Goal: Task Accomplishment & Management: Use online tool/utility

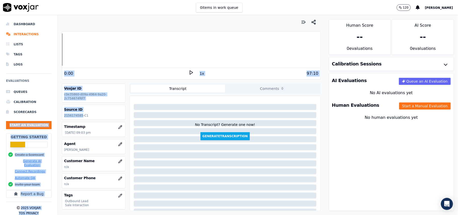
drag, startPoint x: 80, startPoint y: 116, endPoint x: 54, endPoint y: 116, distance: 26.4
click at [54, 116] on div "Dashboard Interactions Lists Tags Logs Evaluations Queues Calibration Scorecard…" at bounding box center [229, 115] width 458 height 200
drag, startPoint x: 63, startPoint y: 116, endPoint x: 69, endPoint y: 115, distance: 6.1
click at [64, 116] on div "Source ID 2156174585-C1" at bounding box center [93, 112] width 63 height 15
click at [69, 115] on p "2156174585-C1" at bounding box center [93, 115] width 59 height 4
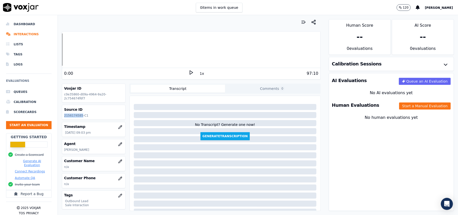
click at [69, 115] on p "2156174585-C1" at bounding box center [93, 115] width 59 height 4
click at [399, 108] on button "Start a Manual Evaluation" at bounding box center [425, 105] width 52 height 7
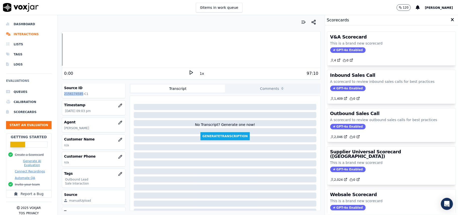
scroll to position [33, 0]
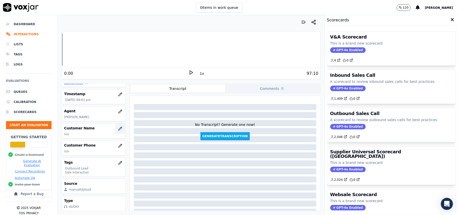
click at [115, 131] on button "button" at bounding box center [120, 128] width 10 height 10
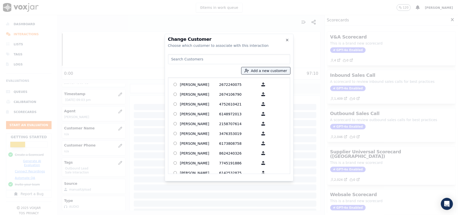
paste input "[PERSON_NAME]"
click at [172, 59] on input "[PERSON_NAME]" at bounding box center [229, 59] width 122 height 10
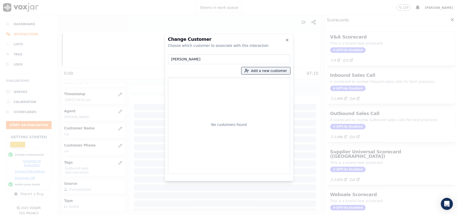
click at [183, 85] on div "No customers found" at bounding box center [229, 125] width 118 height 92
click at [170, 60] on input "[PERSON_NAME]" at bounding box center [229, 59] width 122 height 10
click at [215, 60] on input "[PERSON_NAME]" at bounding box center [229, 59] width 122 height 10
click at [169, 58] on input "[PERSON_NAME]" at bounding box center [229, 59] width 122 height 10
click at [194, 59] on input "[PERSON_NAME]" at bounding box center [229, 59] width 122 height 10
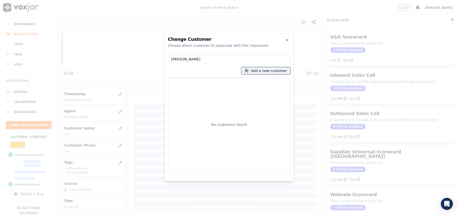
click at [194, 59] on input "[PERSON_NAME]" at bounding box center [229, 59] width 122 height 10
click at [172, 59] on input "[PERSON_NAME]" at bounding box center [229, 59] width 122 height 10
click at [173, 59] on input "[PERSON_NAME]" at bounding box center [229, 59] width 122 height 10
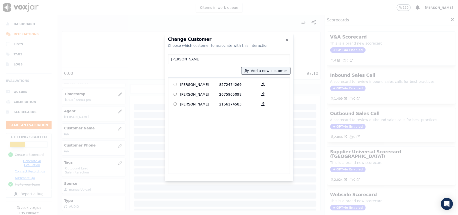
type input "[PERSON_NAME]"
click at [203, 102] on p "[PERSON_NAME]" at bounding box center [199, 104] width 39 height 8
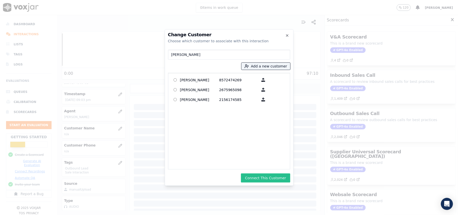
click at [255, 176] on button "Connect This Customer" at bounding box center [265, 177] width 49 height 9
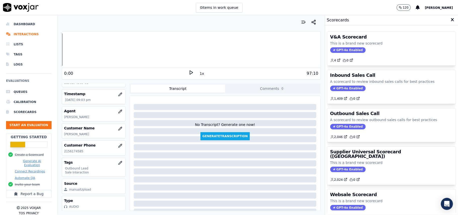
scroll to position [49, 0]
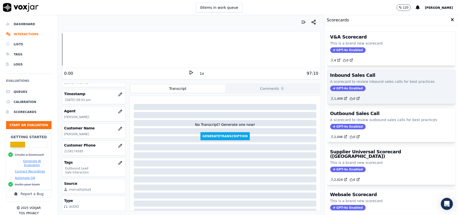
click at [339, 89] on span "GPT-4o Enabled" at bounding box center [347, 88] width 35 height 6
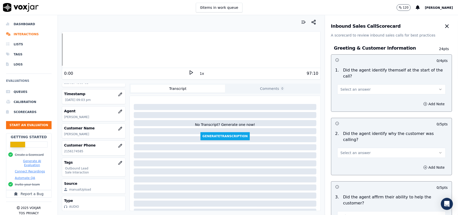
click at [341, 87] on button "Select an answer" at bounding box center [391, 89] width 108 height 10
click at [356, 87] on button "Select an answer" at bounding box center [391, 89] width 108 height 10
click at [350, 94] on div "Yes" at bounding box center [380, 95] width 97 height 8
click at [359, 148] on button "Select an answer" at bounding box center [391, 153] width 108 height 10
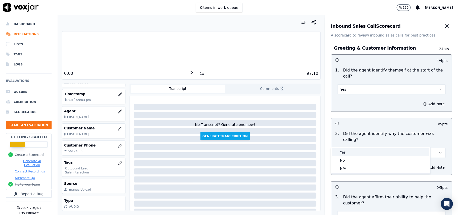
click at [351, 153] on div "Yes" at bounding box center [380, 152] width 97 height 8
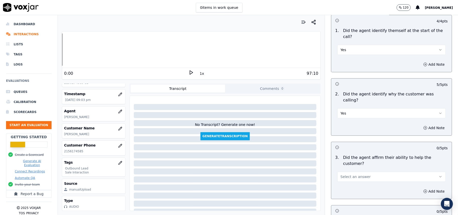
scroll to position [101, 0]
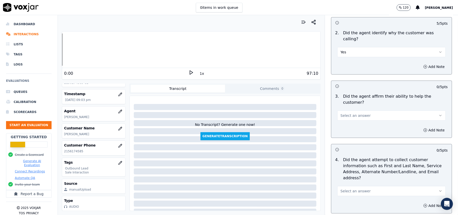
click at [340, 103] on div "3 . Did the agent affirm their ability to help the customer? Select an answer" at bounding box center [391, 106] width 120 height 31
click at [340, 113] on span "Select an answer" at bounding box center [355, 115] width 30 height 5
click at [343, 110] on div "Yes" at bounding box center [380, 109] width 97 height 8
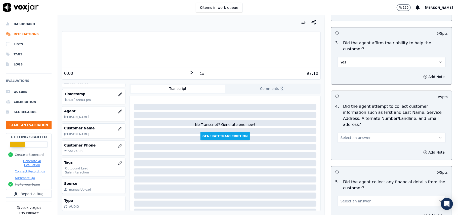
scroll to position [201, 0]
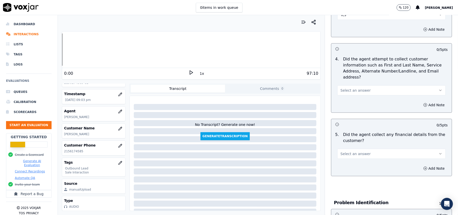
click at [360, 85] on button "Select an answer" at bounding box center [391, 90] width 108 height 10
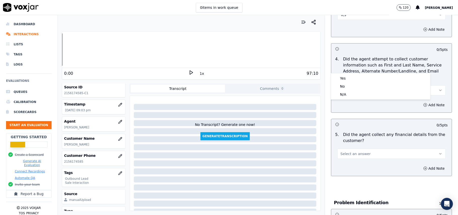
scroll to position [49, 0]
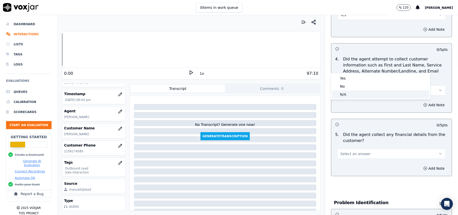
click at [341, 93] on div "N/A" at bounding box center [380, 94] width 97 height 8
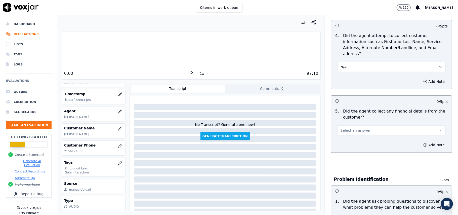
scroll to position [235, 0]
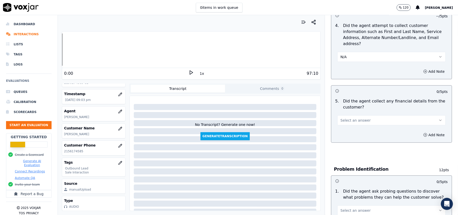
click at [371, 115] on button "Select an answer" at bounding box center [391, 120] width 108 height 10
click at [343, 116] on div "No" at bounding box center [380, 116] width 97 height 8
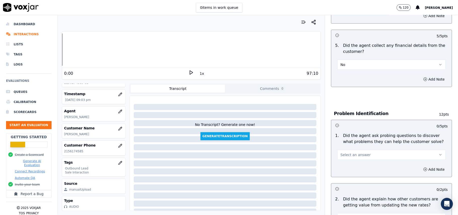
scroll to position [335, 0]
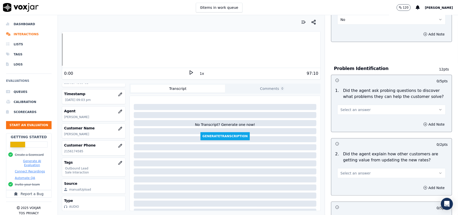
click at [349, 105] on button "Select an answer" at bounding box center [391, 110] width 108 height 10
click at [350, 98] on div "Yes" at bounding box center [380, 98] width 97 height 8
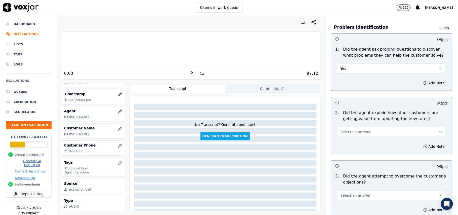
scroll to position [436, 0]
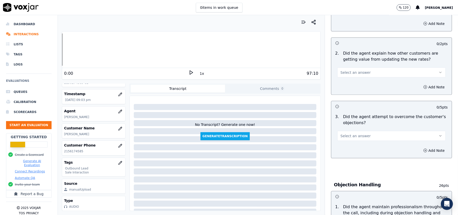
click at [347, 70] on span "Select an answer" at bounding box center [355, 72] width 30 height 5
click at [350, 59] on div "Yes" at bounding box center [380, 61] width 97 height 8
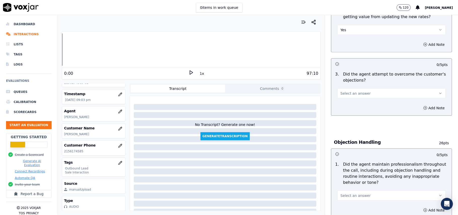
scroll to position [503, 0]
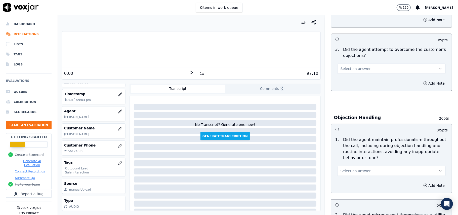
click at [362, 64] on button "Select an answer" at bounding box center [391, 69] width 108 height 10
click at [370, 54] on div "Yes" at bounding box center [380, 57] width 97 height 8
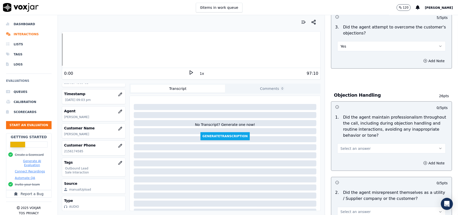
scroll to position [570, 0]
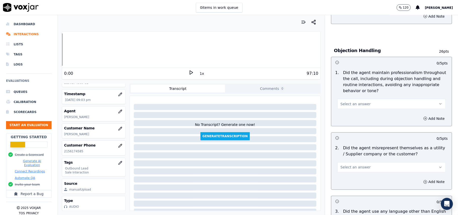
click at [351, 101] on span "Select an answer" at bounding box center [355, 103] width 30 height 5
click at [350, 95] on div "Yes" at bounding box center [380, 92] width 97 height 8
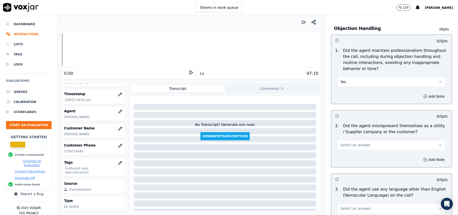
scroll to position [603, 0]
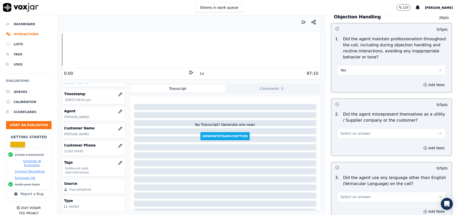
click at [350, 131] on span "Select an answer" at bounding box center [355, 133] width 30 height 5
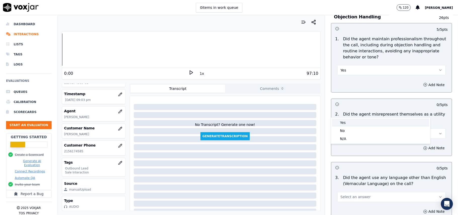
click at [351, 127] on div "No" at bounding box center [380, 130] width 97 height 8
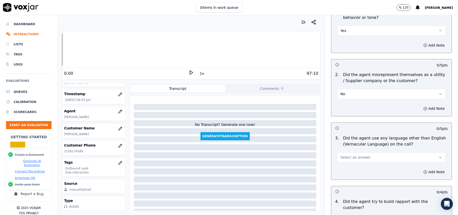
scroll to position [670, 0]
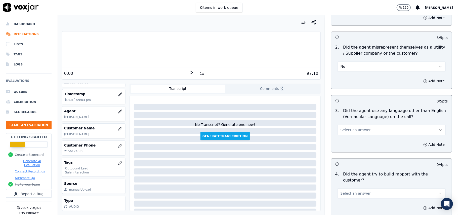
click at [356, 127] on span "Select an answer" at bounding box center [355, 129] width 30 height 5
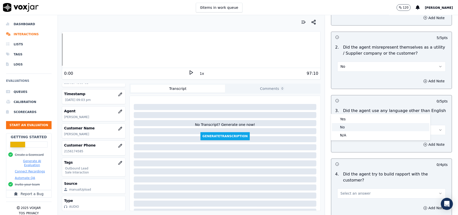
click at [350, 123] on div "No" at bounding box center [380, 127] width 97 height 8
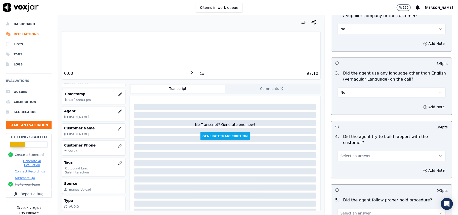
scroll to position [771, 0]
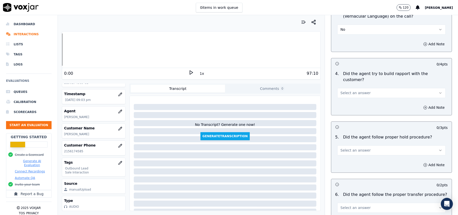
click at [353, 88] on button "Select an answer" at bounding box center [391, 93] width 108 height 10
click at [350, 75] on div "Yes" at bounding box center [380, 76] width 97 height 8
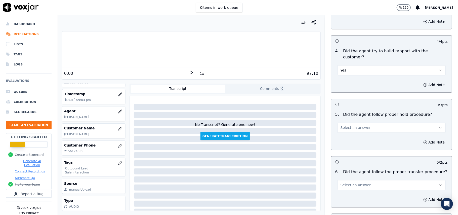
scroll to position [838, 0]
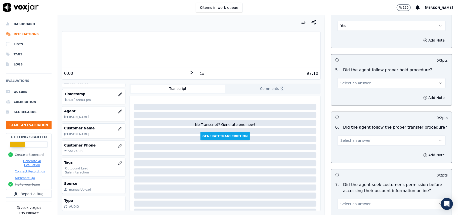
click at [350, 80] on span "Select an answer" at bounding box center [355, 82] width 30 height 5
click at [349, 67] on div "Yes" at bounding box center [380, 66] width 97 height 8
click at [376, 135] on button "Select an answer" at bounding box center [391, 140] width 108 height 10
click at [365, 120] on div "Yes" at bounding box center [380, 124] width 97 height 8
click at [371, 199] on button "Select an answer" at bounding box center [391, 204] width 108 height 10
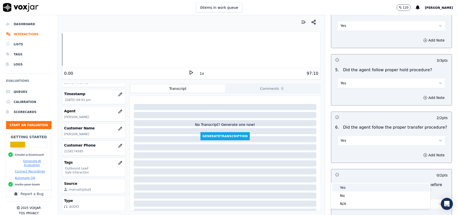
click at [344, 188] on div "Yes" at bounding box center [380, 187] width 97 height 8
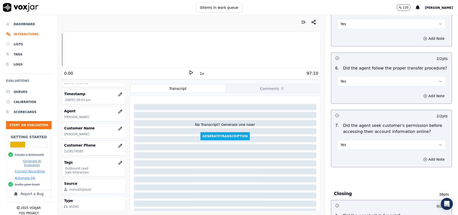
scroll to position [938, 0]
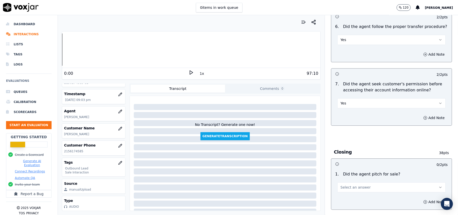
click at [344, 184] on span "Select an answer" at bounding box center [355, 186] width 30 height 5
click at [340, 167] on div "Yes" at bounding box center [380, 171] width 97 height 8
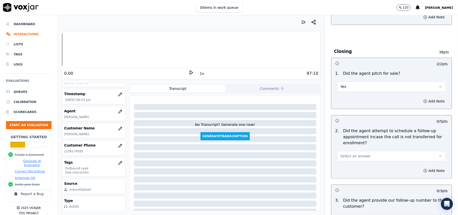
click at [347, 151] on button "Select an answer" at bounding box center [391, 156] width 108 height 10
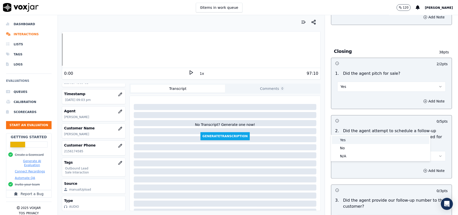
drag, startPoint x: 352, startPoint y: 142, endPoint x: 355, endPoint y: 138, distance: 4.3
click at [353, 141] on div "Yes" at bounding box center [380, 140] width 97 height 8
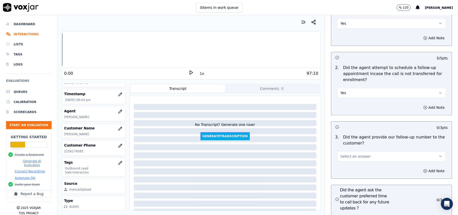
scroll to position [1139, 0]
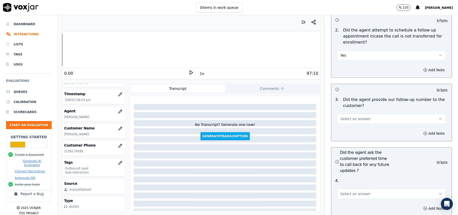
drag, startPoint x: 357, startPoint y: 89, endPoint x: 355, endPoint y: 94, distance: 5.2
click at [357, 116] on span "Select an answer" at bounding box center [355, 118] width 30 height 5
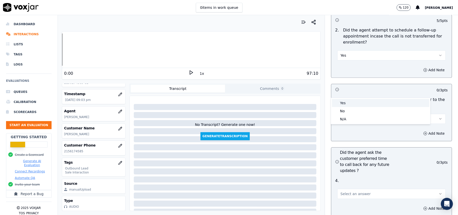
click at [351, 102] on div "Yes" at bounding box center [380, 103] width 97 height 8
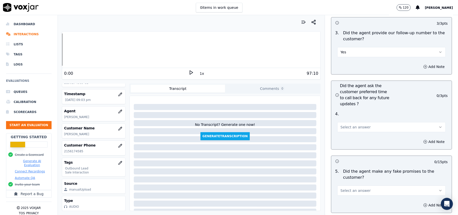
scroll to position [1206, 0]
click at [348, 124] on span "Select an answer" at bounding box center [355, 126] width 30 height 5
click at [345, 111] on div "Yes" at bounding box center [380, 111] width 97 height 8
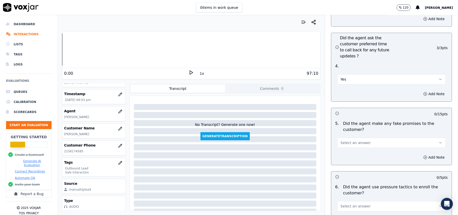
scroll to position [1307, 0]
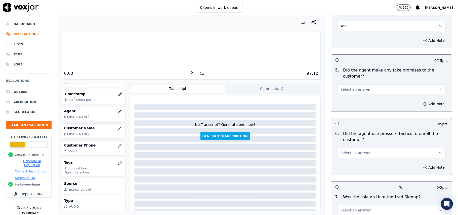
click at [350, 87] on span "Select an answer" at bounding box center [355, 89] width 30 height 5
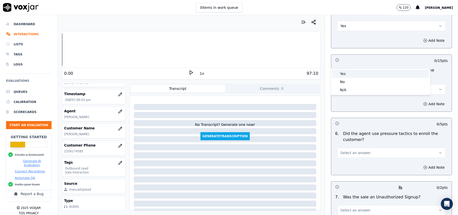
click at [350, 77] on div "Yes" at bounding box center [380, 74] width 97 height 8
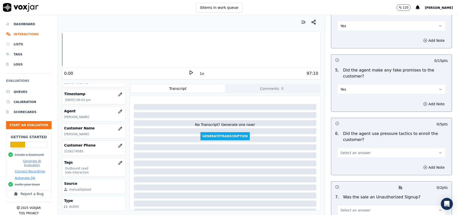
click at [355, 84] on button "Yes" at bounding box center [391, 89] width 108 height 10
click at [348, 79] on div "No" at bounding box center [380, 82] width 97 height 8
click at [354, 148] on button "Select an answer" at bounding box center [391, 153] width 108 height 10
click at [352, 143] on div "No" at bounding box center [380, 145] width 97 height 8
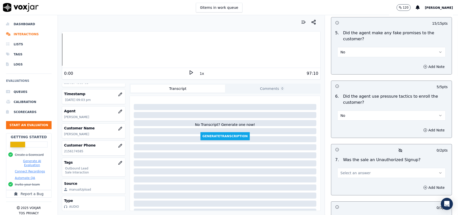
scroll to position [1374, 0]
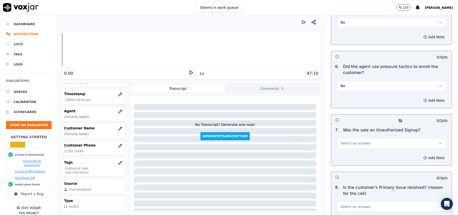
click at [357, 141] on span "Select an answer" at bounding box center [355, 143] width 30 height 5
click at [348, 136] on div "No" at bounding box center [380, 136] width 97 height 8
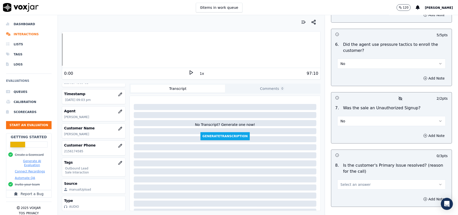
scroll to position [1407, 0]
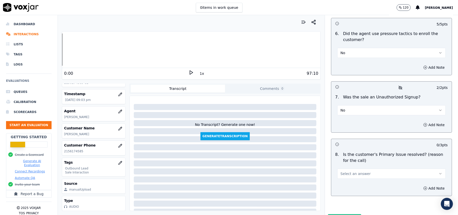
click at [351, 168] on button "Select an answer" at bounding box center [391, 173] width 108 height 10
click at [346, 156] on div "Yes" at bounding box center [380, 158] width 97 height 8
click at [334, 214] on button "Submit Scores" at bounding box center [344, 218] width 33 height 9
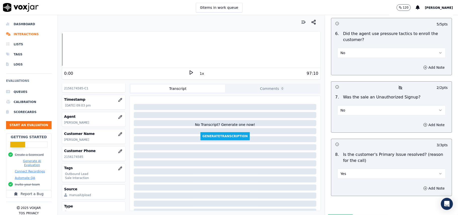
scroll to position [0, 0]
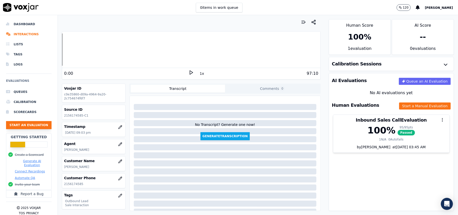
click at [14, 123] on button "Start an Evaluation" at bounding box center [28, 125] width 45 height 8
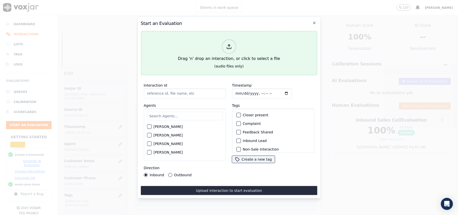
click at [226, 44] on icon at bounding box center [229, 47] width 6 height 6
click at [219, 49] on div "Drag 'n' drop an interaction, or click to select a file" at bounding box center [229, 50] width 106 height 26
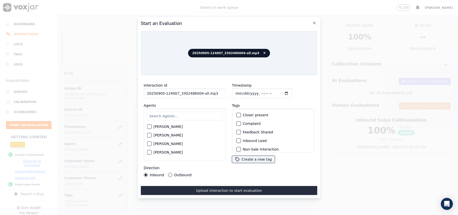
drag, startPoint x: 211, startPoint y: 91, endPoint x: 198, endPoint y: 91, distance: 13.6
click at [198, 91] on input "20250905-124007_3302486004-all.mp3" at bounding box center [185, 93] width 82 height 10
type input "20250905-124007_3302486004-C1"
click at [241, 90] on input "Timestamp" at bounding box center [262, 93] width 60 height 10
type input "[DATE]T22:16"
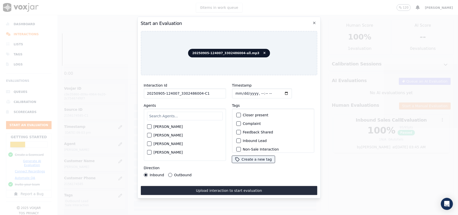
click at [195, 120] on div "[PERSON_NAME] [PERSON_NAME] [PERSON_NAME] [PERSON_NAME] [PERSON_NAME] [PERSON_N…" at bounding box center [185, 134] width 82 height 52
click at [188, 114] on input "text" at bounding box center [185, 116] width 76 height 9
type input "[PERSON_NAME]"
click at [158, 127] on label "[PERSON_NAME]" at bounding box center [167, 128] width 29 height 4
click at [151, 127] on button "[PERSON_NAME]" at bounding box center [149, 128] width 5 height 5
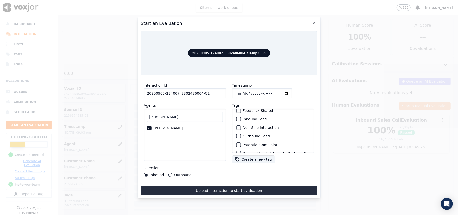
scroll to position [33, 0]
click at [237, 122] on div "button" at bounding box center [238, 124] width 4 height 4
click at [236, 144] on div "button" at bounding box center [238, 146] width 4 height 4
click at [168, 173] on button "Outbound" at bounding box center [170, 175] width 4 height 4
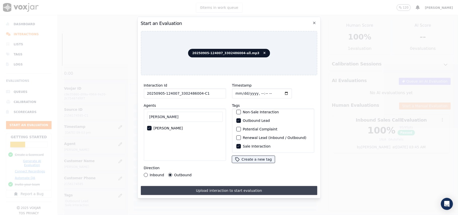
click at [201, 187] on button "Upload interaction to start evaluation" at bounding box center [229, 190] width 176 height 9
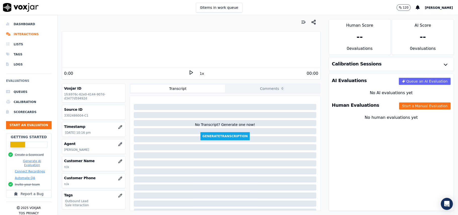
drag, startPoint x: 384, startPoint y: 141, endPoint x: 89, endPoint y: 133, distance: 294.7
click at [384, 141] on div "AI Evaluations Queue an AI Evaluation No AI evaluations yet Human Evaluations S…" at bounding box center [391, 142] width 125 height 138
click at [115, 165] on button "button" at bounding box center [120, 161] width 10 height 10
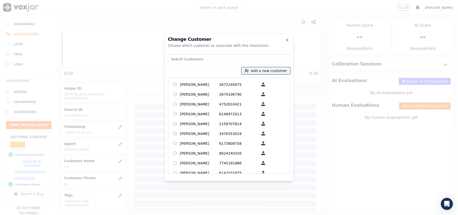
paste input "[PERSON_NAME]"
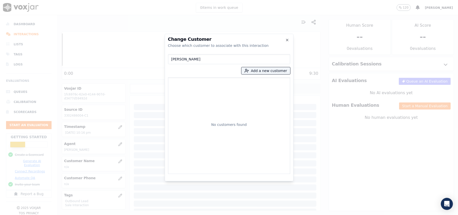
click at [172, 61] on input "[PERSON_NAME]" at bounding box center [229, 59] width 122 height 10
click at [170, 58] on input "[PERSON_NAME]" at bounding box center [229, 59] width 122 height 10
click at [204, 58] on input "[PERSON_NAME]" at bounding box center [229, 59] width 122 height 10
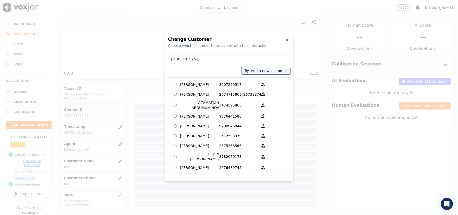
drag, startPoint x: 187, startPoint y: 59, endPoint x: 155, endPoint y: 60, distance: 31.4
click at [155, 214] on div "Change Customer Choose which customer to associate with this interaction [PERSO…" at bounding box center [229, 215] width 458 height 0
paste input "[PERSON_NAME]"
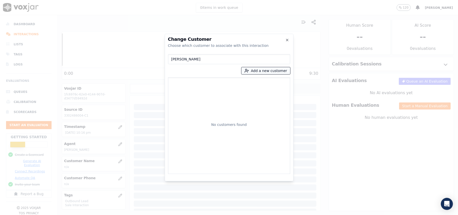
type input "[PERSON_NAME]"
click at [254, 72] on button "Add a new customer" at bounding box center [265, 70] width 49 height 7
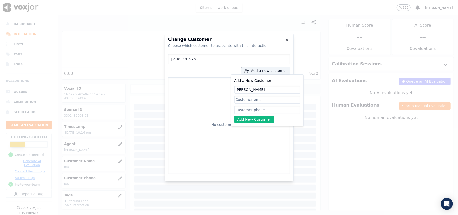
type input "[PERSON_NAME]"
click at [250, 108] on input "Add a New Customer" at bounding box center [267, 110] width 66 height 8
paste input "3302486004"
type input "3302486004"
drag, startPoint x: 246, startPoint y: 118, endPoint x: 250, endPoint y: 117, distance: 4.1
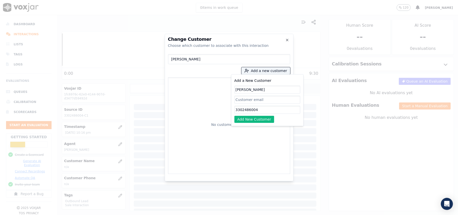
click at [246, 118] on button "Add New Customer" at bounding box center [254, 119] width 40 height 7
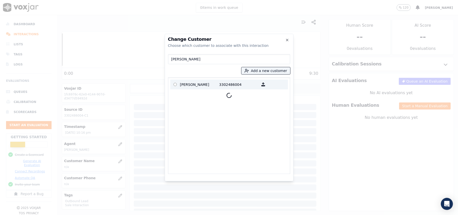
click at [186, 83] on p "[PERSON_NAME]" at bounding box center [199, 84] width 39 height 8
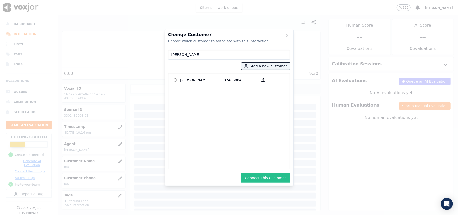
click at [264, 177] on button "Connect This Customer" at bounding box center [265, 177] width 49 height 9
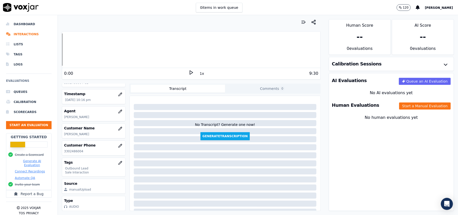
scroll to position [49, 0]
click at [399, 107] on button "Start a Manual Evaluation" at bounding box center [425, 105] width 52 height 7
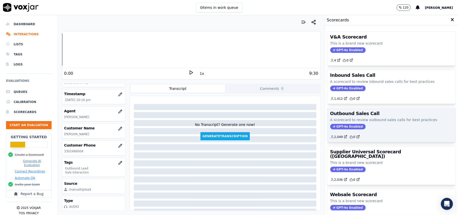
click at [330, 128] on span "GPT-4o Enabled" at bounding box center [347, 127] width 35 height 6
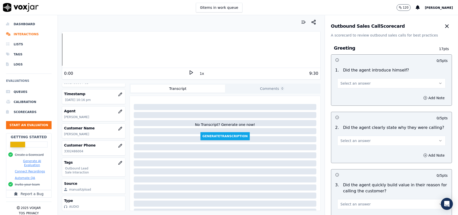
click at [350, 83] on span "Select an answer" at bounding box center [355, 83] width 30 height 5
click at [350, 96] on div "Yes" at bounding box center [380, 95] width 97 height 8
click at [374, 83] on button "Yes" at bounding box center [391, 83] width 108 height 10
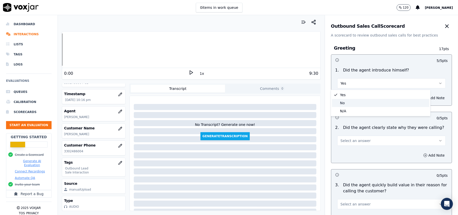
click at [350, 104] on div "No" at bounding box center [380, 103] width 97 height 8
click at [420, 98] on button "Add Note" at bounding box center [433, 97] width 27 height 7
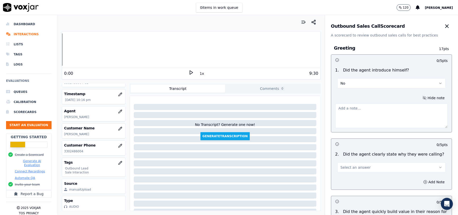
click at [342, 111] on textarea at bounding box center [391, 115] width 112 height 25
paste textarea "Call ID: 124007"
click at [358, 113] on textarea "Call ID: 124007" at bounding box center [391, 115] width 112 height 25
paste textarea "At the beginning of the call, the agent forgot to introduce himself."
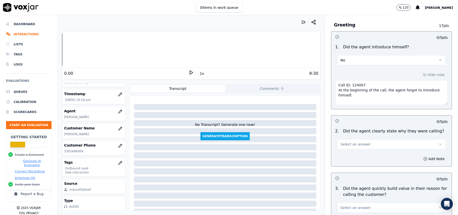
scroll to position [33, 0]
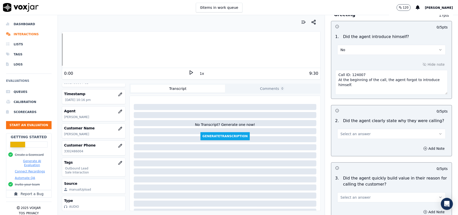
type textarea "Call ID: 124007 At the beginning of the call, the agent forgot to introduce him…"
click at [370, 134] on button "Select an answer" at bounding box center [391, 134] width 108 height 10
drag, startPoint x: 363, startPoint y: 144, endPoint x: 364, endPoint y: 132, distance: 12.6
click at [363, 144] on div "Yes" at bounding box center [380, 146] width 97 height 8
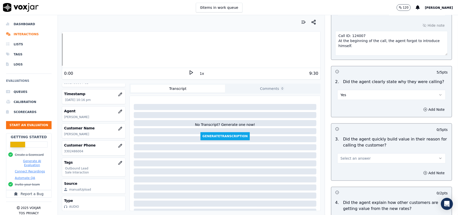
scroll to position [101, 0]
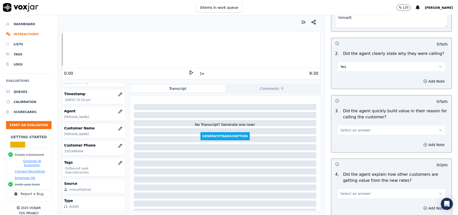
click at [361, 127] on button "Select an answer" at bounding box center [391, 130] width 108 height 10
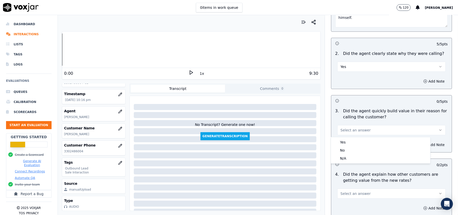
click at [361, 137] on div "Yes No N/A" at bounding box center [380, 150] width 99 height 26
click at [334, 143] on span at bounding box center [336, 142] width 4 height 4
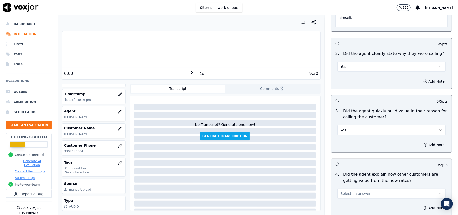
scroll to position [167, 0]
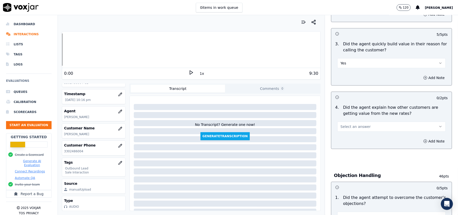
click at [358, 128] on span "Select an answer" at bounding box center [355, 126] width 30 height 5
click at [360, 137] on div "Yes" at bounding box center [380, 138] width 97 height 8
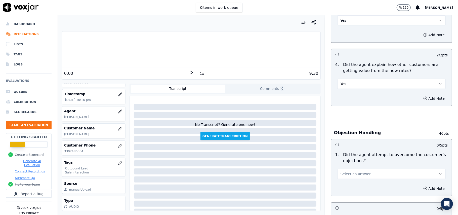
scroll to position [235, 0]
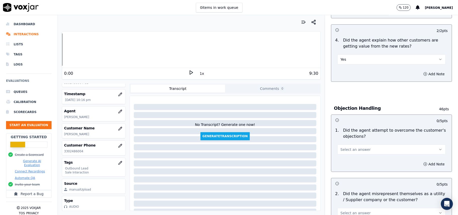
click at [354, 148] on span "Select an answer" at bounding box center [355, 149] width 30 height 5
click at [351, 164] on div "Yes" at bounding box center [380, 162] width 97 height 8
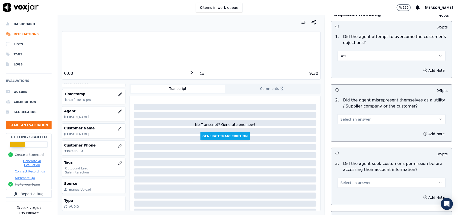
scroll to position [368, 0]
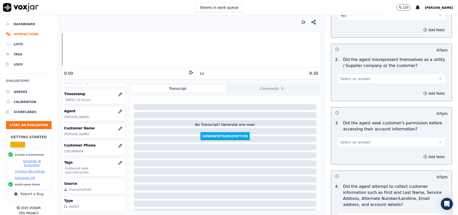
click at [364, 74] on button "Select an answer" at bounding box center [391, 79] width 108 height 10
click at [356, 97] on div "No" at bounding box center [380, 99] width 97 height 8
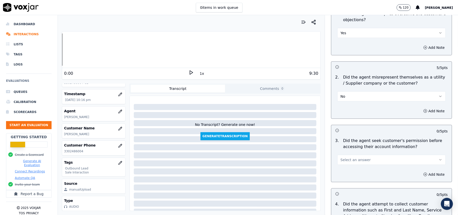
scroll to position [436, 0]
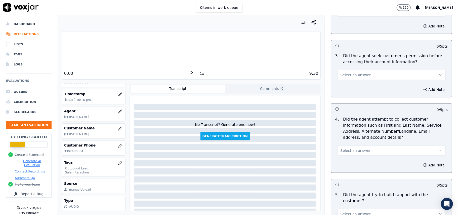
click at [357, 77] on span "Select an answer" at bounding box center [355, 74] width 30 height 5
click at [357, 87] on div "Yes" at bounding box center [380, 87] width 97 height 8
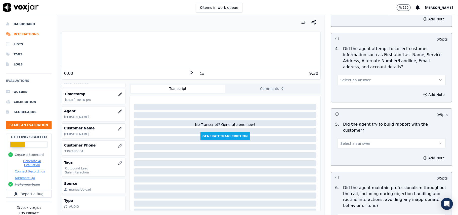
scroll to position [536, 0]
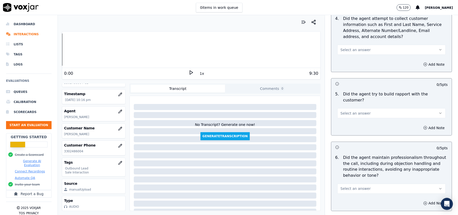
click at [356, 48] on button "Select an answer" at bounding box center [391, 50] width 108 height 10
click at [340, 81] on div "N/A" at bounding box center [380, 79] width 97 height 8
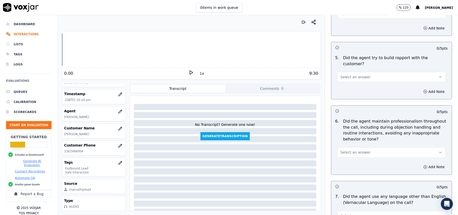
scroll to position [603, 0]
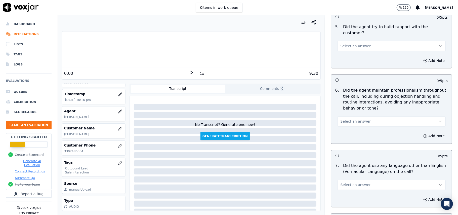
click at [354, 41] on button "Select an answer" at bounding box center [391, 46] width 108 height 10
click at [357, 52] on div "Yes" at bounding box center [380, 53] width 97 height 8
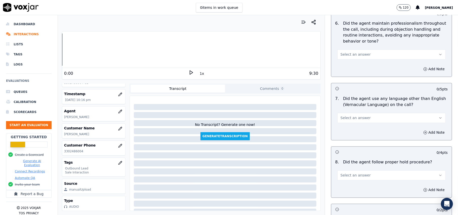
click at [353, 52] on span "Select an answer" at bounding box center [355, 54] width 30 height 5
click at [350, 60] on div "Yes" at bounding box center [380, 62] width 97 height 8
click at [355, 115] on span "Select an answer" at bounding box center [355, 117] width 30 height 5
click at [354, 134] on div "No" at bounding box center [380, 133] width 97 height 8
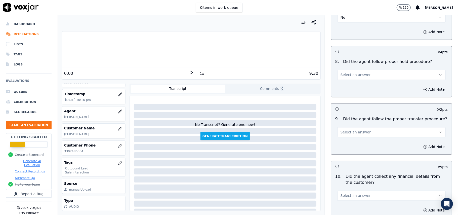
click at [359, 74] on button "Select an answer" at bounding box center [391, 75] width 108 height 10
click at [359, 82] on div "Yes" at bounding box center [380, 82] width 97 height 8
click at [381, 127] on button "Select an answer" at bounding box center [391, 132] width 108 height 10
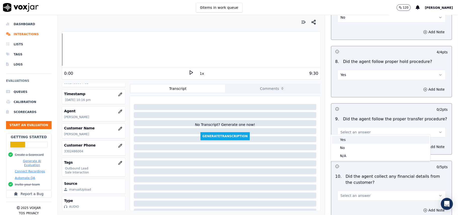
click at [375, 138] on div "Yes" at bounding box center [380, 139] width 97 height 8
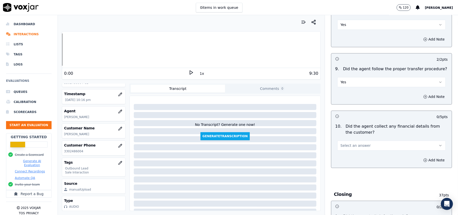
scroll to position [871, 0]
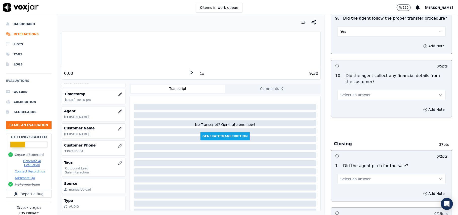
click at [366, 91] on button "Select an answer" at bounding box center [391, 95] width 108 height 10
click at [364, 109] on div "No" at bounding box center [380, 110] width 97 height 8
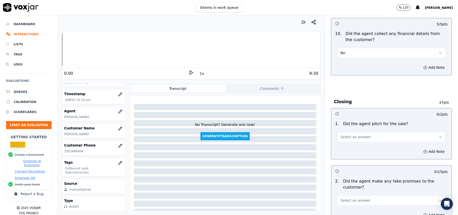
scroll to position [972, 0]
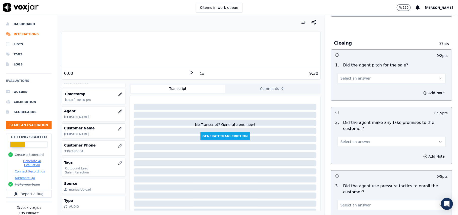
click at [363, 76] on button "Select an answer" at bounding box center [391, 78] width 108 height 10
click at [362, 82] on div "Yes" at bounding box center [380, 86] width 97 height 8
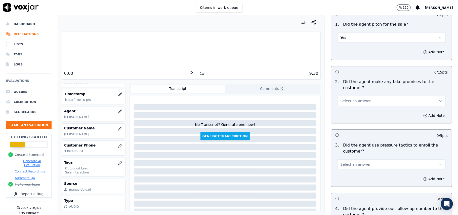
scroll to position [1039, 0]
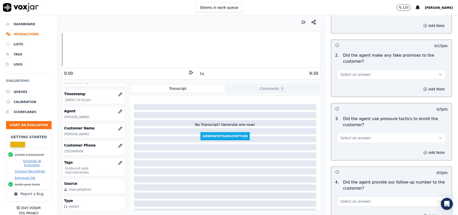
click at [374, 69] on button "Select an answer" at bounding box center [391, 74] width 108 height 10
click at [360, 89] on div "No" at bounding box center [380, 90] width 97 height 8
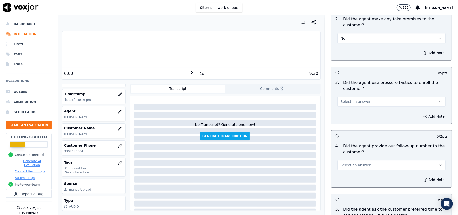
scroll to position [1106, 0]
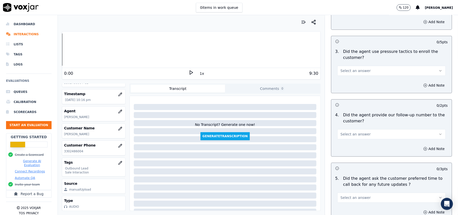
click at [371, 66] on button "Select an answer" at bounding box center [391, 71] width 108 height 10
click at [357, 85] on div "No" at bounding box center [380, 87] width 97 height 8
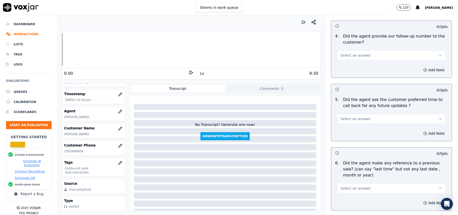
scroll to position [1173, 0]
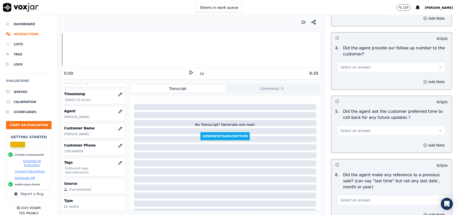
click at [374, 65] on button "Select an answer" at bounding box center [391, 67] width 108 height 10
click at [373, 79] on div "No" at bounding box center [380, 83] width 97 height 8
click at [371, 64] on button "No" at bounding box center [391, 67] width 108 height 10
click at [358, 77] on div "Yes" at bounding box center [380, 75] width 97 height 8
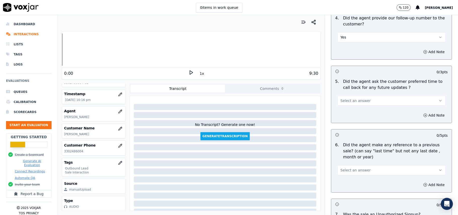
scroll to position [1240, 0]
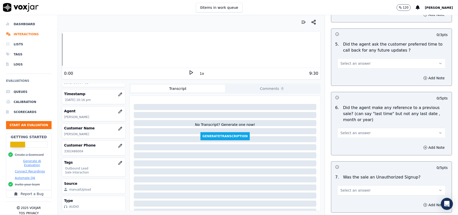
click at [362, 60] on button "Select an answer" at bounding box center [391, 63] width 108 height 10
click at [363, 73] on div "Yes" at bounding box center [380, 72] width 97 height 8
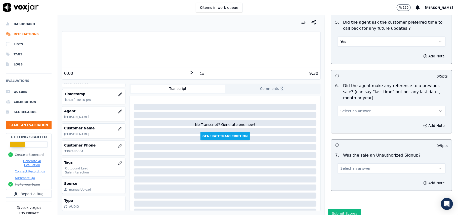
scroll to position [1280, 0]
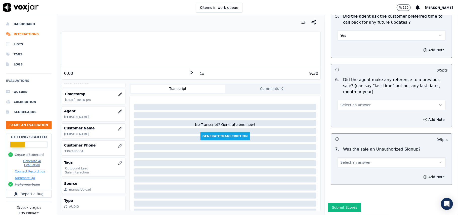
click at [357, 95] on div "Select an answer" at bounding box center [391, 102] width 116 height 15
click at [351, 102] on span "Select an answer" at bounding box center [355, 104] width 30 height 5
click at [349, 109] on div "No" at bounding box center [380, 109] width 97 height 8
click at [355, 160] on span "Select an answer" at bounding box center [355, 162] width 30 height 5
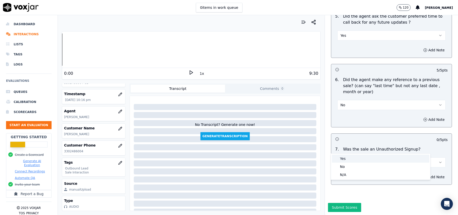
click at [351, 159] on div "Yes" at bounding box center [380, 158] width 97 height 8
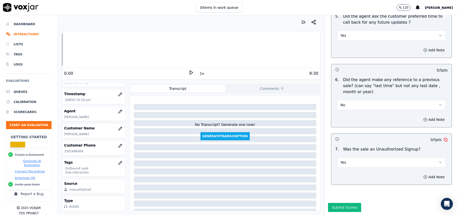
click at [371, 157] on button "Yes" at bounding box center [391, 162] width 108 height 10
click at [345, 168] on div "No" at bounding box center [380, 166] width 97 height 8
click at [333, 203] on button "Submit Scores" at bounding box center [344, 207] width 33 height 9
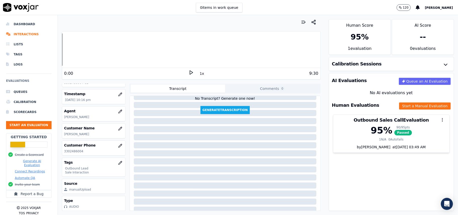
scroll to position [51, 0]
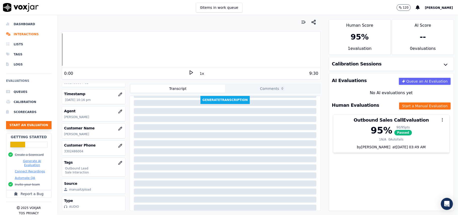
click at [18, 124] on button "Start an Evaluation" at bounding box center [28, 125] width 45 height 8
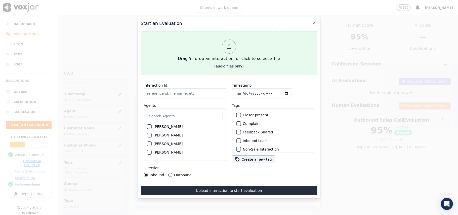
click at [226, 46] on div at bounding box center [229, 46] width 14 height 14
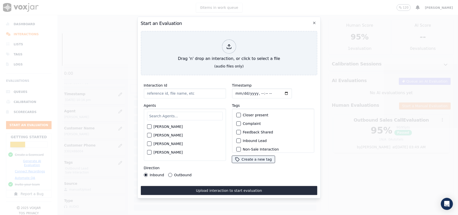
type input "20250905-142052_4193767144-all.mp3"
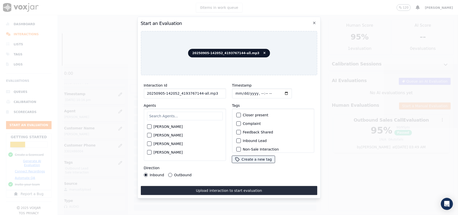
click at [240, 91] on input "Timestamp" at bounding box center [262, 93] width 60 height 10
type input "[DATE]T22:20"
click at [174, 116] on input "text" at bounding box center [185, 116] width 76 height 9
drag, startPoint x: 214, startPoint y: 92, endPoint x: 196, endPoint y: 93, distance: 18.1
click at [196, 93] on input "20250905-142052_4193767144-all.mp3" at bounding box center [185, 93] width 82 height 10
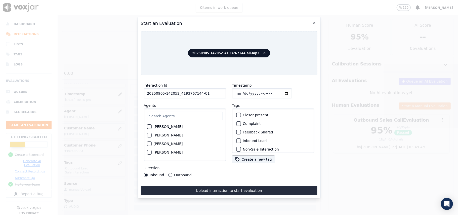
type input "20250905-142052_4193767144-C1"
click at [200, 116] on input "text" at bounding box center [185, 116] width 76 height 9
click at [155, 112] on input "text" at bounding box center [185, 116] width 76 height 9
paste input "[PERSON_NAME]"
type input "[PERSON_NAME]"
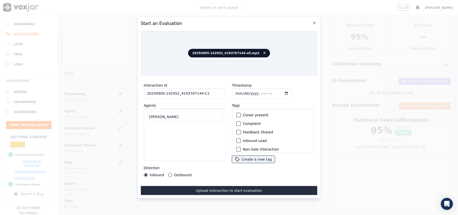
click at [99, 214] on div "Start an Evaluation 20250905-142052_4193767144-all.mp3 Interaction Id 20250905-…" at bounding box center [229, 215] width 458 height 0
type input "Ric"
click at [151, 135] on button "[PERSON_NAME]" at bounding box center [149, 136] width 5 height 5
click at [237, 139] on div "button" at bounding box center [238, 141] width 4 height 4
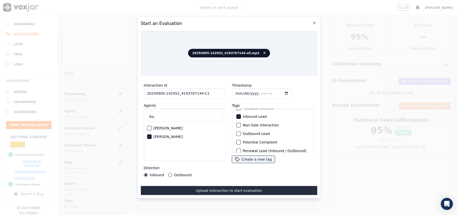
scroll to position [44, 0]
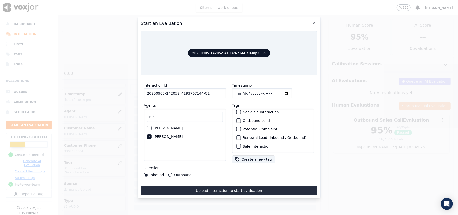
click at [238, 144] on button "Sale Interaction" at bounding box center [238, 146] width 5 height 5
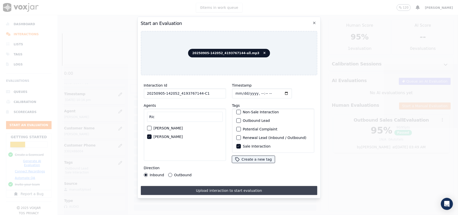
click at [202, 191] on button "Upload interaction to start evaluation" at bounding box center [229, 190] width 176 height 9
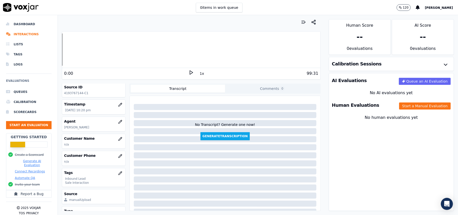
scroll to position [33, 0]
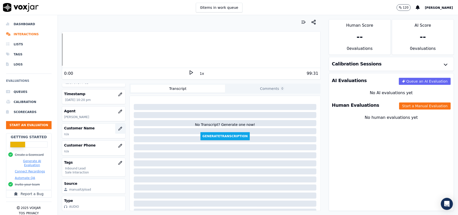
click at [118, 130] on icon "button" at bounding box center [120, 128] width 4 height 4
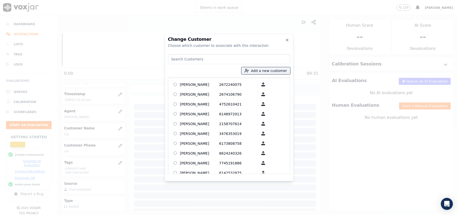
paste input "[PERSON_NAME]"
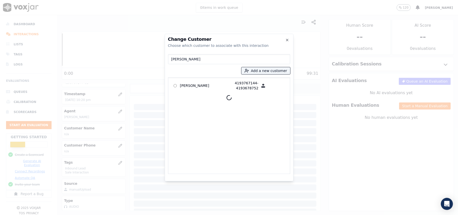
type input "[PERSON_NAME]"
click at [187, 87] on p "[PERSON_NAME]" at bounding box center [199, 85] width 39 height 10
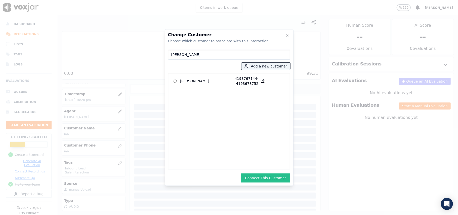
click at [261, 177] on button "Connect This Customer" at bounding box center [265, 177] width 49 height 9
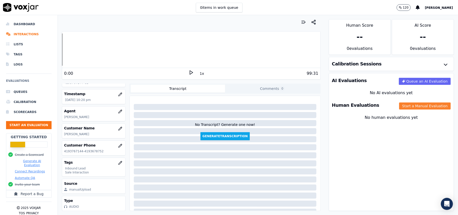
click at [400, 107] on button "Start a Manual Evaluation" at bounding box center [425, 105] width 52 height 7
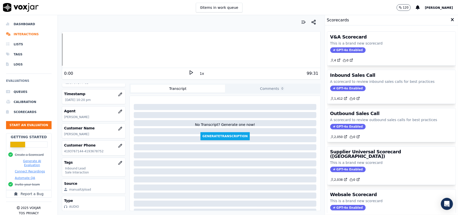
scroll to position [49, 0]
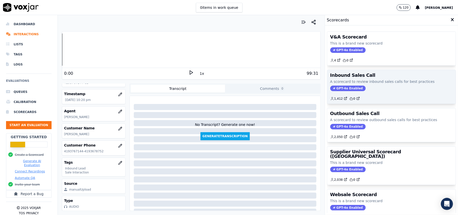
click at [340, 91] on span "GPT-4o Enabled" at bounding box center [347, 88] width 35 height 6
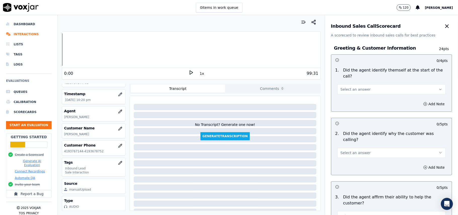
click at [349, 87] on span "Select an answer" at bounding box center [355, 89] width 30 height 5
click at [345, 95] on div "Yes" at bounding box center [380, 95] width 97 height 8
click at [355, 150] on span "Select an answer" at bounding box center [355, 152] width 30 height 5
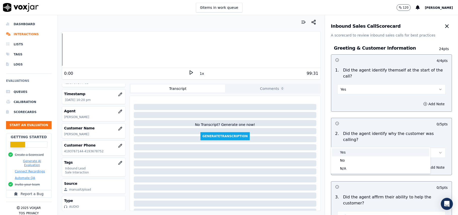
click at [354, 149] on div "Yes" at bounding box center [380, 152] width 97 height 8
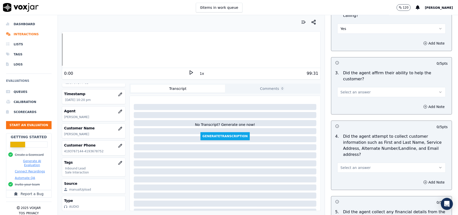
scroll to position [167, 0]
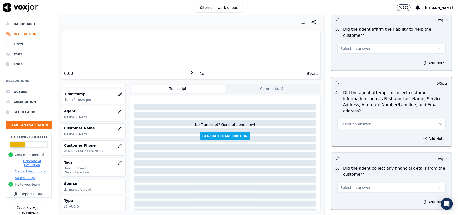
click at [365, 119] on button "Select an answer" at bounding box center [391, 124] width 108 height 10
click at [343, 116] on div "No" at bounding box center [380, 120] width 97 height 8
click at [342, 119] on button "No" at bounding box center [391, 124] width 108 height 10
click at [342, 109] on div "Yes" at bounding box center [380, 112] width 97 height 8
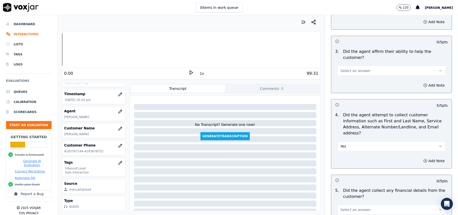
scroll to position [134, 0]
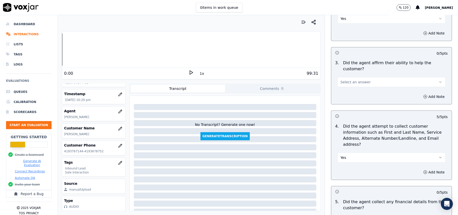
click at [352, 77] on button "Select an answer" at bounding box center [391, 82] width 108 height 10
click at [353, 76] on div "Yes" at bounding box center [380, 76] width 97 height 8
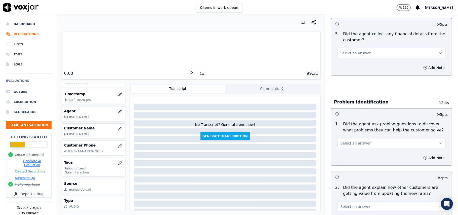
scroll to position [235, 0]
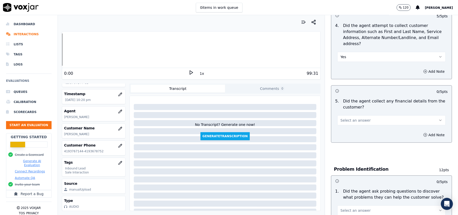
click at [354, 115] on button "Select an answer" at bounding box center [391, 120] width 108 height 10
click at [344, 121] on div "N/A" at bounding box center [380, 124] width 97 height 8
click at [349, 115] on button "N/A" at bounding box center [391, 120] width 108 height 10
click at [346, 113] on div "No" at bounding box center [380, 116] width 97 height 8
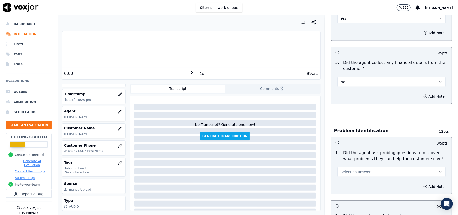
scroll to position [302, 0]
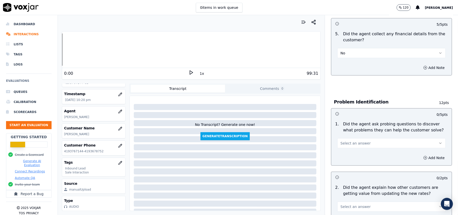
click at [358, 141] on span "Select an answer" at bounding box center [355, 143] width 30 height 5
click at [357, 129] on div "Yes" at bounding box center [380, 131] width 97 height 8
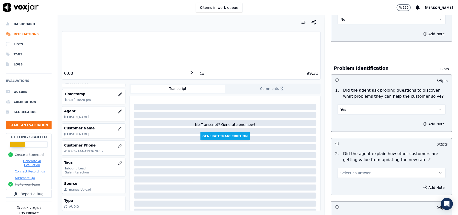
scroll to position [335, 0]
drag, startPoint x: 353, startPoint y: 147, endPoint x: 350, endPoint y: 152, distance: 5.9
click at [353, 170] on span "Select an answer" at bounding box center [355, 172] width 30 height 5
click at [348, 158] on div "Yes" at bounding box center [380, 161] width 97 height 8
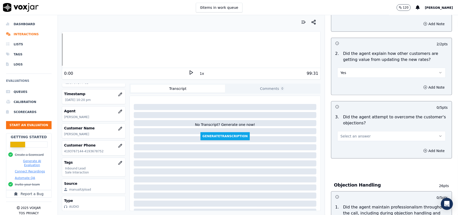
scroll to position [436, 0]
click at [367, 131] on button "Select an answer" at bounding box center [391, 136] width 108 height 10
click at [357, 121] on div "Yes" at bounding box center [380, 124] width 97 height 8
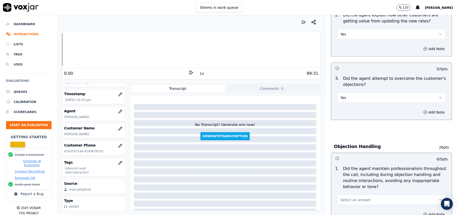
scroll to position [503, 0]
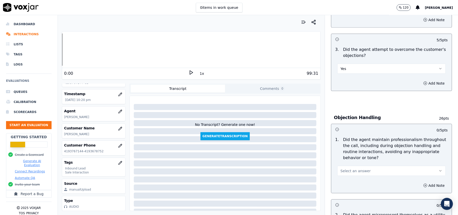
click at [340, 168] on span "Select an answer" at bounding box center [355, 170] width 30 height 5
click at [362, 159] on div "Yes" at bounding box center [380, 159] width 97 height 8
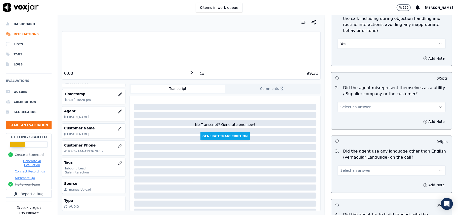
scroll to position [670, 0]
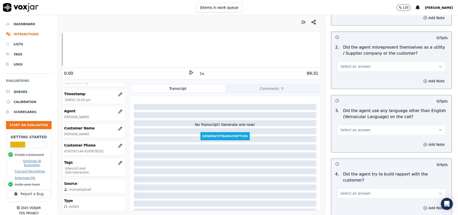
click at [371, 62] on button "Select an answer" at bounding box center [391, 67] width 108 height 10
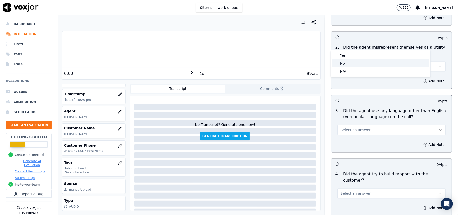
click at [362, 66] on div "No" at bounding box center [380, 63] width 97 height 8
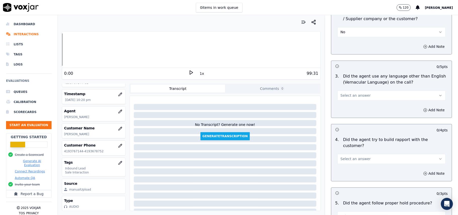
scroll to position [737, 0]
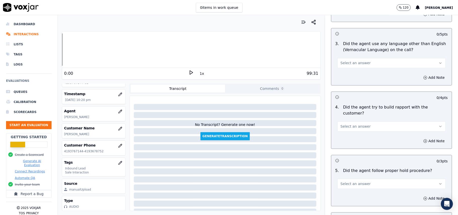
click at [365, 58] on button "Select an answer" at bounding box center [391, 63] width 108 height 10
click at [361, 54] on div "Yes" at bounding box center [380, 52] width 97 height 8
click at [375, 57] on div "Yes" at bounding box center [391, 62] width 108 height 11
click at [357, 45] on div "3 . Did the agent use any language other than English (Vernacular Language) on …" at bounding box center [391, 54] width 120 height 31
click at [357, 58] on button "Yes" at bounding box center [391, 63] width 108 height 10
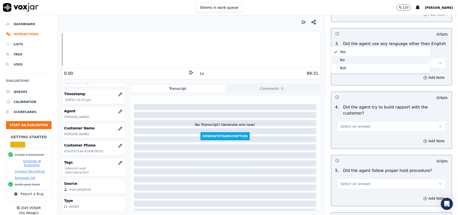
click at [347, 58] on div "No" at bounding box center [380, 60] width 97 height 8
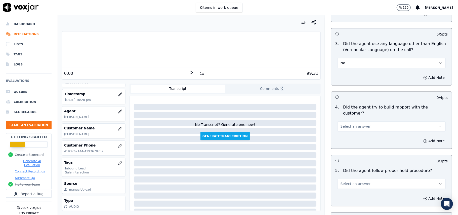
scroll to position [771, 0]
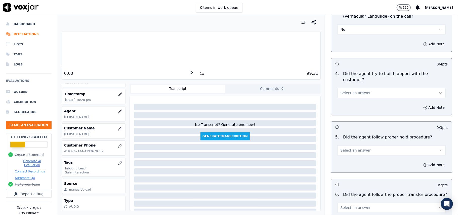
click at [358, 90] on span "Select an answer" at bounding box center [355, 92] width 30 height 5
click at [352, 77] on div "Yes" at bounding box center [380, 76] width 97 height 8
click at [343, 145] on button "Select an answer" at bounding box center [391, 150] width 108 height 10
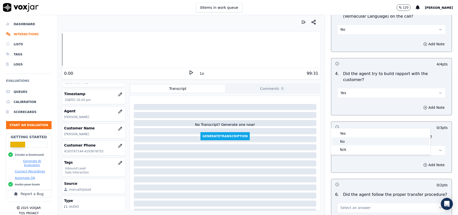
click at [341, 137] on div "No" at bounding box center [380, 141] width 97 height 8
drag, startPoint x: 345, startPoint y: 121, endPoint x: 345, endPoint y: 126, distance: 5.3
click at [345, 145] on button "No" at bounding box center [391, 150] width 108 height 10
click at [345, 131] on div "Yes" at bounding box center [380, 133] width 97 height 8
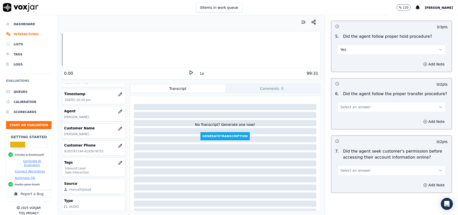
click at [347, 104] on span "Select an answer" at bounding box center [355, 106] width 30 height 5
click at [357, 90] on div "Yes" at bounding box center [380, 90] width 97 height 8
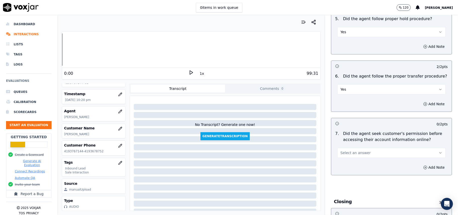
scroll to position [905, 0]
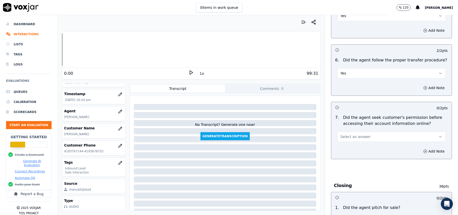
click at [357, 134] on span "Select an answer" at bounding box center [355, 136] width 30 height 5
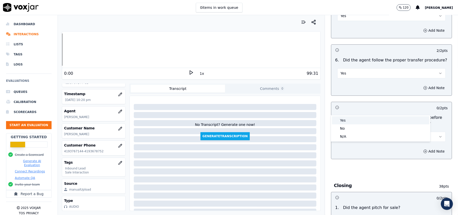
click at [356, 121] on div "Yes" at bounding box center [380, 120] width 97 height 8
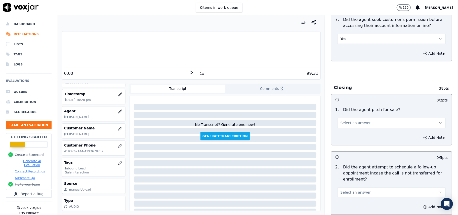
scroll to position [1039, 0]
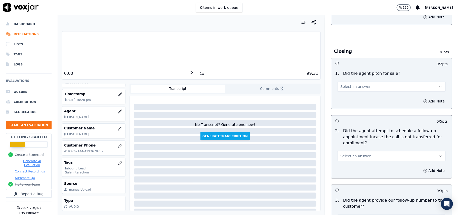
click at [364, 68] on div "1 . Did the agent pitch for sale? Select an answer" at bounding box center [391, 80] width 120 height 25
click at [354, 84] on span "Select an answer" at bounding box center [355, 86] width 30 height 5
click at [347, 73] on div "Yes" at bounding box center [380, 70] width 97 height 8
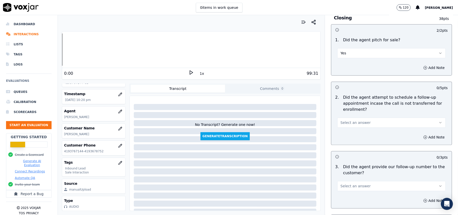
drag, startPoint x: 335, startPoint y: 95, endPoint x: 341, endPoint y: 95, distance: 5.8
click at [340, 120] on span "Select an answer" at bounding box center [355, 122] width 30 height 5
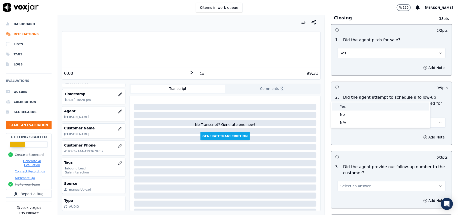
click at [361, 107] on div "Yes" at bounding box center [380, 106] width 97 height 8
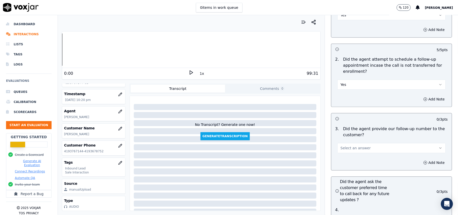
scroll to position [1173, 0]
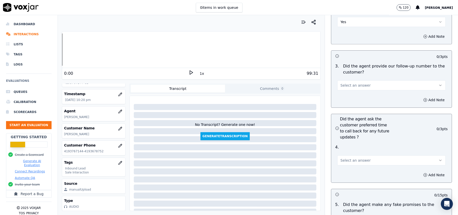
click at [362, 80] on button "Select an answer" at bounding box center [391, 85] width 108 height 10
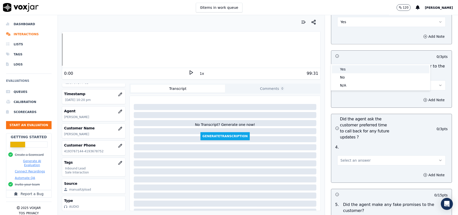
click at [362, 70] on div "Yes" at bounding box center [380, 69] width 97 height 8
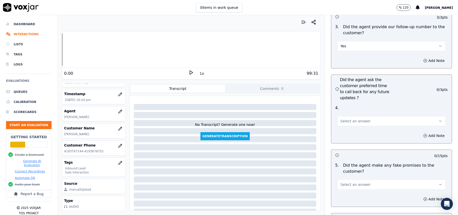
scroll to position [1273, 0]
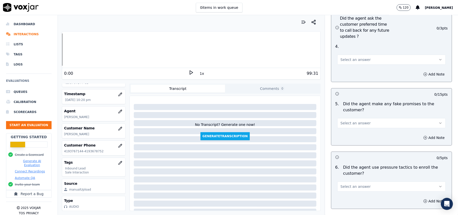
click at [364, 55] on button "Select an answer" at bounding box center [391, 60] width 108 height 10
click at [363, 43] on div "Yes" at bounding box center [380, 44] width 97 height 8
click at [362, 118] on button "Select an answer" at bounding box center [391, 123] width 108 height 10
click at [352, 115] on div "No" at bounding box center [380, 115] width 97 height 8
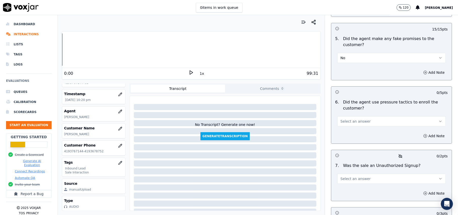
scroll to position [1340, 0]
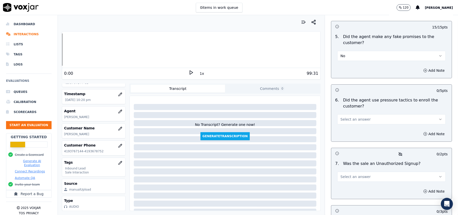
click at [356, 117] on span "Select an answer" at bounding box center [355, 119] width 30 height 5
click at [352, 113] on div "No" at bounding box center [380, 112] width 97 height 8
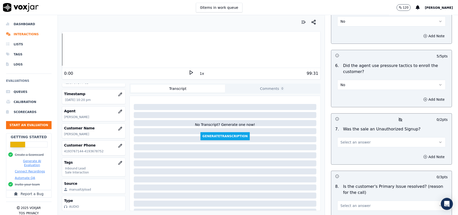
scroll to position [1407, 0]
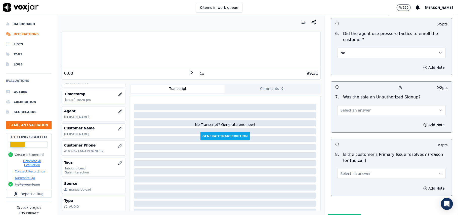
click at [343, 108] on span "Select an answer" at bounding box center [355, 110] width 30 height 5
click at [338, 104] on div "No" at bounding box center [380, 103] width 97 height 8
click at [372, 168] on button "Select an answer" at bounding box center [391, 173] width 108 height 10
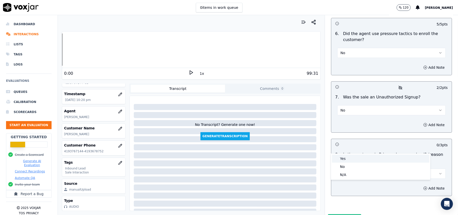
click at [365, 155] on div "Yes" at bounding box center [380, 158] width 97 height 8
click at [328, 214] on button "Submit Scores" at bounding box center [344, 218] width 33 height 9
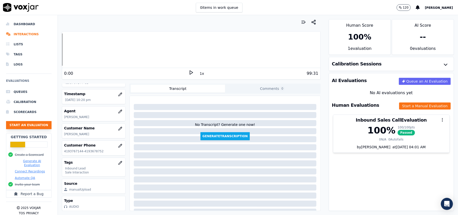
click at [23, 122] on button "Start an Evaluation" at bounding box center [28, 125] width 45 height 8
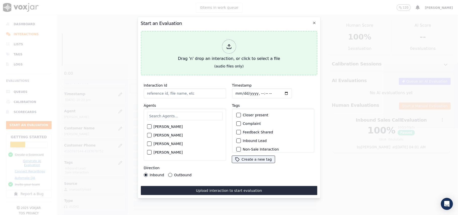
click at [229, 46] on div at bounding box center [229, 46] width 14 height 14
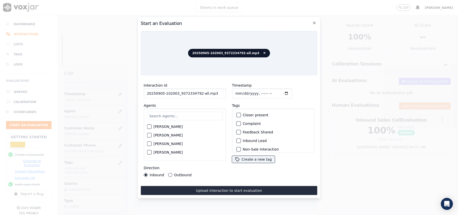
drag, startPoint x: 213, startPoint y: 93, endPoint x: 198, endPoint y: 94, distance: 15.8
click at [198, 94] on input "20250905-102003_9372334792-all.mp3" at bounding box center [185, 93] width 82 height 10
type input "20250905-102003_9372334792-C1"
click at [246, 90] on input "Timestamp" at bounding box center [262, 93] width 60 height 10
click at [241, 92] on input "Timestamp" at bounding box center [262, 93] width 60 height 10
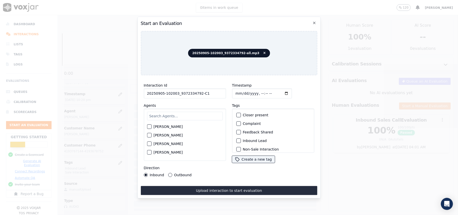
type input "[DATE]T22:32"
click at [201, 115] on input "text" at bounding box center [185, 116] width 76 height 9
type input "[PERSON_NAME]"
click at [148, 128] on div "[PERSON_NAME]" at bounding box center [185, 128] width 76 height 9
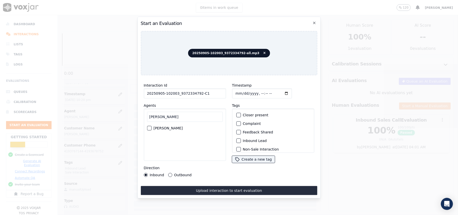
click at [150, 126] on div "button" at bounding box center [149, 128] width 4 height 4
click at [238, 139] on button "Inbound Lead" at bounding box center [238, 140] width 5 height 5
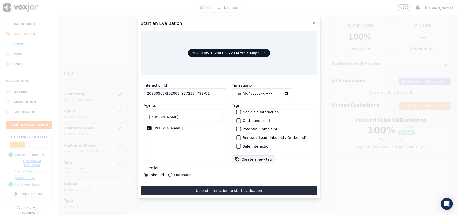
click at [238, 144] on button "Sale Interaction" at bounding box center [238, 146] width 5 height 5
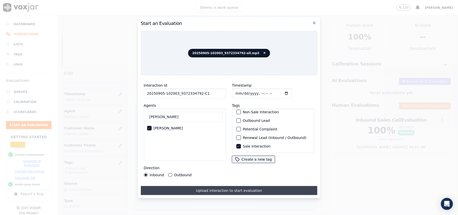
click at [179, 187] on button "Upload interaction to start evaluation" at bounding box center [229, 190] width 176 height 9
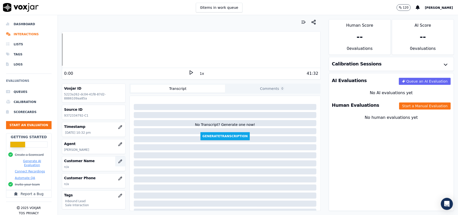
click at [118, 161] on icon "button" at bounding box center [120, 161] width 4 height 4
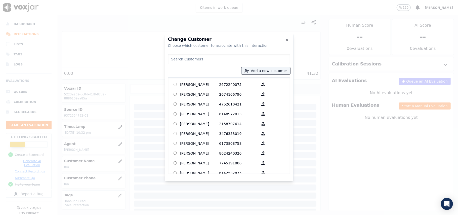
click at [101, 121] on div at bounding box center [229, 107] width 458 height 215
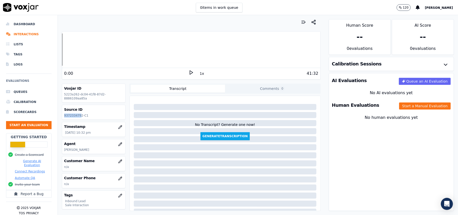
drag, startPoint x: 79, startPoint y: 116, endPoint x: 59, endPoint y: 114, distance: 20.7
click at [59, 114] on div "Your browser does not support the audio element. 0:00 1x 41:32 Voxjar ID 5223a2…" at bounding box center [191, 115] width 267 height 200
click at [75, 116] on p "9372334792-C1" at bounding box center [93, 115] width 59 height 4
drag, startPoint x: 79, startPoint y: 116, endPoint x: 60, endPoint y: 113, distance: 18.9
click at [60, 113] on div "Your browser does not support the audio element. 0:00 1x 41:32 Voxjar ID 5223a2…" at bounding box center [191, 115] width 267 height 200
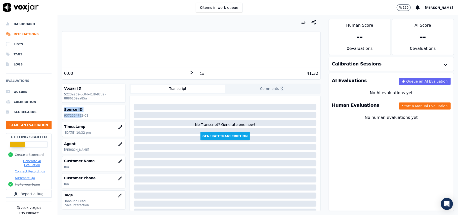
click at [76, 115] on p "9372334792-C1" at bounding box center [93, 115] width 59 height 4
click at [101, 111] on h3 "Source ID" at bounding box center [93, 109] width 59 height 5
drag, startPoint x: 67, startPoint y: 111, endPoint x: 66, endPoint y: 115, distance: 3.8
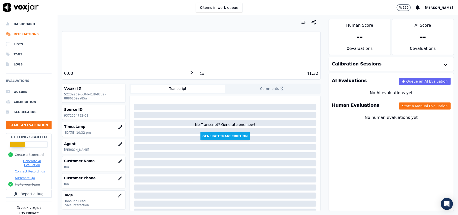
click at [67, 112] on h3 "Source ID" at bounding box center [93, 109] width 59 height 5
click at [70, 115] on p "9372334792-C1" at bounding box center [93, 115] width 59 height 4
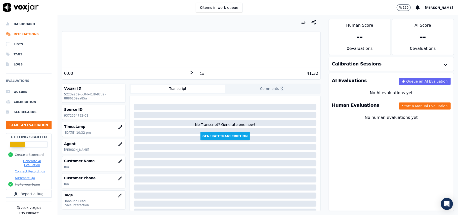
click at [108, 113] on div "Source ID 9372334792-C1" at bounding box center [93, 112] width 63 height 15
click at [70, 114] on p "9372334792-C1" at bounding box center [93, 115] width 59 height 4
copy p "9372334792"
click at [118, 163] on icon "button" at bounding box center [119, 160] width 3 height 3
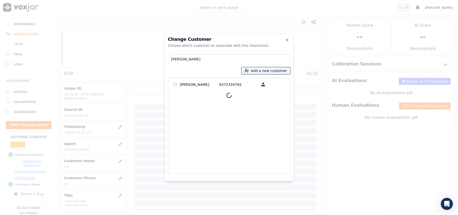
type input "[PERSON_NAME]"
click at [190, 89] on div at bounding box center [229, 95] width 118 height 12
click at [190, 85] on p "[PERSON_NAME]" at bounding box center [199, 84] width 39 height 8
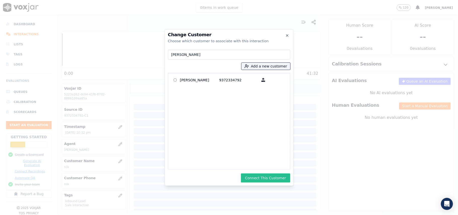
click at [254, 174] on button "Connect This Customer" at bounding box center [265, 177] width 49 height 9
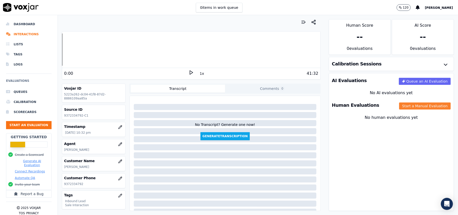
drag, startPoint x: 411, startPoint y: 107, endPoint x: 407, endPoint y: 107, distance: 4.0
click at [411, 107] on button "Start a Manual Evaluation" at bounding box center [425, 105] width 52 height 7
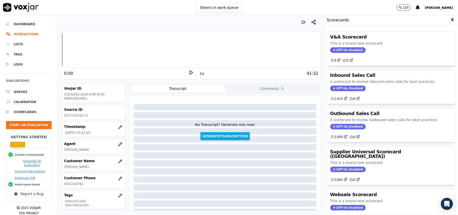
scroll to position [33, 0]
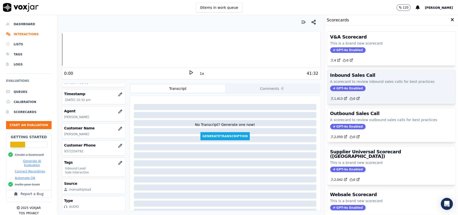
click at [339, 92] on div "Inbound Sales Call A scorecard to review inbound sales calls for best practices…" at bounding box center [391, 87] width 128 height 34
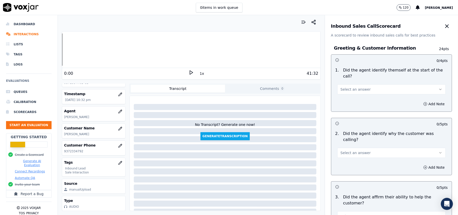
scroll to position [887, 0]
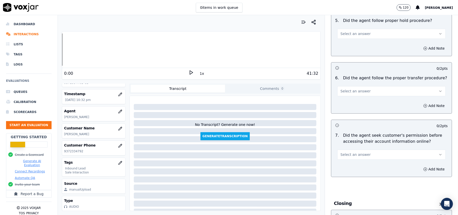
click at [380, 149] on button "Select an answer" at bounding box center [391, 154] width 108 height 10
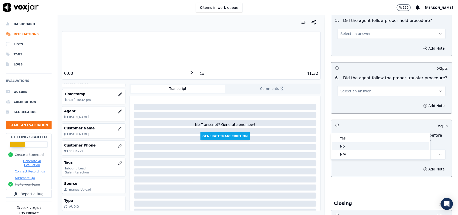
click at [347, 145] on div "No" at bounding box center [380, 146] width 97 height 8
click at [420, 165] on button "Add Note" at bounding box center [433, 168] width 27 height 7
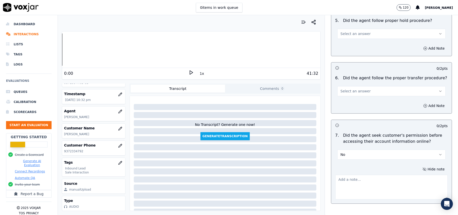
click at [356, 174] on textarea at bounding box center [391, 186] width 112 height 25
paste textarea "@11:07 - The agent did not take permission from the customer before accessing t…"
click at [335, 174] on textarea "@11:07 - The agent did not take permission from the customer before accessing t…" at bounding box center [391, 186] width 112 height 25
paste textarea "Call ID: 102003"
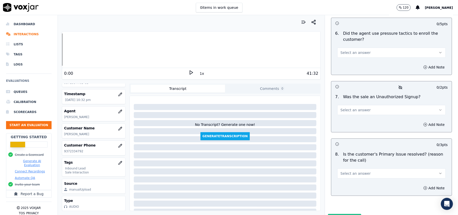
type textarea "Call ID: 102003 @11:07 - The agent did not take permission from the customer be…"
click at [337, 168] on button "Select an answer" at bounding box center [391, 173] width 108 height 10
click at [335, 161] on div "Yes" at bounding box center [380, 158] width 97 height 8
click at [363, 100] on div "Select an answer" at bounding box center [391, 107] width 116 height 15
click at [361, 105] on button "Select an answer" at bounding box center [391, 110] width 108 height 10
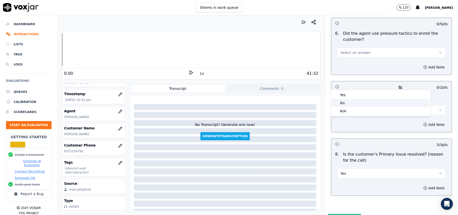
click at [350, 101] on div "No" at bounding box center [380, 103] width 97 height 8
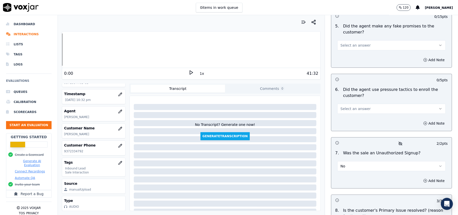
scroll to position [1299, 0]
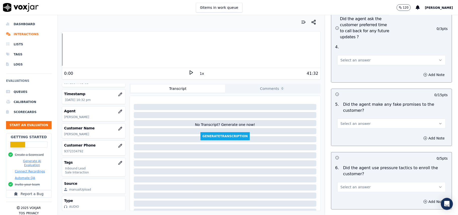
click at [356, 166] on div "6 . Did the agent use pressure tactics to enroll the customer? Select an answer" at bounding box center [391, 178] width 120 height 31
click at [352, 182] on button "Select an answer" at bounding box center [391, 187] width 108 height 10
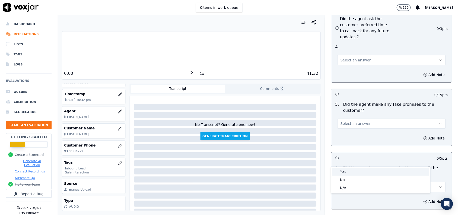
click at [349, 175] on div "Yes No N/A" at bounding box center [380, 179] width 99 height 26
click at [349, 184] on span "Select an answer" at bounding box center [355, 186] width 30 height 5
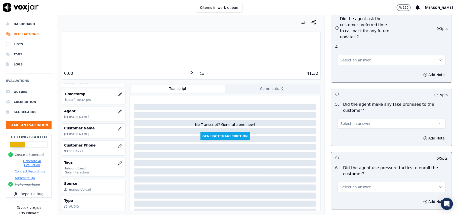
click at [349, 184] on span "Select an answer" at bounding box center [355, 186] width 30 height 5
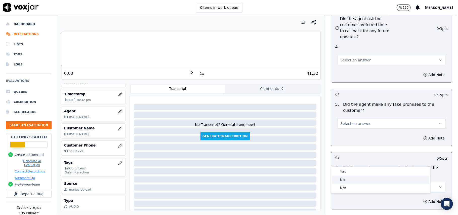
click at [349, 176] on div "No" at bounding box center [380, 179] width 97 height 8
click at [355, 121] on span "Select an answer" at bounding box center [355, 123] width 30 height 5
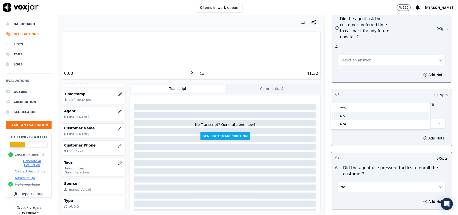
click at [350, 116] on div "No" at bounding box center [380, 116] width 97 height 8
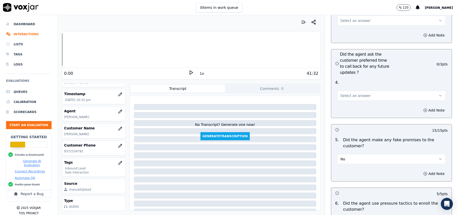
scroll to position [1233, 0]
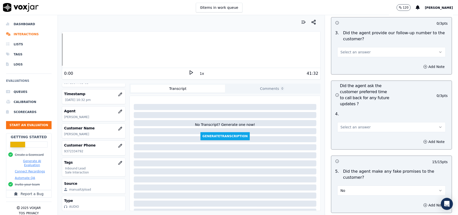
click at [352, 124] on span "Select an answer" at bounding box center [355, 126] width 30 height 5
click at [351, 110] on div "Yes" at bounding box center [380, 111] width 97 height 8
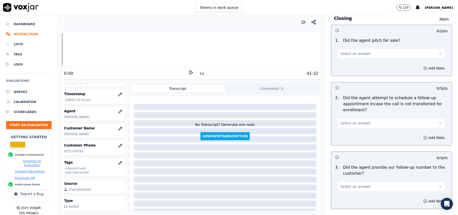
click at [357, 181] on button "Select an answer" at bounding box center [391, 186] width 108 height 10
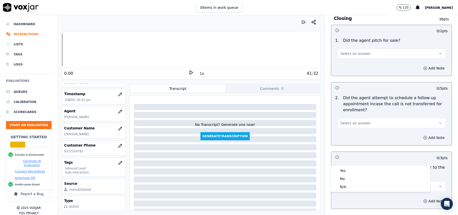
click at [356, 164] on div "3 . Did the agent provide our follow-up number to the customer? Select an answer" at bounding box center [391, 177] width 120 height 31
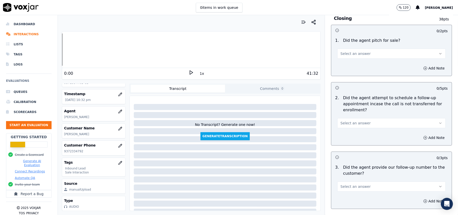
click at [355, 181] on button "Select an answer" at bounding box center [391, 186] width 108 height 10
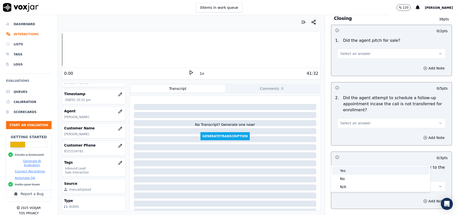
click at [351, 167] on div "Yes" at bounding box center [380, 170] width 97 height 8
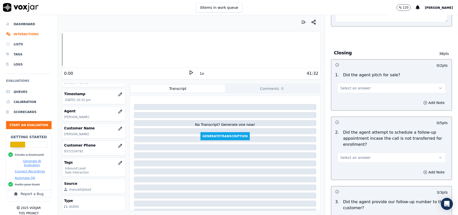
scroll to position [1032, 0]
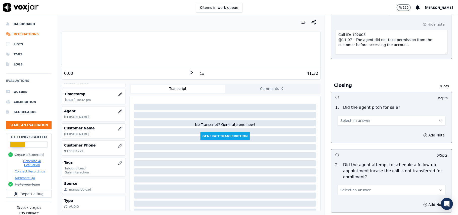
click at [355, 185] on button "Select an answer" at bounding box center [391, 190] width 108 height 10
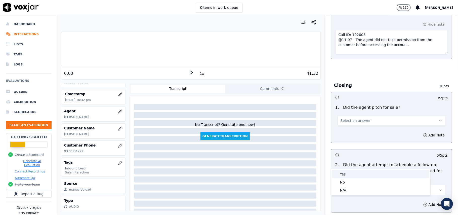
click at [354, 171] on div "Yes" at bounding box center [380, 174] width 97 height 8
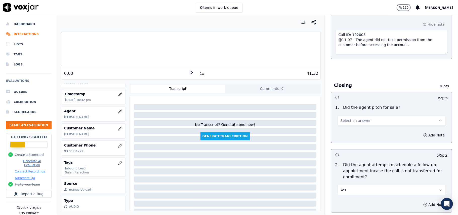
scroll to position [998, 0]
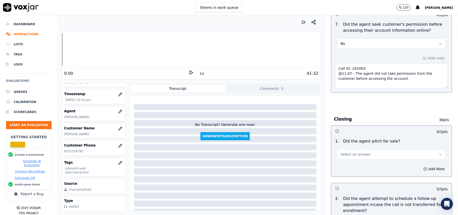
click at [357, 161] on div "Add Note" at bounding box center [391, 168] width 120 height 15
click at [358, 152] on span "Select an answer" at bounding box center [355, 154] width 30 height 5
click at [351, 139] on div "Yes" at bounding box center [380, 138] width 97 height 8
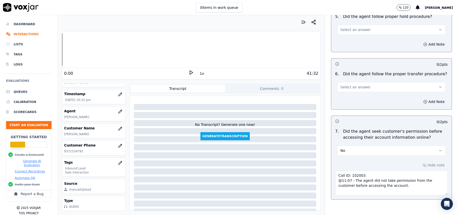
scroll to position [830, 0]
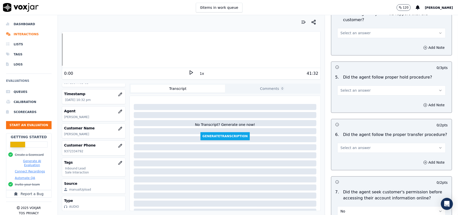
click at [359, 143] on button "Select an answer" at bounding box center [391, 148] width 108 height 10
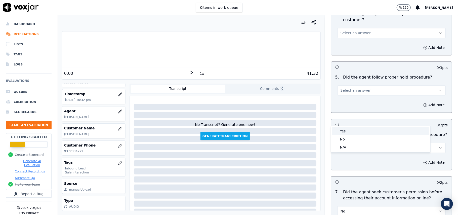
click at [359, 130] on div "Yes" at bounding box center [380, 131] width 97 height 8
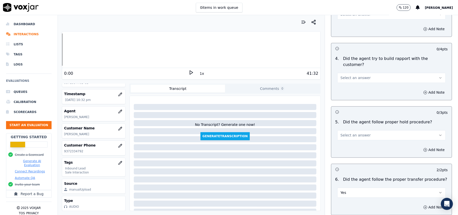
scroll to position [730, 0]
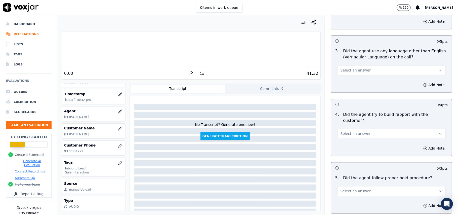
click at [353, 188] on span "Select an answer" at bounding box center [355, 190] width 30 height 5
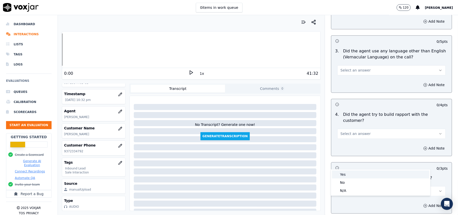
click at [351, 172] on div "Yes" at bounding box center [380, 174] width 97 height 8
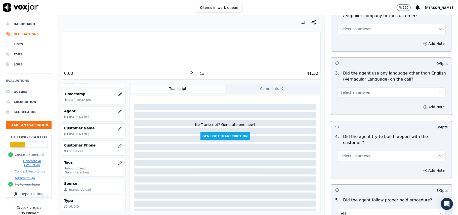
scroll to position [696, 0]
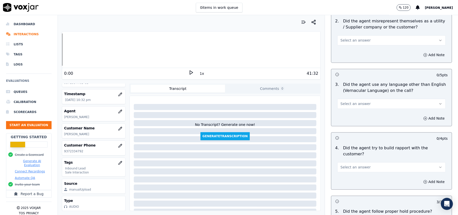
click at [362, 162] on button "Select an answer" at bounding box center [391, 167] width 108 height 10
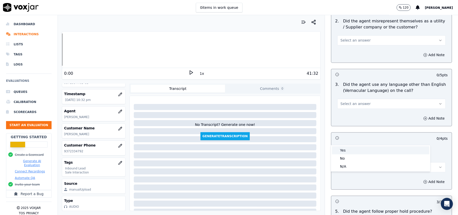
click at [362, 152] on div "Yes" at bounding box center [380, 150] width 97 height 8
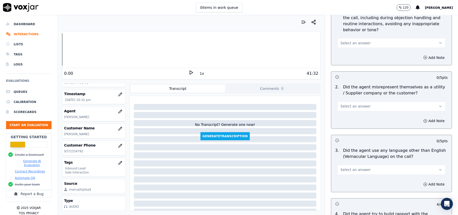
scroll to position [629, 0]
click at [361, 166] on button "Select an answer" at bounding box center [391, 171] width 108 height 10
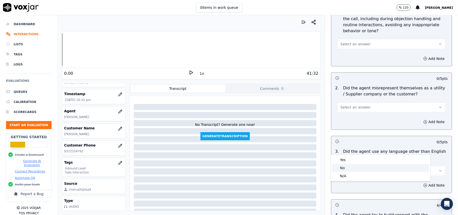
click at [359, 165] on div "No" at bounding box center [380, 168] width 97 height 8
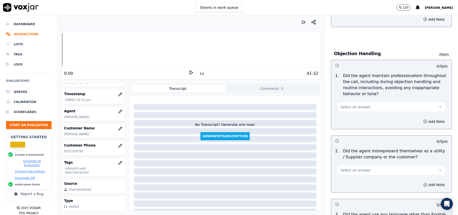
scroll to position [562, 0]
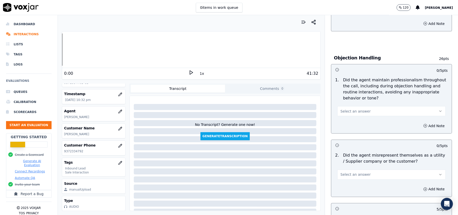
click at [361, 169] on button "Select an answer" at bounding box center [391, 174] width 108 height 10
click at [358, 168] on div "No" at bounding box center [380, 171] width 97 height 8
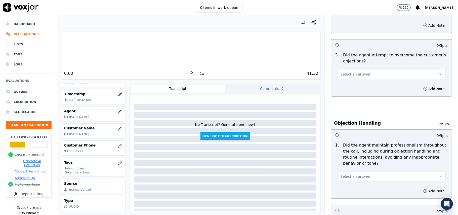
scroll to position [495, 0]
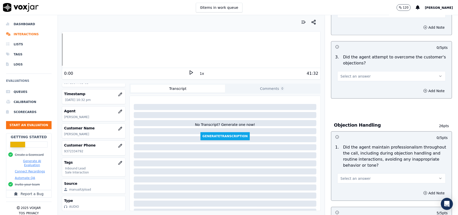
click at [358, 176] on span "Select an answer" at bounding box center [355, 178] width 30 height 5
click at [355, 165] on div "Yes" at bounding box center [380, 167] width 97 height 8
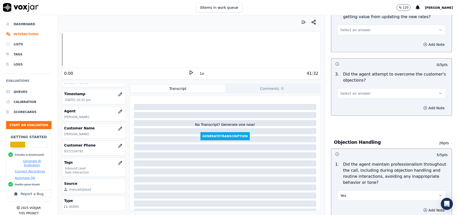
scroll to position [462, 0]
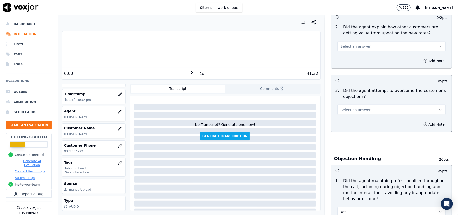
click at [377, 105] on button "Select an answer" at bounding box center [391, 110] width 108 height 10
click at [366, 99] on div "Yes" at bounding box center [380, 98] width 97 height 8
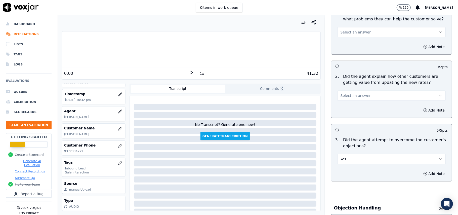
scroll to position [361, 0]
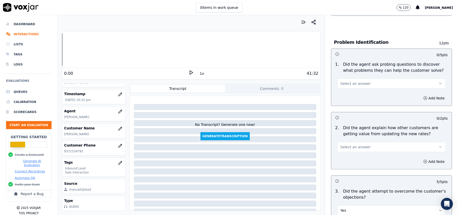
click at [360, 142] on button "Select an answer" at bounding box center [391, 147] width 108 height 10
click at [358, 135] on div "Yes" at bounding box center [380, 135] width 97 height 8
click at [361, 78] on button "Select an answer" at bounding box center [391, 83] width 108 height 10
click at [357, 68] on div "Yes" at bounding box center [380, 72] width 97 height 8
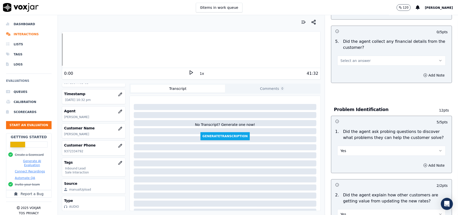
scroll to position [160, 0]
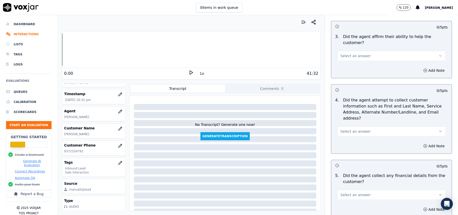
click at [351, 192] on span "Select an answer" at bounding box center [355, 194] width 30 height 5
click at [346, 188] on div "No" at bounding box center [380, 191] width 97 height 8
click at [365, 126] on button "Select an answer" at bounding box center [391, 131] width 108 height 10
click at [361, 116] on div "Yes" at bounding box center [380, 119] width 97 height 8
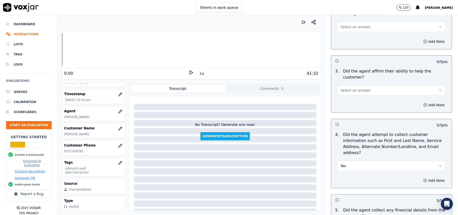
scroll to position [93, 0]
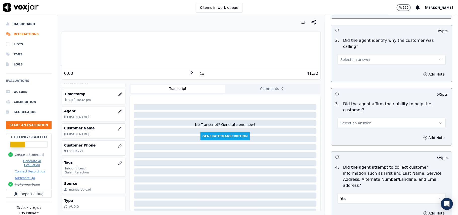
click at [354, 118] on button "Select an answer" at bounding box center [391, 123] width 108 height 10
click at [348, 113] on div "Yes" at bounding box center [380, 116] width 97 height 8
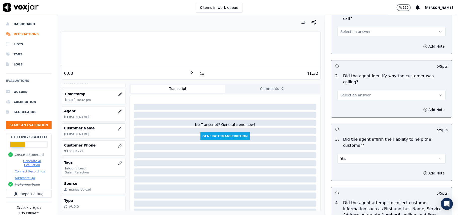
scroll to position [26, 0]
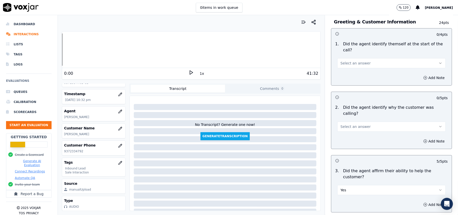
click at [353, 121] on button "Select an answer" at bounding box center [391, 126] width 108 height 10
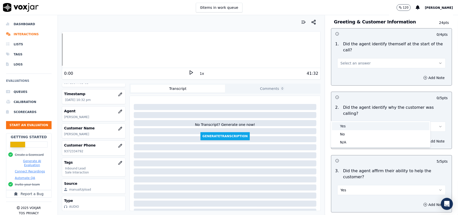
click at [349, 125] on div "Yes" at bounding box center [380, 126] width 97 height 8
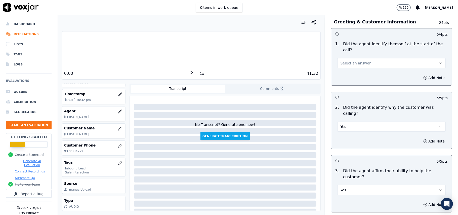
click at [354, 58] on button "Select an answer" at bounding box center [391, 63] width 108 height 10
click at [348, 68] on div "Yes" at bounding box center [380, 69] width 97 height 8
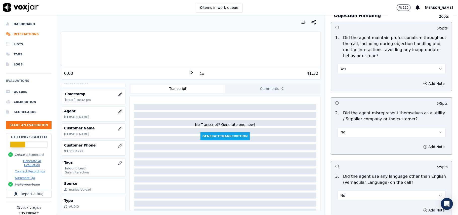
scroll to position [1434, 0]
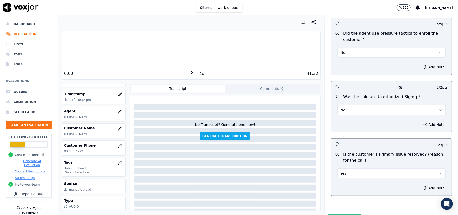
click at [328, 214] on button "Submit Scores" at bounding box center [344, 218] width 33 height 9
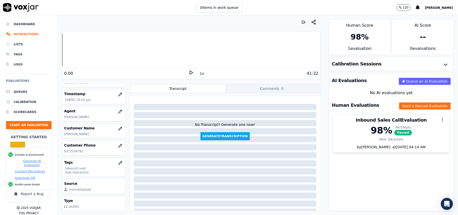
click at [19, 127] on button "Start an Evaluation" at bounding box center [28, 125] width 45 height 8
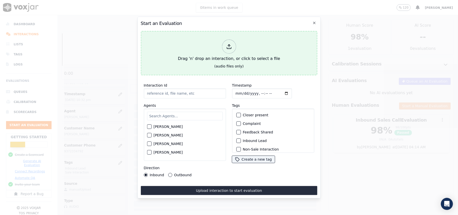
click at [224, 44] on div at bounding box center [229, 46] width 14 height 14
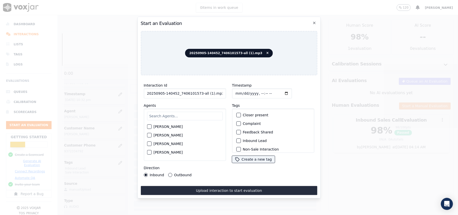
drag, startPoint x: 215, startPoint y: 91, endPoint x: 197, endPoint y: 93, distance: 19.0
click at [197, 93] on input "20250905-140452_7406101573-all (1).mp3" at bounding box center [185, 93] width 82 height 10
type input "20250905-140452_7406101573-C1"
click at [242, 90] on input "Timestamp" at bounding box center [262, 93] width 60 height 10
type input "[DATE]T22:44"
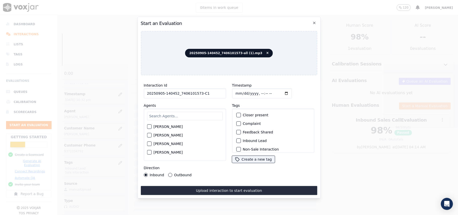
click at [195, 112] on input "text" at bounding box center [185, 116] width 76 height 9
type input "ve"
click at [171, 143] on label "[PERSON_NAME]" at bounding box center [167, 145] width 29 height 4
click at [151, 143] on button "[PERSON_NAME]" at bounding box center [149, 145] width 5 height 5
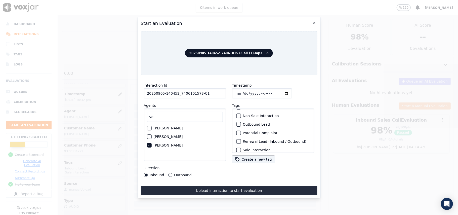
click at [237, 122] on div "button" at bounding box center [238, 124] width 4 height 4
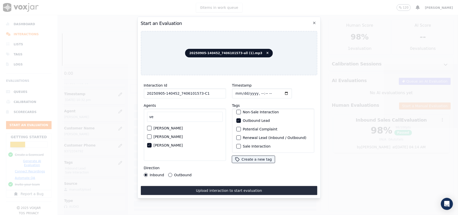
scroll to position [44, 0]
click at [237, 142] on div "Sale Interaction" at bounding box center [273, 146] width 78 height 9
click at [236, 144] on div "button" at bounding box center [238, 146] width 4 height 4
click at [170, 173] on button "Outbound" at bounding box center [170, 175] width 4 height 4
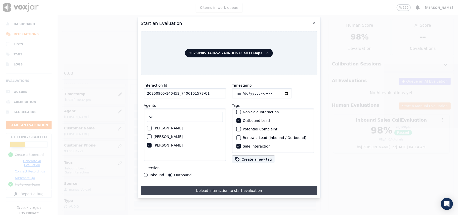
click at [212, 186] on button "Upload interaction to start evaluation" at bounding box center [229, 190] width 176 height 9
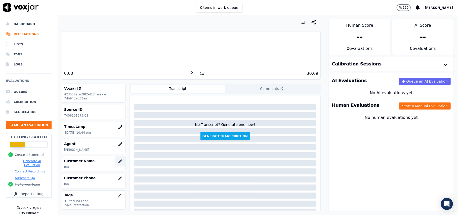
click at [118, 163] on icon "button" at bounding box center [119, 160] width 3 height 3
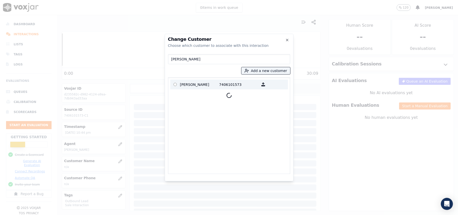
type input "[PERSON_NAME]"
click at [200, 88] on label "[PERSON_NAME] 7406101573" at bounding box center [229, 84] width 118 height 10
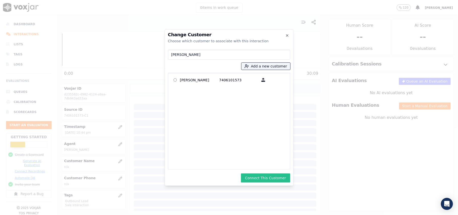
click at [251, 175] on button "Connect This Customer" at bounding box center [265, 177] width 49 height 9
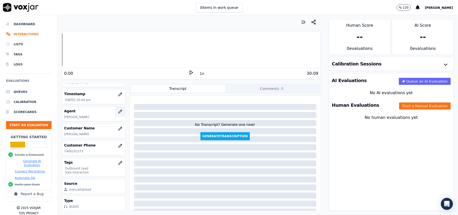
scroll to position [49, 0]
click at [410, 107] on button "Start a Manual Evaluation" at bounding box center [425, 105] width 52 height 7
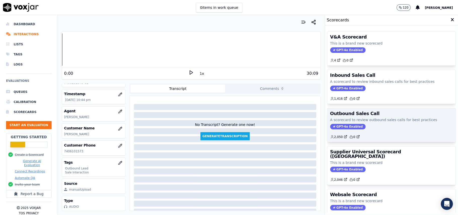
click at [348, 128] on span "GPT-4o Enabled" at bounding box center [347, 127] width 35 height 6
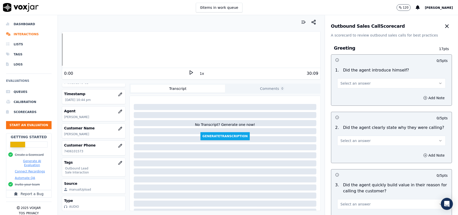
click at [347, 78] on div "Select an answer" at bounding box center [391, 82] width 108 height 11
click at [348, 83] on span "Select an answer" at bounding box center [355, 83] width 30 height 5
click at [343, 93] on div "Yes" at bounding box center [380, 95] width 97 height 8
click at [359, 142] on span "Select an answer" at bounding box center [355, 140] width 30 height 5
click at [352, 151] on div "Yes" at bounding box center [380, 152] width 97 height 8
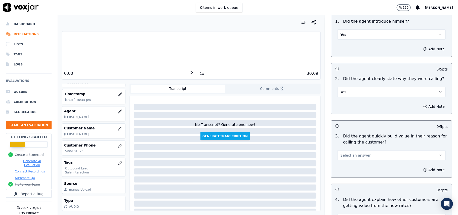
scroll to position [101, 0]
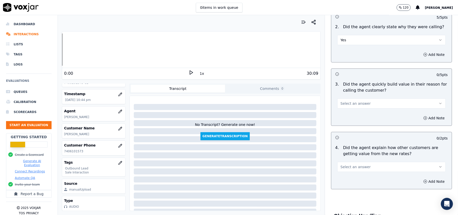
click at [347, 105] on span "Select an answer" at bounding box center [355, 103] width 30 height 5
click at [347, 118] on div "Yes" at bounding box center [380, 115] width 97 height 8
click at [358, 167] on span "Select an answer" at bounding box center [355, 166] width 30 height 5
click at [355, 176] on div "Yes" at bounding box center [380, 179] width 97 height 8
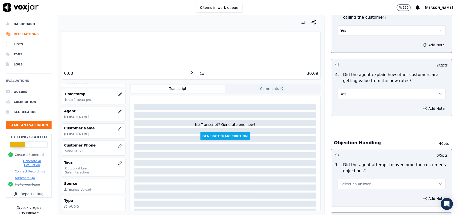
scroll to position [201, 0]
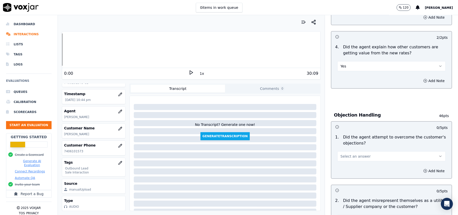
click at [355, 151] on div "Select an answer" at bounding box center [391, 155] width 108 height 11
click at [349, 157] on span "Select an answer" at bounding box center [355, 156] width 30 height 5
click at [348, 165] on div "Yes" at bounding box center [380, 168] width 97 height 8
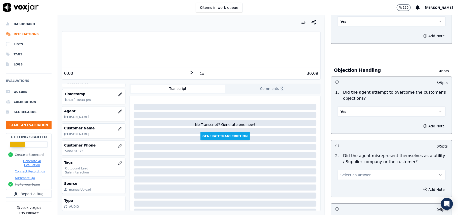
scroll to position [302, 0]
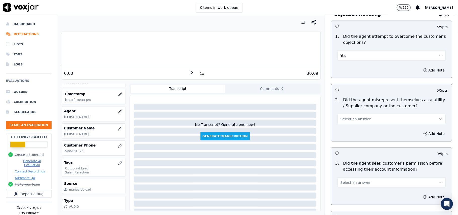
click at [347, 126] on div "2 . Did the agent misrepresent themselves as a utility / Supplier company or th…" at bounding box center [391, 110] width 120 height 31
click at [347, 121] on span "Select an answer" at bounding box center [355, 118] width 30 height 5
click at [345, 138] on div "No" at bounding box center [380, 139] width 97 height 8
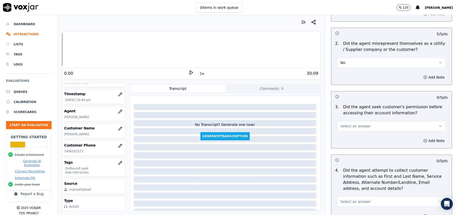
scroll to position [368, 0]
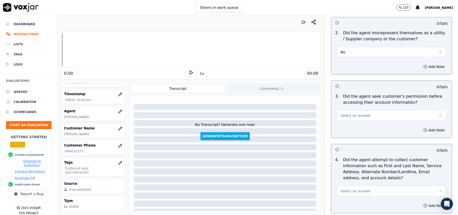
click at [350, 119] on button "Select an answer" at bounding box center [391, 115] width 108 height 10
click at [348, 128] on div "Yes" at bounding box center [380, 128] width 97 height 8
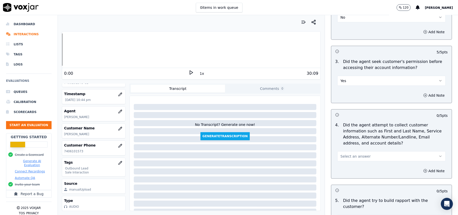
scroll to position [436, 0]
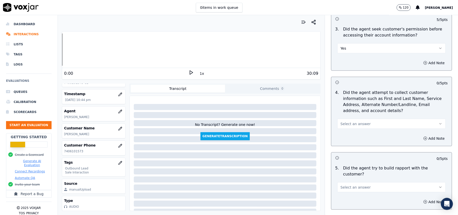
click at [354, 126] on span "Select an answer" at bounding box center [355, 123] width 30 height 5
click at [354, 146] on div "No" at bounding box center [380, 144] width 97 height 8
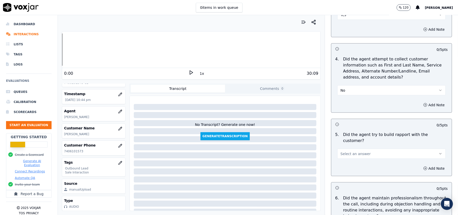
click at [358, 85] on div "No" at bounding box center [391, 89] width 108 height 11
click at [349, 94] on button "No" at bounding box center [391, 90] width 108 height 10
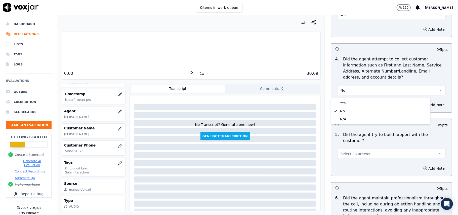
click at [346, 120] on div "N/A" at bounding box center [380, 119] width 97 height 8
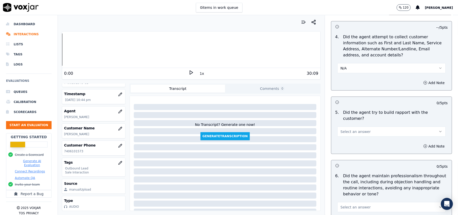
scroll to position [503, 0]
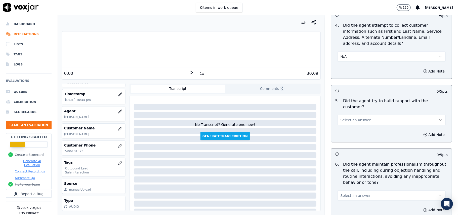
click at [357, 117] on span "Select an answer" at bounding box center [355, 119] width 30 height 5
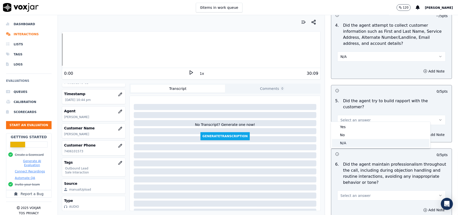
click at [344, 142] on div "N/A" at bounding box center [380, 143] width 97 height 8
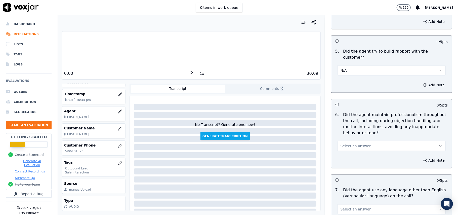
scroll to position [603, 0]
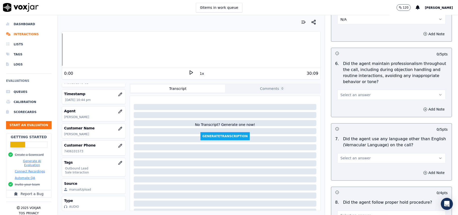
click at [357, 92] on span "Select an answer" at bounding box center [355, 94] width 30 height 5
click at [354, 100] on div "Yes" at bounding box center [380, 102] width 97 height 8
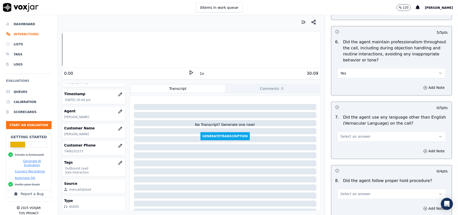
scroll to position [637, 0]
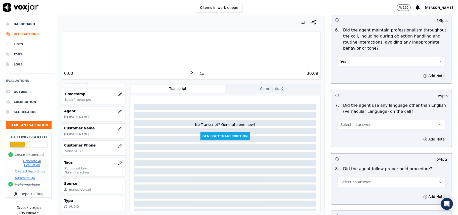
click at [352, 123] on span "Select an answer" at bounding box center [355, 124] width 30 height 5
click at [352, 138] on div "No" at bounding box center [380, 140] width 97 height 8
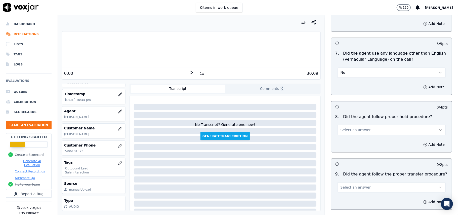
scroll to position [704, 0]
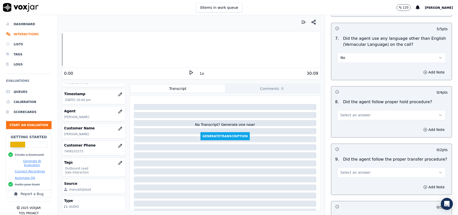
click at [356, 112] on span "Select an answer" at bounding box center [355, 114] width 30 height 5
click at [351, 124] on div "Yes" at bounding box center [380, 122] width 97 height 8
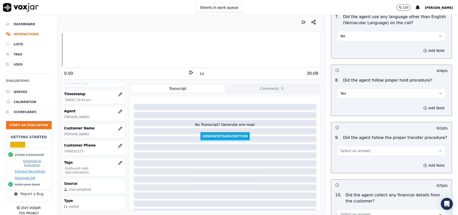
scroll to position [737, 0]
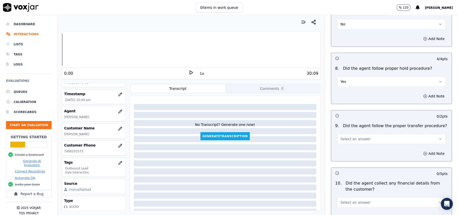
drag, startPoint x: 355, startPoint y: 136, endPoint x: 356, endPoint y: 139, distance: 3.4
click at [355, 136] on span "Select an answer" at bounding box center [355, 138] width 30 height 5
click at [357, 148] on div "Yes" at bounding box center [380, 146] width 97 height 8
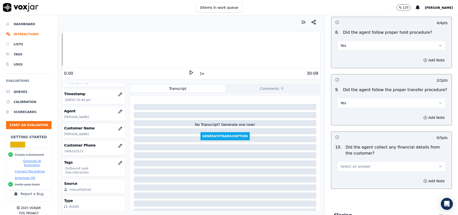
scroll to position [804, 0]
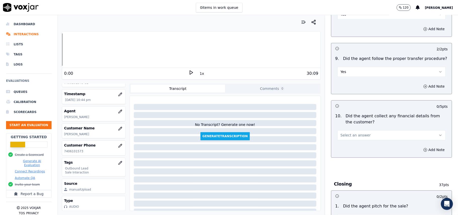
click at [356, 130] on button "Select an answer" at bounding box center [391, 135] width 108 height 10
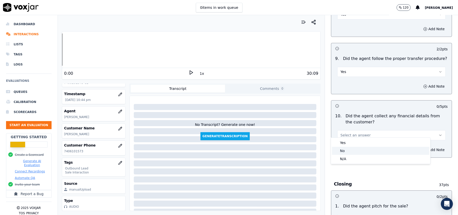
click at [353, 155] on div "N/A" at bounding box center [380, 159] width 97 height 8
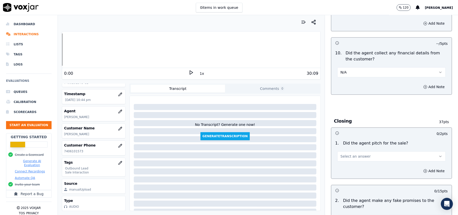
scroll to position [905, 0]
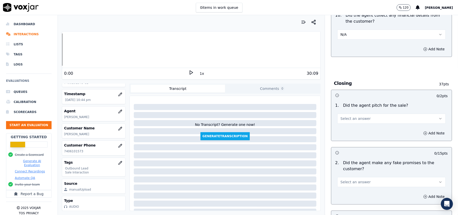
click at [352, 29] on button "N/A" at bounding box center [391, 34] width 108 height 10
click at [346, 51] on div "No" at bounding box center [380, 50] width 97 height 8
drag, startPoint x: 355, startPoint y: 114, endPoint x: 354, endPoint y: 119, distance: 5.6
click at [355, 116] on span "Select an answer" at bounding box center [355, 118] width 30 height 5
click at [349, 126] on div "Yes" at bounding box center [380, 126] width 97 height 8
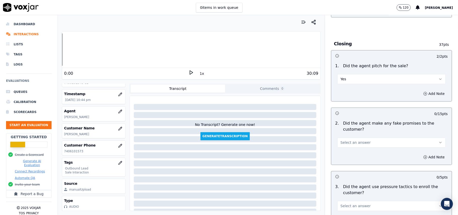
scroll to position [972, 0]
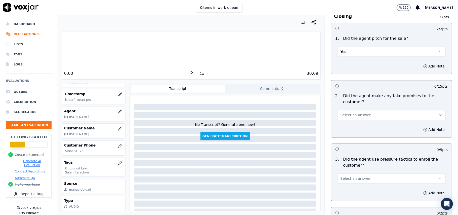
drag, startPoint x: 353, startPoint y: 106, endPoint x: 353, endPoint y: 118, distance: 12.1
click at [353, 109] on div "Select an answer" at bounding box center [391, 114] width 108 height 11
click at [353, 116] on button "Select an answer" at bounding box center [391, 115] width 108 height 10
click at [344, 130] on div "No" at bounding box center [380, 131] width 97 height 8
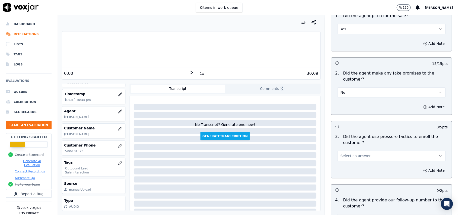
scroll to position [1039, 0]
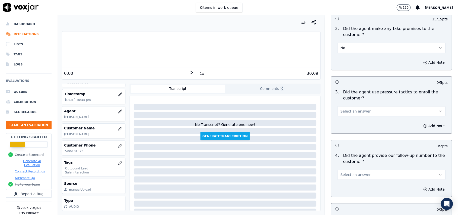
click at [367, 106] on button "Select an answer" at bounding box center [391, 111] width 108 height 10
click at [358, 123] on div "No" at bounding box center [380, 127] width 97 height 8
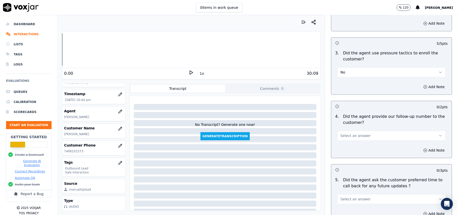
scroll to position [1106, 0]
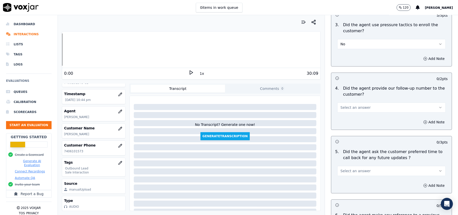
click at [371, 102] on button "Select an answer" at bounding box center [391, 107] width 108 height 10
click at [357, 114] on div "Yes" at bounding box center [380, 116] width 97 height 8
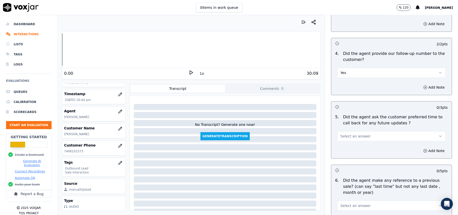
scroll to position [1173, 0]
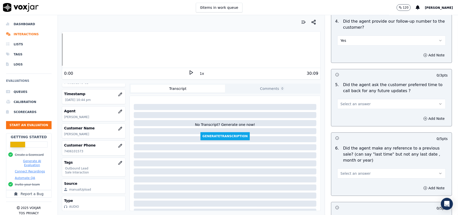
click at [366, 102] on button "Select an answer" at bounding box center [391, 104] width 108 height 10
click at [366, 114] on div "Yes" at bounding box center [380, 112] width 97 height 8
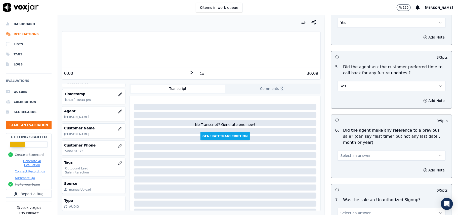
scroll to position [1240, 0]
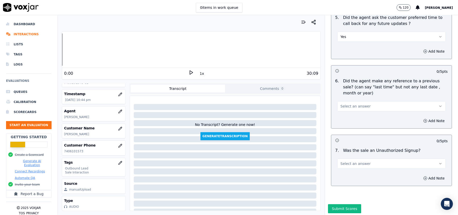
click at [363, 104] on button "Select an answer" at bounding box center [391, 106] width 108 height 10
click at [361, 123] on div "No" at bounding box center [380, 123] width 97 height 8
click at [354, 154] on div "Select an answer" at bounding box center [391, 160] width 116 height 15
click at [354, 161] on span "Select an answer" at bounding box center [355, 163] width 30 height 5
click at [345, 182] on div "No" at bounding box center [380, 180] width 97 height 8
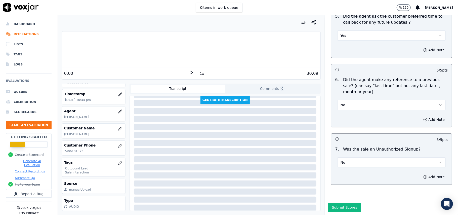
scroll to position [1254, 0]
click at [328, 203] on button "Submit Scores" at bounding box center [344, 207] width 33 height 9
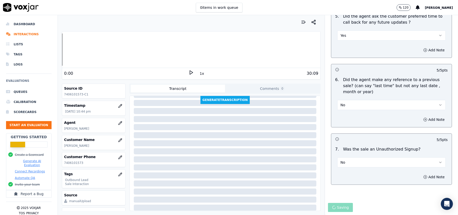
scroll to position [0, 0]
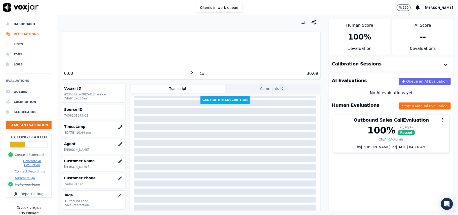
drag, startPoint x: 18, startPoint y: 121, endPoint x: 19, endPoint y: 124, distance: 2.8
click at [19, 124] on button "Start an Evaluation" at bounding box center [28, 125] width 45 height 8
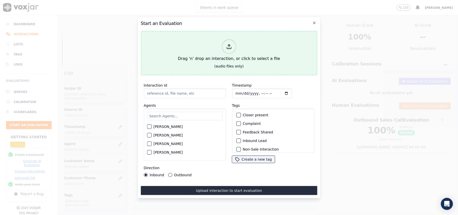
click at [226, 45] on icon at bounding box center [229, 47] width 6 height 6
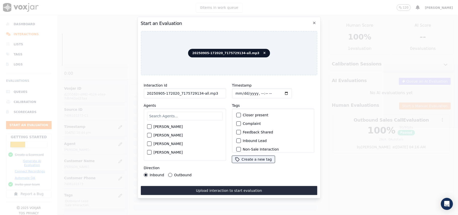
drag, startPoint x: 215, startPoint y: 92, endPoint x: 197, endPoint y: 94, distance: 18.4
click at [197, 94] on input "20250905-172020_7175729134-all.mp3" at bounding box center [185, 93] width 82 height 10
type input "20250905-172020_7175729134-C1"
click at [241, 91] on input "Timestamp" at bounding box center [262, 93] width 60 height 10
type input "[DATE]T22:46"
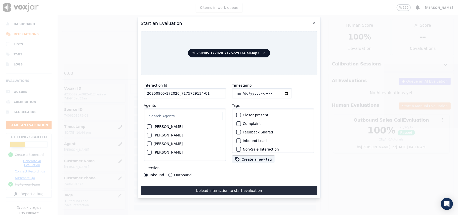
click at [205, 112] on input "text" at bounding box center [185, 116] width 76 height 9
type input "kel"
click at [159, 126] on label "[PERSON_NAME]" at bounding box center [167, 128] width 29 height 4
click at [151, 126] on button "[PERSON_NAME]" at bounding box center [149, 128] width 5 height 5
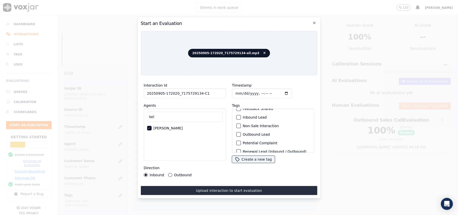
scroll to position [44, 0]
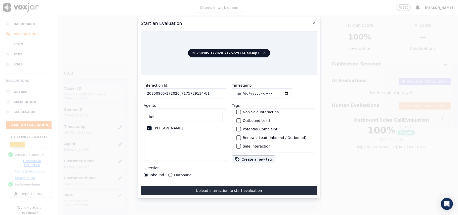
click at [236, 144] on div "button" at bounding box center [238, 146] width 4 height 4
click at [237, 116] on div "Outbound Lead" at bounding box center [273, 120] width 78 height 9
click at [237, 119] on div "button" at bounding box center [238, 121] width 4 height 4
click at [169, 173] on button "Outbound" at bounding box center [170, 175] width 4 height 4
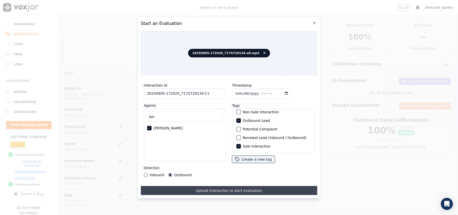
click at [194, 186] on button "Upload interaction to start evaluation" at bounding box center [229, 190] width 176 height 9
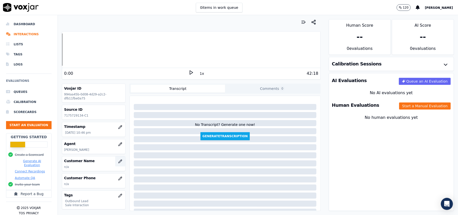
click at [118, 162] on icon "button" at bounding box center [120, 161] width 4 height 4
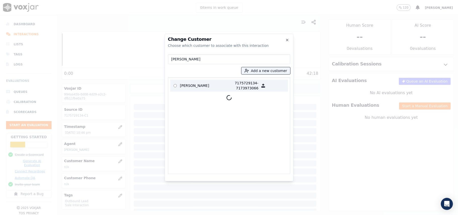
type input "[PERSON_NAME]"
click at [215, 86] on p "[PERSON_NAME]" at bounding box center [199, 85] width 39 height 10
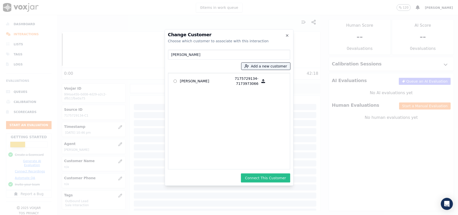
click at [262, 178] on button "Connect This Customer" at bounding box center [265, 177] width 49 height 9
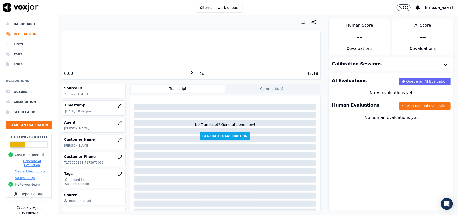
scroll to position [49, 0]
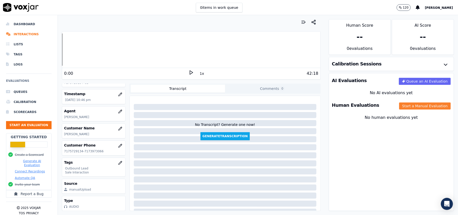
click at [403, 106] on button "Start a Manual Evaluation" at bounding box center [425, 105] width 52 height 7
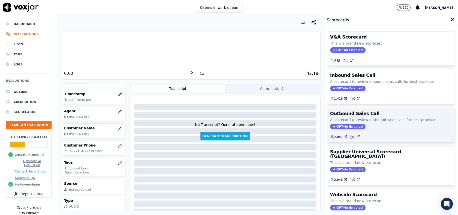
click at [340, 129] on span "GPT-4o Enabled" at bounding box center [347, 127] width 35 height 6
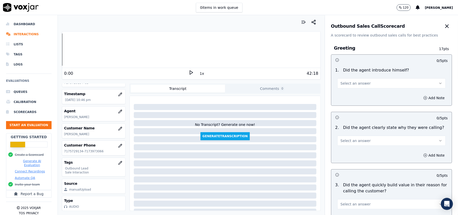
click at [359, 84] on span "Select an answer" at bounding box center [355, 83] width 30 height 5
click at [343, 94] on div "Yes" at bounding box center [380, 95] width 97 height 8
click at [346, 140] on span "Select an answer" at bounding box center [355, 140] width 30 height 5
click at [340, 154] on div "Yes" at bounding box center [380, 152] width 97 height 8
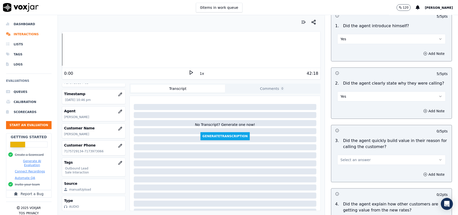
scroll to position [101, 0]
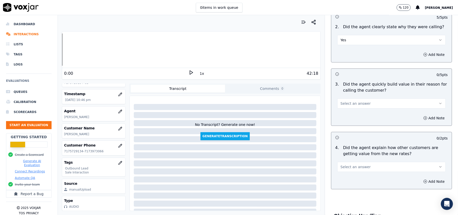
click at [350, 106] on span "Select an answer" at bounding box center [355, 103] width 30 height 5
click at [347, 112] on div "Yes" at bounding box center [380, 115] width 97 height 8
click at [374, 162] on div "Select an answer" at bounding box center [391, 166] width 108 height 11
drag, startPoint x: 367, startPoint y: 167, endPoint x: 366, endPoint y: 170, distance: 3.4
click at [367, 168] on button "Select an answer" at bounding box center [391, 167] width 108 height 10
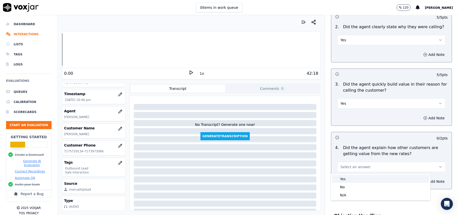
click at [353, 177] on div "Yes" at bounding box center [380, 179] width 97 height 8
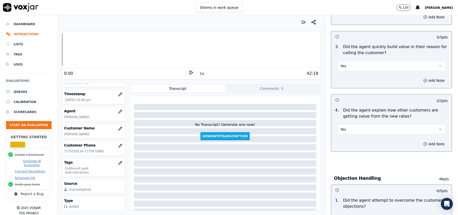
scroll to position [201, 0]
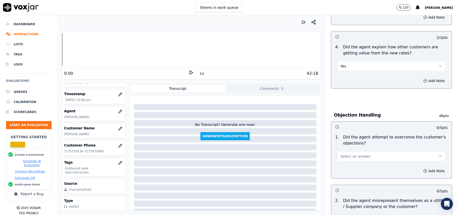
click at [343, 159] on button "Select an answer" at bounding box center [391, 156] width 108 height 10
click at [344, 168] on div "Yes" at bounding box center [380, 168] width 97 height 8
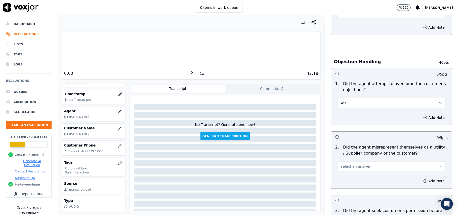
scroll to position [302, 0]
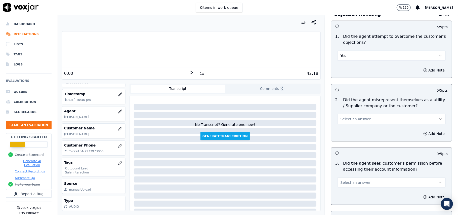
click at [357, 120] on span "Select an answer" at bounding box center [355, 118] width 30 height 5
click at [354, 140] on div "No" at bounding box center [380, 139] width 97 height 8
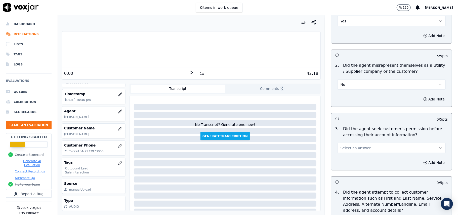
scroll to position [368, 0]
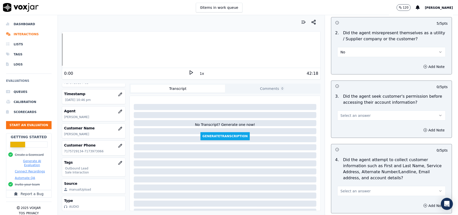
click at [367, 114] on button "Select an answer" at bounding box center [391, 115] width 108 height 10
click at [361, 125] on div "Yes" at bounding box center [380, 128] width 97 height 8
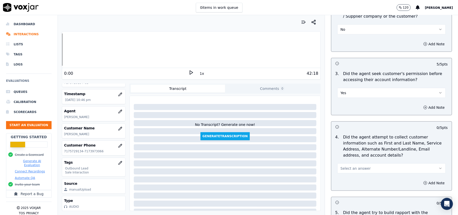
scroll to position [402, 0]
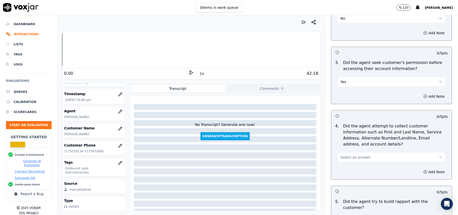
click at [347, 160] on span "Select an answer" at bounding box center [355, 157] width 30 height 5
click at [342, 187] on div "N/A" at bounding box center [380, 186] width 97 height 8
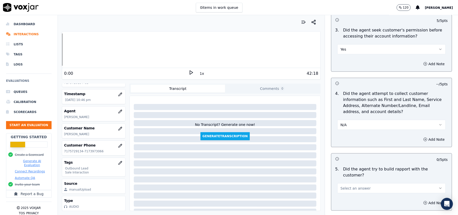
scroll to position [503, 0]
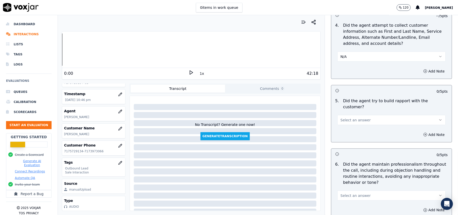
click at [355, 117] on span "Select an answer" at bounding box center [355, 119] width 30 height 5
click at [353, 126] on div "Yes" at bounding box center [380, 127] width 97 height 8
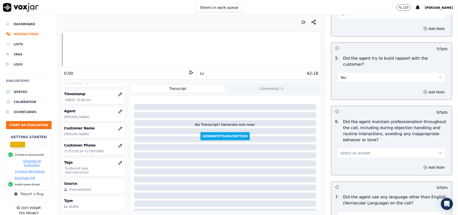
scroll to position [570, 0]
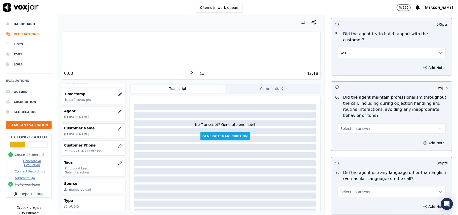
click at [361, 49] on button "Yes" at bounding box center [391, 53] width 108 height 10
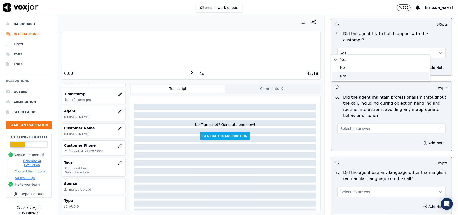
click at [352, 76] on div "N/A" at bounding box center [380, 76] width 97 height 8
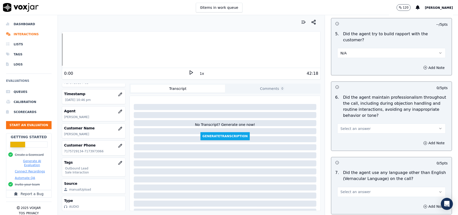
drag, startPoint x: 371, startPoint y: 123, endPoint x: 368, endPoint y: 129, distance: 6.1
click at [371, 124] on button "Select an answer" at bounding box center [391, 128] width 108 height 10
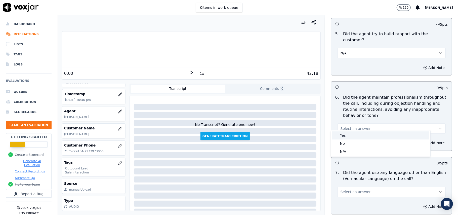
click at [361, 135] on div "Yes" at bounding box center [380, 135] width 97 height 8
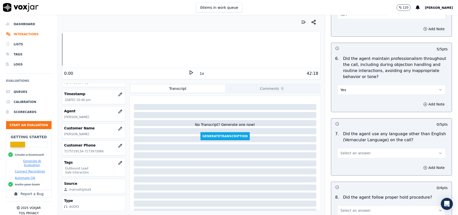
scroll to position [670, 0]
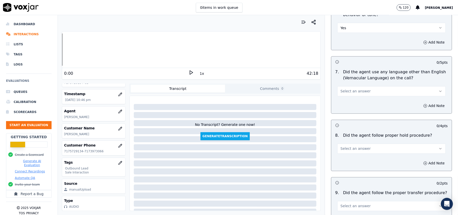
click at [366, 89] on button "Select an answer" at bounding box center [391, 91] width 108 height 10
click at [364, 101] on div "Yes" at bounding box center [380, 98] width 97 height 8
click at [366, 86] on button "Yes" at bounding box center [391, 91] width 108 height 10
click at [359, 112] on div "N/A" at bounding box center [380, 114] width 97 height 8
click at [363, 87] on button "N/A" at bounding box center [391, 91] width 108 height 10
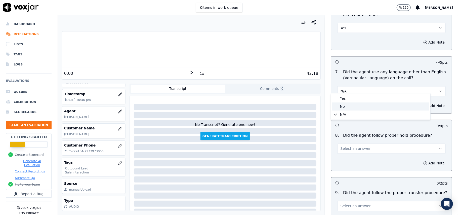
click at [356, 105] on div "No" at bounding box center [380, 106] width 97 height 8
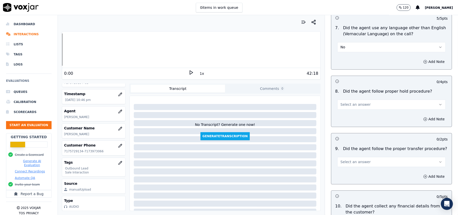
scroll to position [771, 0]
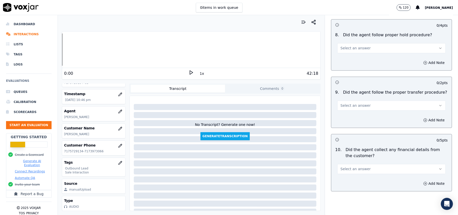
click at [361, 48] on button "Select an answer" at bounding box center [391, 48] width 108 height 10
click at [356, 55] on div "Yes" at bounding box center [380, 55] width 97 height 8
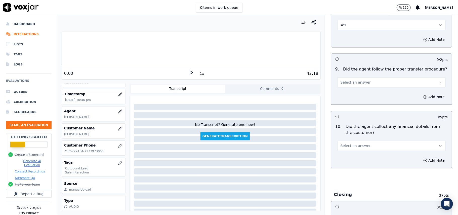
scroll to position [804, 0]
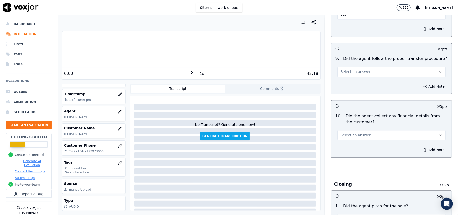
click at [359, 69] on span "Select an answer" at bounding box center [355, 71] width 30 height 5
click at [350, 80] on div "Yes" at bounding box center [380, 79] width 97 height 8
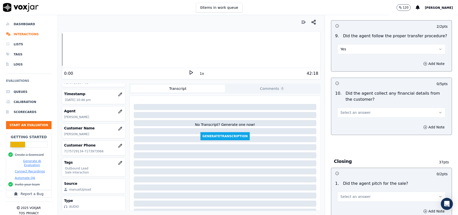
scroll to position [838, 0]
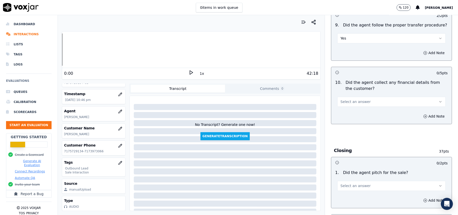
click at [355, 99] on span "Select an answer" at bounding box center [355, 101] width 30 height 5
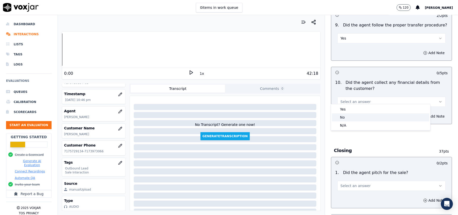
drag, startPoint x: 353, startPoint y: 119, endPoint x: 356, endPoint y: 113, distance: 7.2
click at [354, 119] on div "No" at bounding box center [380, 117] width 97 height 8
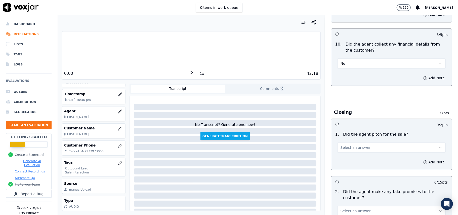
scroll to position [905, 0]
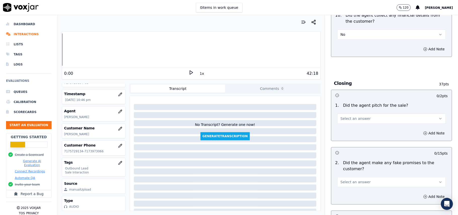
click at [350, 118] on button "Select an answer" at bounding box center [391, 118] width 108 height 10
click at [349, 125] on div "Yes" at bounding box center [380, 126] width 97 height 8
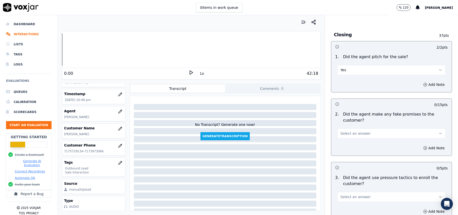
scroll to position [1005, 0]
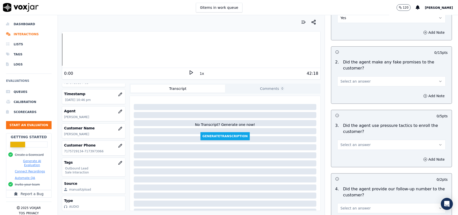
click at [355, 79] on span "Select an answer" at bounding box center [355, 81] width 30 height 5
click at [352, 98] on div "No" at bounding box center [380, 97] width 97 height 8
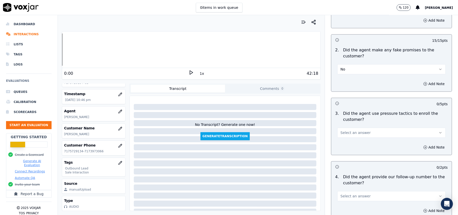
scroll to position [1039, 0]
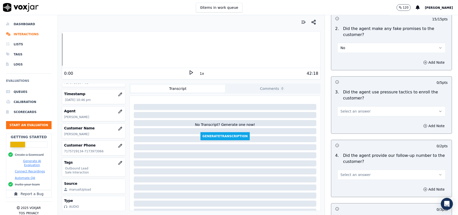
drag, startPoint x: 363, startPoint y: 106, endPoint x: 360, endPoint y: 111, distance: 6.1
click at [363, 107] on button "Select an answer" at bounding box center [391, 111] width 108 height 10
click at [355, 127] on div "No" at bounding box center [380, 127] width 97 height 8
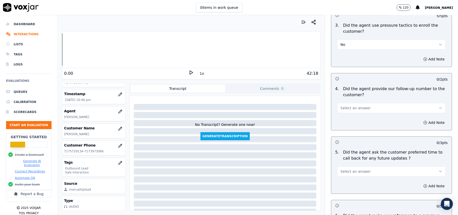
scroll to position [1106, 0]
click at [372, 107] on button "Select an answer" at bounding box center [391, 107] width 108 height 10
click at [363, 116] on div "Yes" at bounding box center [380, 116] width 97 height 8
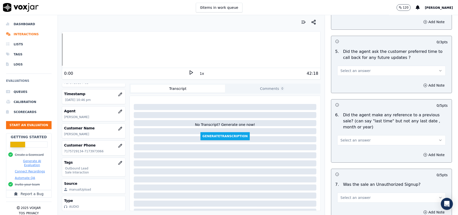
scroll to position [1206, 0]
click at [363, 67] on button "Select an answer" at bounding box center [391, 70] width 108 height 10
click at [365, 76] on div "Yes" at bounding box center [380, 79] width 97 height 8
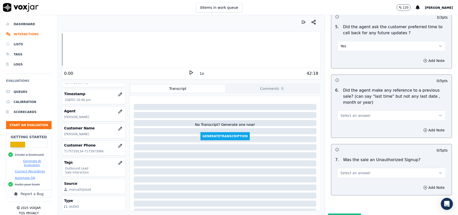
scroll to position [1254, 0]
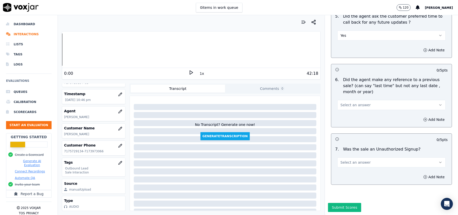
click at [356, 102] on span "Select an answer" at bounding box center [355, 104] width 30 height 5
click at [355, 107] on div "No" at bounding box center [380, 109] width 97 height 8
click at [364, 157] on button "Select an answer" at bounding box center [391, 162] width 108 height 10
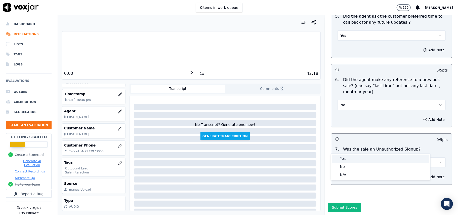
click at [360, 159] on div "Yes" at bounding box center [380, 158] width 97 height 8
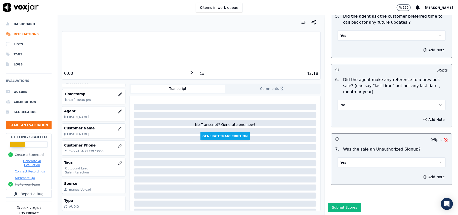
click at [362, 169] on div "Add Note" at bounding box center [391, 176] width 120 height 15
click at [361, 157] on button "Yes" at bounding box center [391, 162] width 108 height 10
click at [352, 168] on div "No" at bounding box center [380, 166] width 97 height 8
click at [334, 203] on button "Submit Scores" at bounding box center [344, 207] width 33 height 9
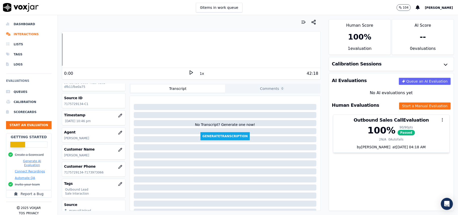
scroll to position [0, 0]
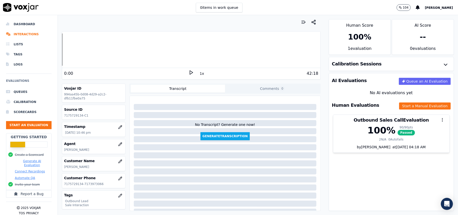
click at [73, 116] on p "7175729134-C1" at bounding box center [93, 115] width 59 height 4
copy p "7175729134"
click at [26, 127] on button "Start an Evaluation" at bounding box center [28, 125] width 45 height 8
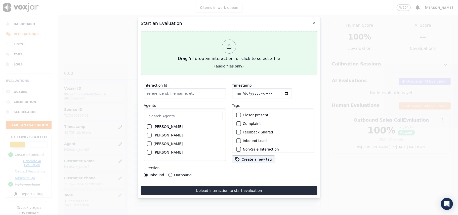
click at [230, 45] on icon at bounding box center [229, 47] width 6 height 6
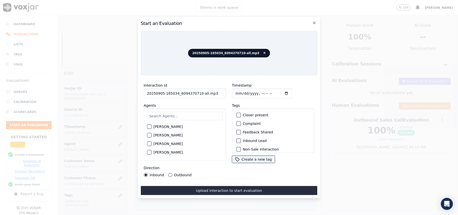
drag, startPoint x: 210, startPoint y: 92, endPoint x: 197, endPoint y: 96, distance: 13.2
click at [197, 96] on div "Interaction Id 20250905-165034_6094370710-all.mp3 Agents [PERSON_NAME] [PERSON_…" at bounding box center [185, 129] width 88 height 101
type input "20250905-165034_6094370710-C1"
click at [240, 91] on input "Timestamp" at bounding box center [262, 93] width 60 height 10
type input "[DATE]T23:14"
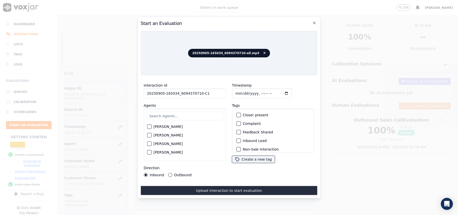
click at [197, 120] on div "[PERSON_NAME] [PERSON_NAME] [PERSON_NAME] [PERSON_NAME] [PERSON_NAME] [PERSON_N…" at bounding box center [185, 134] width 82 height 52
click at [189, 112] on input "text" at bounding box center [185, 116] width 76 height 9
type input "Ric"
click at [153, 135] on div "[PERSON_NAME]" at bounding box center [185, 136] width 76 height 9
click at [149, 135] on div "button" at bounding box center [149, 137] width 4 height 4
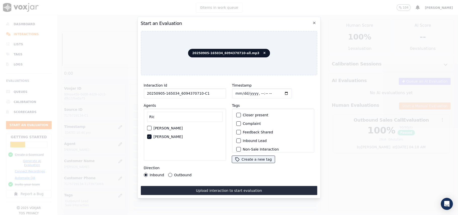
scroll to position [44, 0]
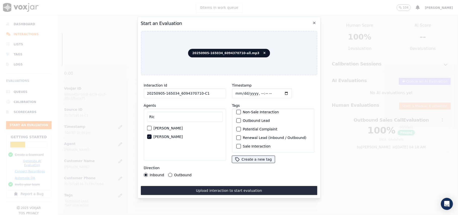
click at [236, 144] on div "button" at bounding box center [238, 146] width 4 height 4
click at [236, 118] on button "Outbound Lead" at bounding box center [238, 120] width 5 height 5
click at [167, 173] on div "Inbound Outbound" at bounding box center [168, 175] width 48 height 4
click at [170, 173] on button "Outbound" at bounding box center [170, 175] width 4 height 4
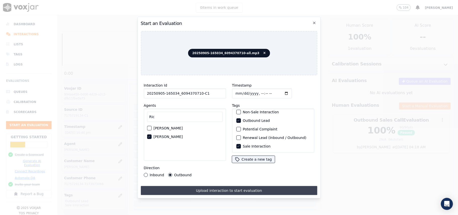
click at [187, 189] on button "Upload interaction to start evaluation" at bounding box center [229, 190] width 176 height 9
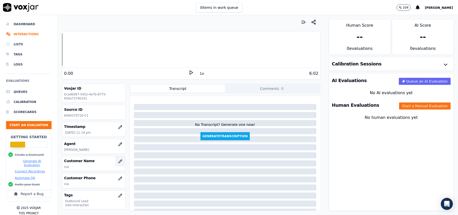
click at [115, 166] on button "button" at bounding box center [120, 161] width 10 height 10
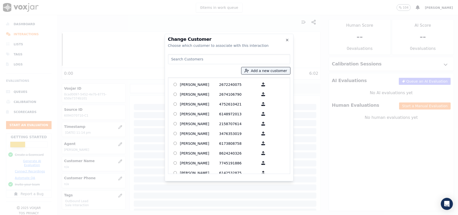
paste input "MARWAM QAMMOUH"
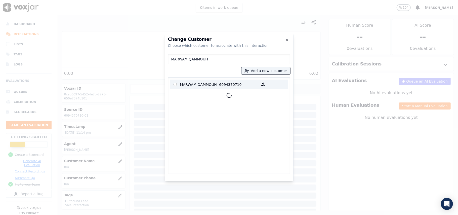
type input "MARWAM QAMMOUH"
click at [198, 86] on p "MARWAM QAMMOUH" at bounding box center [199, 84] width 39 height 8
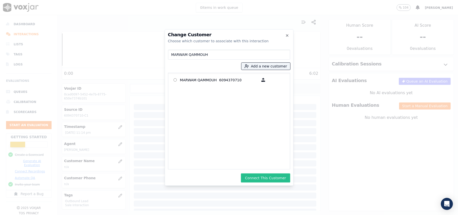
click at [252, 175] on button "Connect This Customer" at bounding box center [265, 177] width 49 height 9
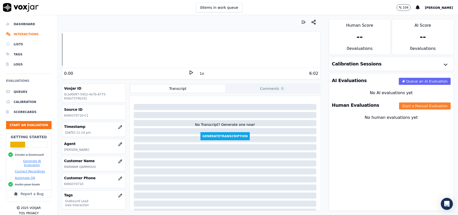
click at [412, 105] on button "Start a Manual Evaluation" at bounding box center [425, 105] width 52 height 7
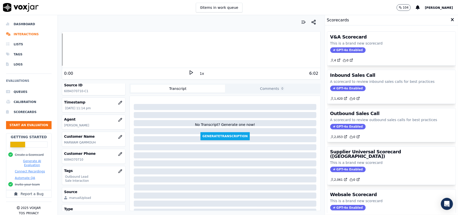
scroll to position [49, 0]
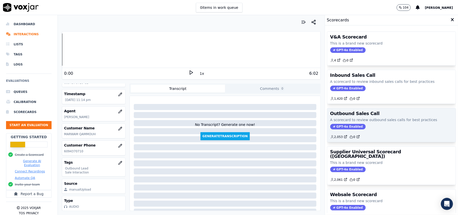
click at [336, 128] on span "GPT-4o Enabled" at bounding box center [347, 127] width 35 height 6
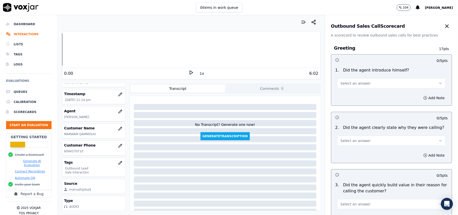
click at [354, 91] on div "Add Note" at bounding box center [391, 97] width 120 height 15
click at [352, 84] on span "Select an answer" at bounding box center [355, 83] width 30 height 5
click at [350, 95] on div "Yes" at bounding box center [380, 95] width 97 height 8
click at [351, 143] on span "Select an answer" at bounding box center [355, 140] width 30 height 5
click at [344, 153] on div "Yes" at bounding box center [380, 152] width 97 height 8
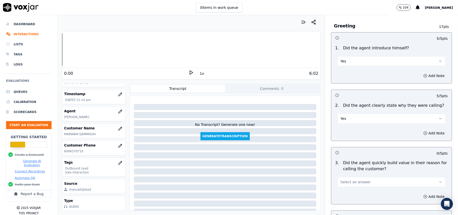
scroll to position [33, 0]
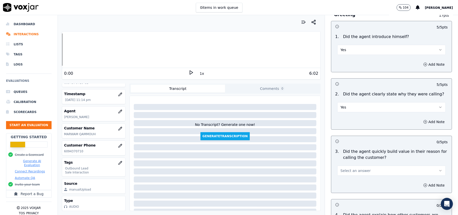
click at [350, 167] on button "Select an answer" at bounding box center [391, 170] width 108 height 10
click at [345, 181] on div "Yes" at bounding box center [380, 182] width 97 height 8
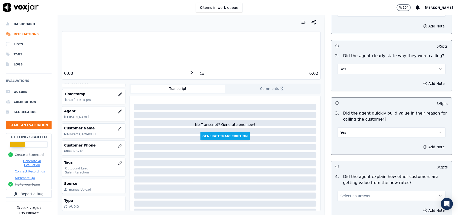
scroll to position [134, 0]
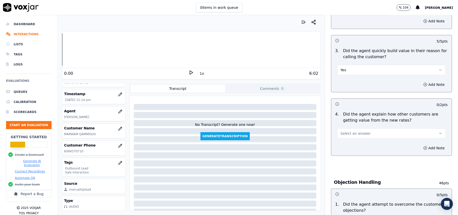
click at [345, 132] on span "Select an answer" at bounding box center [355, 133] width 30 height 5
drag, startPoint x: 346, startPoint y: 135, endPoint x: 364, endPoint y: 143, distance: 20.3
click at [350, 145] on div "Yes" at bounding box center [380, 145] width 97 height 8
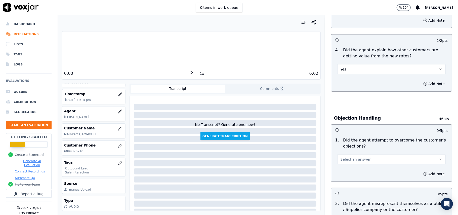
scroll to position [235, 0]
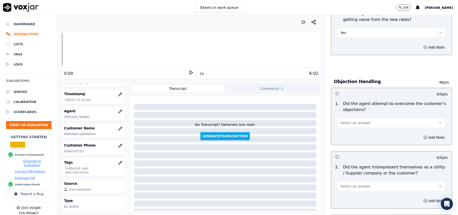
click at [343, 122] on span "Select an answer" at bounding box center [355, 122] width 30 height 5
click at [348, 134] on div "Yes" at bounding box center [380, 135] width 97 height 8
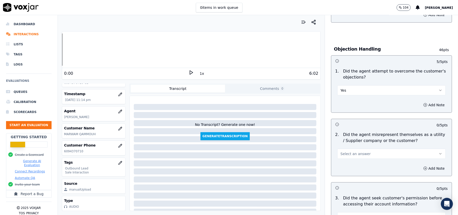
scroll to position [302, 0]
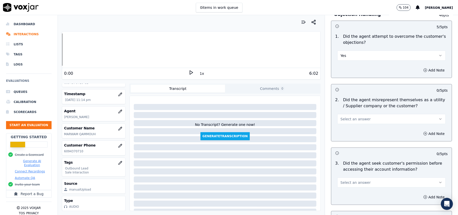
click at [359, 117] on span "Select an answer" at bounding box center [355, 118] width 30 height 5
click at [355, 140] on div "No" at bounding box center [380, 139] width 97 height 8
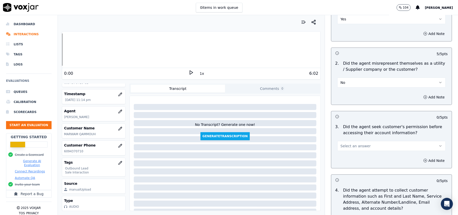
scroll to position [368, 0]
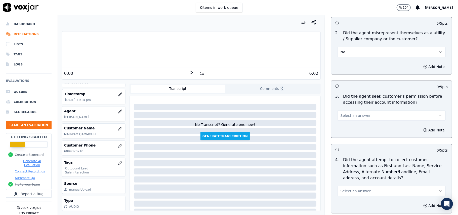
click at [358, 112] on button "Select an answer" at bounding box center [391, 115] width 108 height 10
click at [354, 128] on div "Yes" at bounding box center [380, 128] width 97 height 8
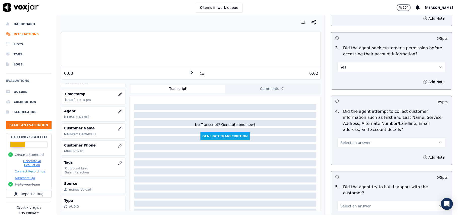
scroll to position [469, 0]
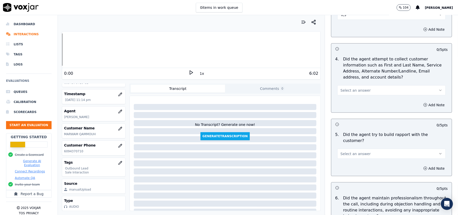
click at [340, 91] on span "Select an answer" at bounding box center [355, 90] width 30 height 5
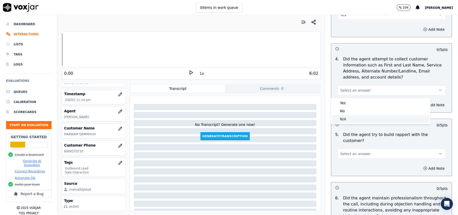
click at [341, 118] on div "N/A" at bounding box center [380, 119] width 97 height 8
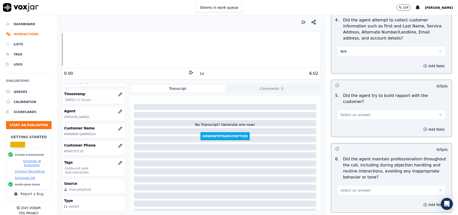
scroll to position [536, 0]
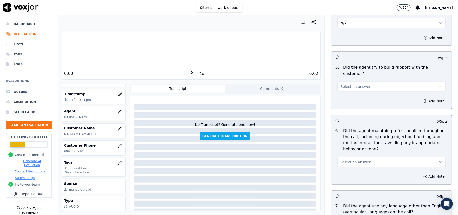
click at [354, 84] on span "Select an answer" at bounding box center [355, 86] width 30 height 5
click at [353, 92] on div "Yes" at bounding box center [380, 93] width 97 height 8
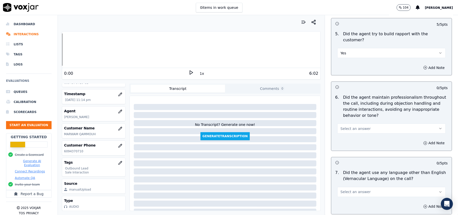
click at [347, 126] on span "Select an answer" at bounding box center [355, 128] width 30 height 5
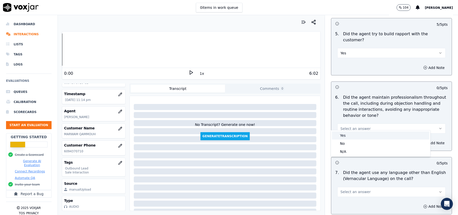
click at [348, 135] on div "Yes" at bounding box center [380, 135] width 97 height 8
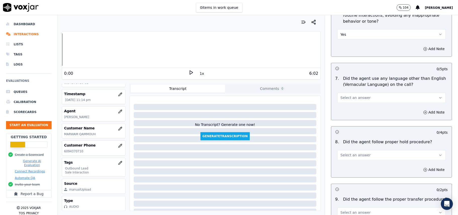
scroll to position [670, 0]
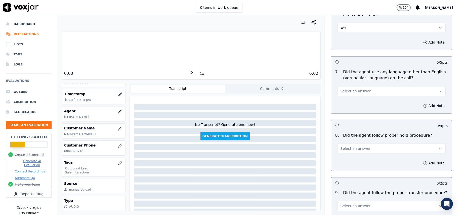
click at [357, 89] on span "Select an answer" at bounding box center [355, 91] width 30 height 5
click at [353, 106] on div "No" at bounding box center [380, 106] width 97 height 8
click at [360, 144] on button "Select an answer" at bounding box center [391, 149] width 108 height 10
click at [356, 159] on div "Yes" at bounding box center [380, 156] width 97 height 8
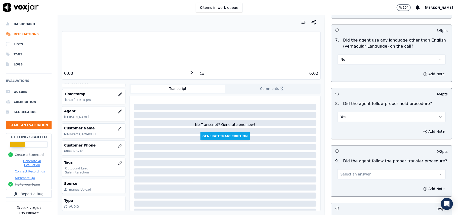
scroll to position [737, 0]
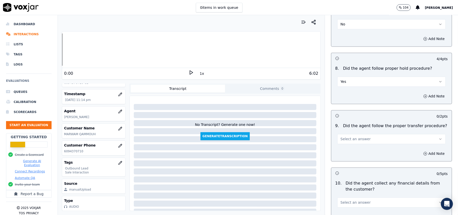
click at [353, 136] on span "Select an answer" at bounding box center [355, 138] width 30 height 5
drag, startPoint x: 348, startPoint y: 148, endPoint x: 370, endPoint y: 118, distance: 37.4
click at [348, 148] on div "Yes" at bounding box center [380, 146] width 97 height 8
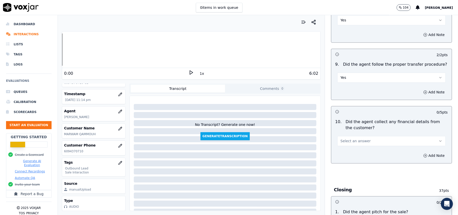
scroll to position [838, 0]
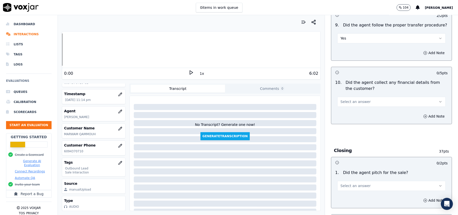
click at [356, 99] on span "Select an answer" at bounding box center [355, 101] width 30 height 5
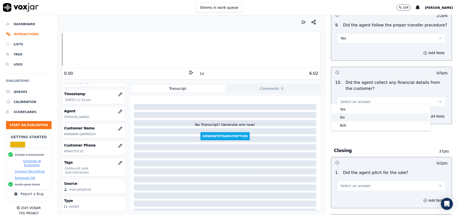
click at [354, 118] on div "No" at bounding box center [380, 117] width 97 height 8
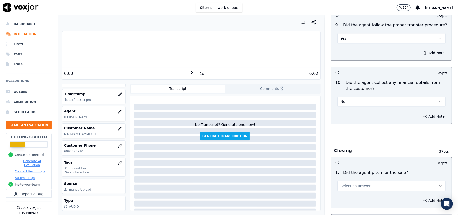
scroll to position [938, 0]
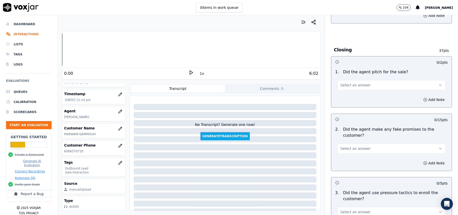
click at [359, 82] on span "Select an answer" at bounding box center [355, 84] width 30 height 5
click at [355, 95] on div "Yes" at bounding box center [380, 93] width 97 height 8
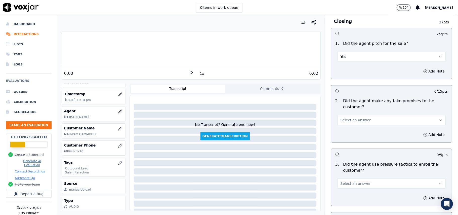
scroll to position [1005, 0]
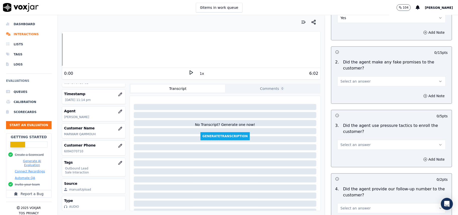
click at [349, 79] on span "Select an answer" at bounding box center [355, 81] width 30 height 5
click at [348, 94] on div "No" at bounding box center [380, 97] width 97 height 8
click at [359, 142] on span "Select an answer" at bounding box center [355, 144] width 30 height 5
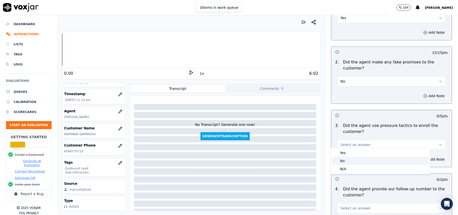
click at [350, 161] on div "No" at bounding box center [380, 161] width 97 height 8
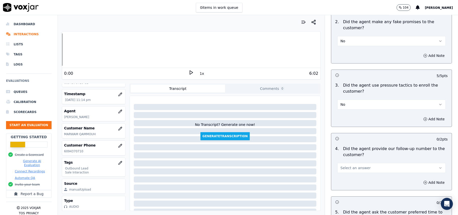
scroll to position [1106, 0]
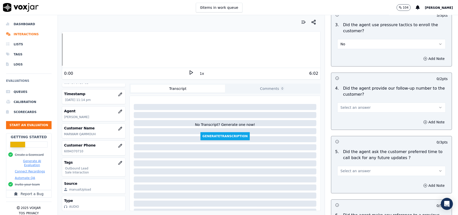
click at [354, 102] on button "Select an answer" at bounding box center [391, 107] width 108 height 10
click at [352, 113] on div "Yes" at bounding box center [380, 116] width 97 height 8
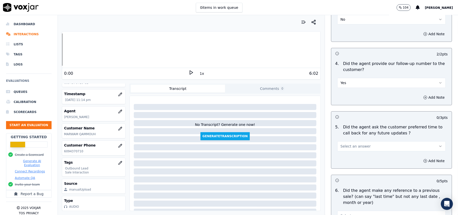
scroll to position [1173, 0]
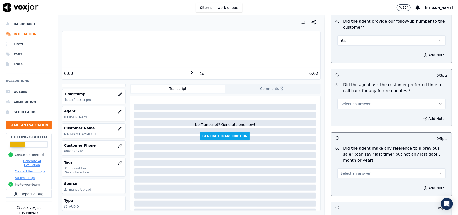
click at [362, 100] on button "Select an answer" at bounding box center [391, 104] width 108 height 10
drag, startPoint x: 369, startPoint y: 112, endPoint x: 380, endPoint y: 102, distance: 14.8
click at [369, 112] on div "Yes" at bounding box center [380, 112] width 97 height 8
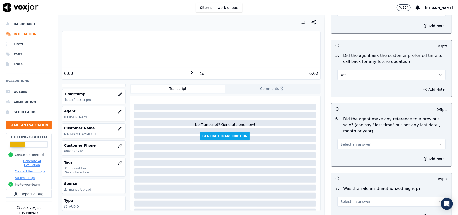
scroll to position [1254, 0]
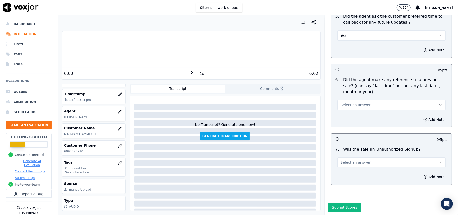
click at [358, 100] on button "Select an answer" at bounding box center [391, 105] width 108 height 10
click at [350, 106] on div "No" at bounding box center [380, 109] width 97 height 8
drag, startPoint x: 369, startPoint y: 143, endPoint x: 369, endPoint y: 146, distance: 3.0
click at [369, 157] on button "Select an answer" at bounding box center [391, 162] width 108 height 10
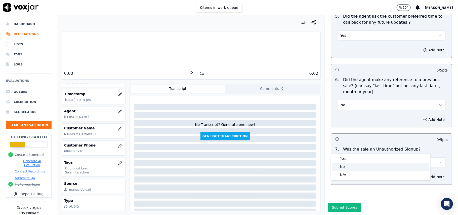
click at [350, 167] on div "No" at bounding box center [380, 166] width 97 height 8
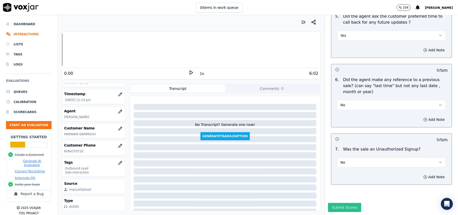
click at [334, 203] on button "Submit Scores" at bounding box center [344, 207] width 33 height 9
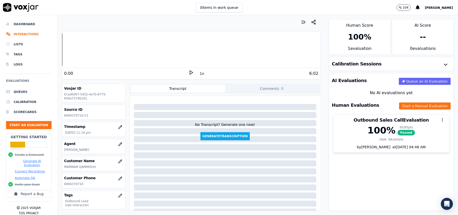
click at [42, 121] on ul "Queues Calibration Scorecards Start an Evaluation" at bounding box center [28, 110] width 45 height 46
click at [44, 127] on button "Start an Evaluation" at bounding box center [28, 125] width 45 height 8
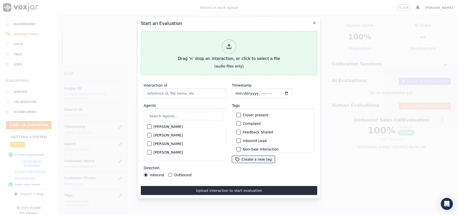
click at [228, 45] on icon at bounding box center [229, 47] width 6 height 6
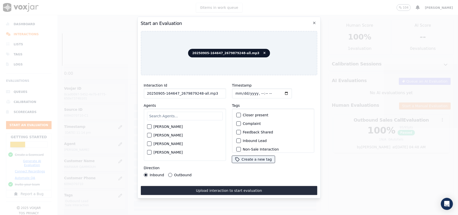
drag, startPoint x: 211, startPoint y: 91, endPoint x: 198, endPoint y: 91, distance: 13.8
click at [198, 91] on input "20250905-164647_2679879248-all.mp3" at bounding box center [185, 93] width 82 height 10
type input "20250905-164647_2679879248-C1"
click at [241, 92] on input "Timestamp" at bounding box center [262, 93] width 60 height 10
type input "[DATE]T23:18"
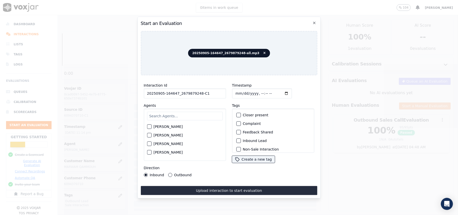
click at [240, 89] on input "Timestamp" at bounding box center [262, 93] width 60 height 10
type input "[DATE]T23:18"
click at [200, 114] on input "text" at bounding box center [185, 116] width 76 height 9
type input "[PERSON_NAME]"
click at [147, 126] on button "[PERSON_NAME]" at bounding box center [149, 128] width 5 height 5
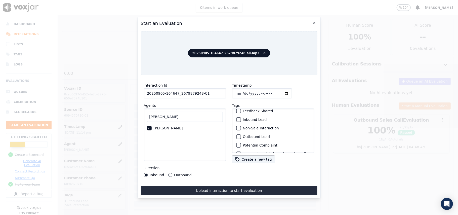
scroll to position [44, 0]
click at [237, 144] on div "button" at bounding box center [238, 146] width 4 height 4
click at [236, 119] on div "button" at bounding box center [238, 121] width 4 height 4
click at [167, 173] on div "Inbound Outbound" at bounding box center [168, 175] width 48 height 4
click at [171, 173] on div "Outbound" at bounding box center [179, 175] width 23 height 4
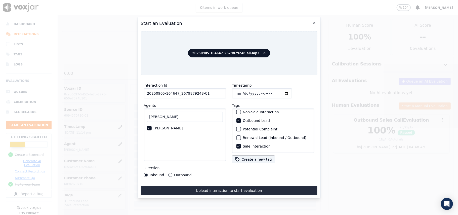
drag, startPoint x: 170, startPoint y: 171, endPoint x: 180, endPoint y: 179, distance: 13.6
click at [169, 173] on button "Outbound" at bounding box center [170, 175] width 4 height 4
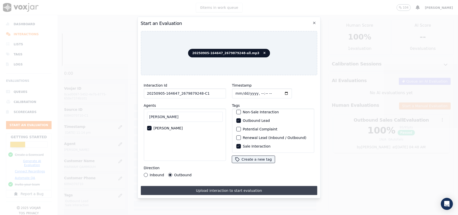
click at [206, 192] on button "Upload interaction to start evaluation" at bounding box center [229, 190] width 176 height 9
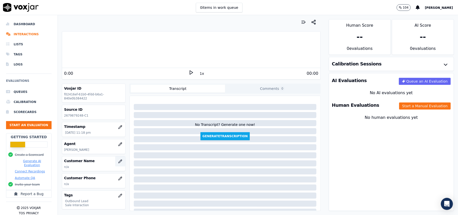
click at [115, 166] on button "button" at bounding box center [120, 161] width 10 height 10
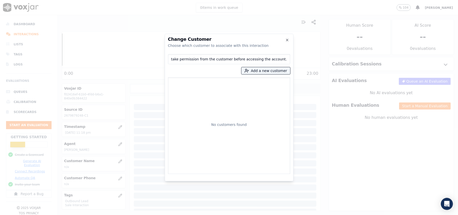
scroll to position [0, 27]
type input "@4:37 - The agent did not take permission from the customer before accessing th…"
click at [286, 39] on icon "button" at bounding box center [287, 40] width 4 height 4
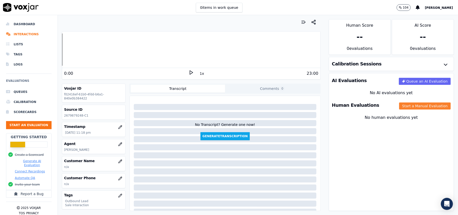
click at [404, 107] on button "Start a Manual Evaluation" at bounding box center [425, 105] width 52 height 7
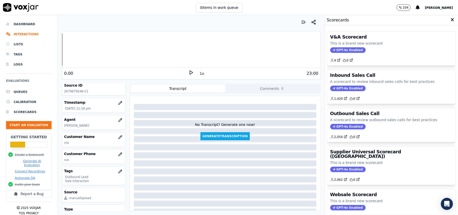
scroll to position [49, 0]
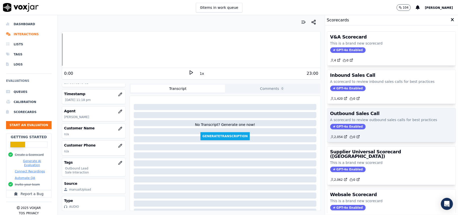
click at [333, 124] on span "GPT-4o Enabled" at bounding box center [347, 127] width 35 height 6
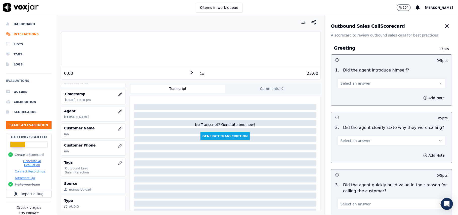
scroll to position [358, 0]
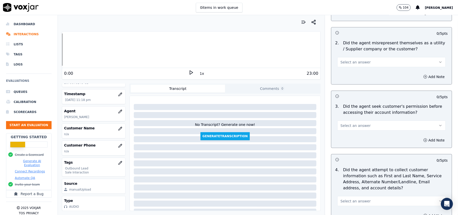
drag, startPoint x: 371, startPoint y: 122, endPoint x: 366, endPoint y: 131, distance: 9.9
click at [371, 122] on button "Select an answer" at bounding box center [391, 125] width 108 height 10
click at [352, 145] on div "No" at bounding box center [380, 146] width 97 height 8
click at [420, 143] on button "Add Note" at bounding box center [433, 139] width 27 height 7
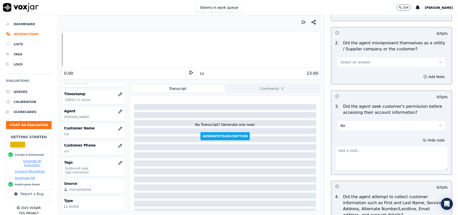
click at [353, 156] on textarea at bounding box center [391, 158] width 112 height 25
paste textarea "@4:37 - The agent did not take permission from the customer before accessing th…"
type textarea "@4:37 - The agent did not take permission from the customer before accessing th…"
click at [81, 125] on h3 "Customer Name" at bounding box center [93, 127] width 59 height 5
click at [118, 144] on icon "button" at bounding box center [120, 146] width 4 height 4
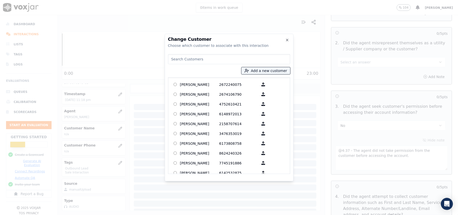
paste input "[PERSON_NAME]"
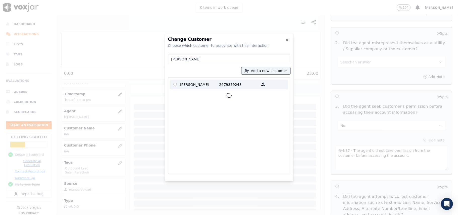
type input "[PERSON_NAME]"
click at [202, 84] on p "[PERSON_NAME]" at bounding box center [199, 84] width 39 height 8
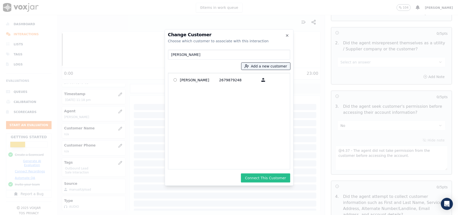
click at [262, 175] on button "Connect This Customer" at bounding box center [265, 177] width 49 height 9
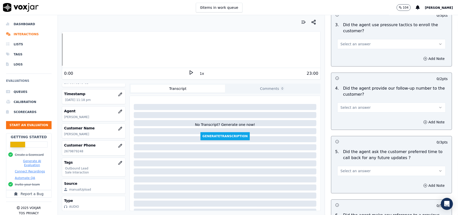
scroll to position [1280, 0]
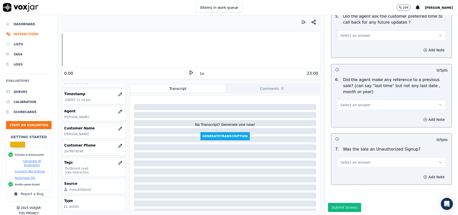
click at [367, 157] on button "Select an answer" at bounding box center [391, 162] width 108 height 10
click at [352, 167] on div "No" at bounding box center [380, 166] width 97 height 8
click at [358, 102] on span "Select an answer" at bounding box center [355, 104] width 30 height 5
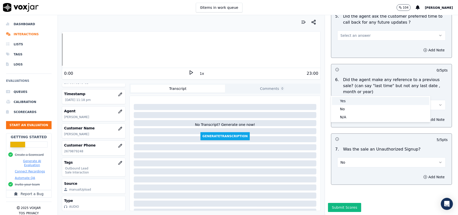
click at [356, 102] on div "Yes" at bounding box center [380, 101] width 97 height 8
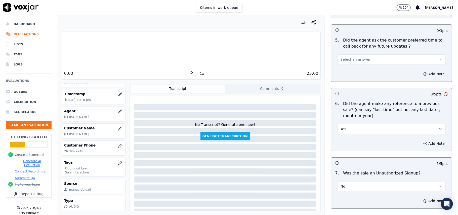
scroll to position [1214, 0]
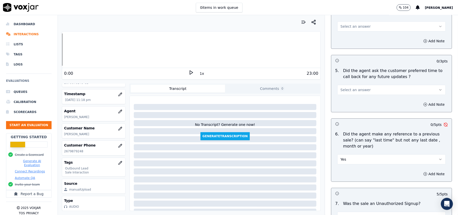
click at [365, 154] on button "Yes" at bounding box center [391, 159] width 108 height 10
click at [356, 174] on div "No" at bounding box center [380, 176] width 97 height 8
click at [351, 85] on button "Select an answer" at bounding box center [391, 90] width 108 height 10
click at [347, 98] on div "Yes" at bounding box center [380, 98] width 97 height 8
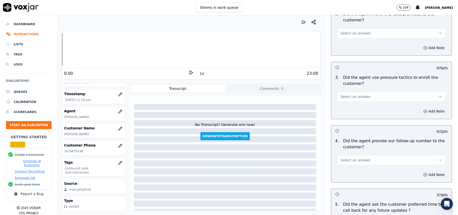
scroll to position [1079, 0]
click at [351, 168] on div "Add Note" at bounding box center [391, 175] width 120 height 15
click at [350, 156] on button "Select an answer" at bounding box center [391, 161] width 108 height 10
click at [341, 168] on div "Yes" at bounding box center [380, 169] width 97 height 8
click at [354, 95] on span "Select an answer" at bounding box center [355, 97] width 30 height 5
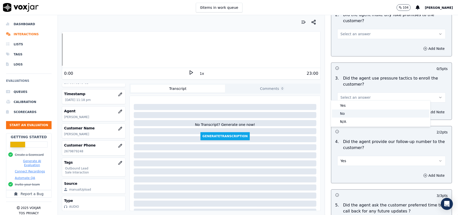
click at [347, 114] on div "No" at bounding box center [380, 113] width 97 height 8
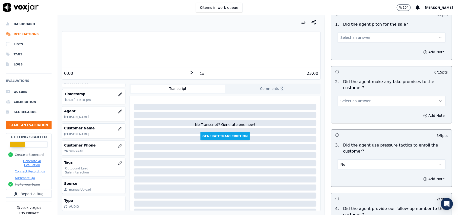
click at [355, 98] on span "Select an answer" at bounding box center [355, 100] width 30 height 5
click at [355, 107] on div "Yes" at bounding box center [380, 109] width 97 height 8
drag, startPoint x: 355, startPoint y: 95, endPoint x: 354, endPoint y: 100, distance: 5.2
click at [355, 96] on button "Yes" at bounding box center [391, 101] width 108 height 10
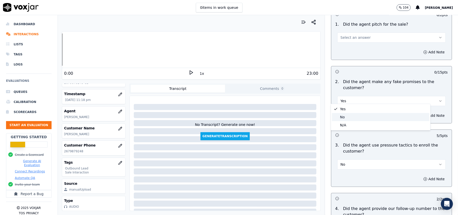
click at [346, 119] on div "No" at bounding box center [380, 117] width 97 height 8
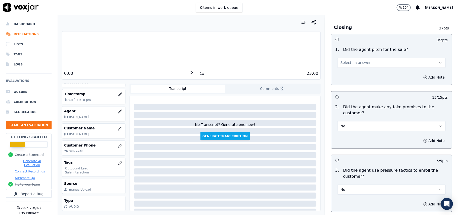
scroll to position [945, 0]
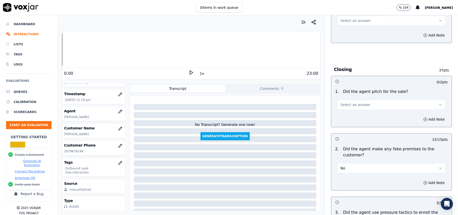
click at [351, 103] on span "Select an answer" at bounding box center [355, 104] width 30 height 5
click at [350, 117] on div "No" at bounding box center [380, 120] width 97 height 8
click at [351, 102] on button "No" at bounding box center [391, 105] width 108 height 10
click at [349, 113] on div "Yes" at bounding box center [380, 112] width 97 height 8
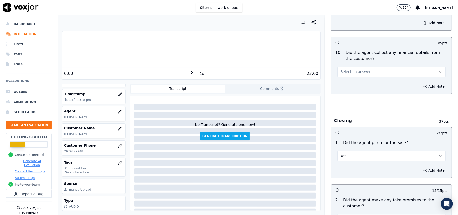
scroll to position [845, 0]
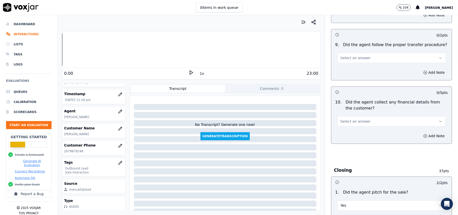
click at [356, 119] on span "Select an answer" at bounding box center [355, 121] width 30 height 5
click at [356, 130] on div "Yes" at bounding box center [380, 129] width 97 height 8
click at [352, 115] on div "Yes" at bounding box center [391, 120] width 108 height 11
click at [346, 116] on button "Yes" at bounding box center [391, 121] width 108 height 10
click at [344, 133] on div "No" at bounding box center [380, 137] width 97 height 8
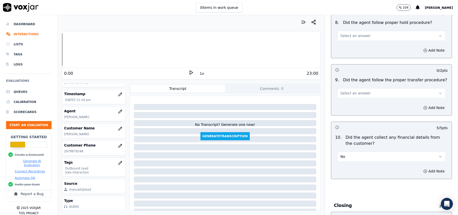
scroll to position [778, 0]
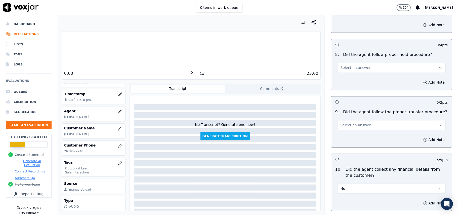
click at [354, 122] on span "Select an answer" at bounding box center [355, 124] width 30 height 5
click at [354, 129] on div "Yes" at bounding box center [380, 132] width 97 height 8
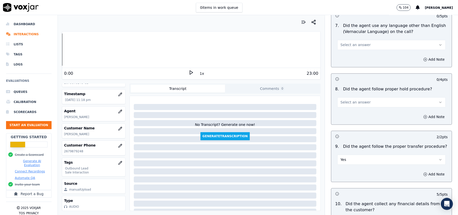
scroll to position [711, 0]
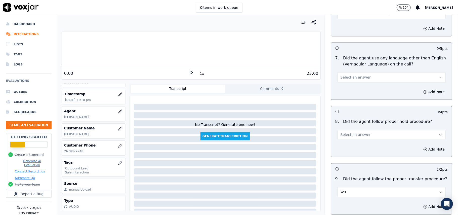
click at [353, 134] on button "Select an answer" at bounding box center [391, 134] width 108 height 10
click at [353, 142] on div "Yes" at bounding box center [380, 142] width 97 height 8
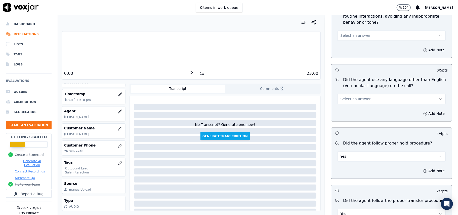
scroll to position [677, 0]
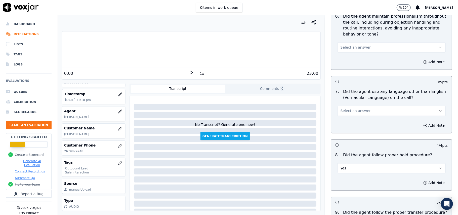
click at [358, 113] on div "7 . Did the agent use any language other than English (Vernacular Language) on …" at bounding box center [391, 102] width 120 height 31
click at [355, 108] on span "Select an answer" at bounding box center [355, 110] width 30 height 5
click at [350, 125] on div "No" at bounding box center [380, 126] width 97 height 8
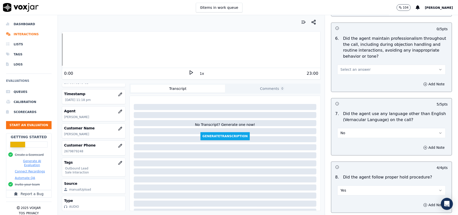
scroll to position [610, 0]
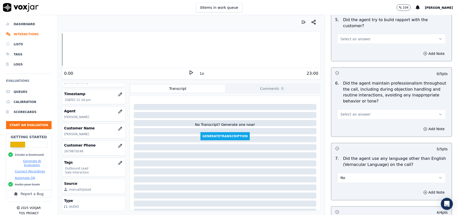
click at [358, 109] on button "Select an answer" at bounding box center [391, 114] width 108 height 10
click at [355, 123] on div "Yes" at bounding box center [380, 121] width 97 height 8
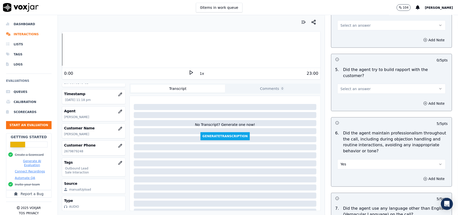
scroll to position [510, 0]
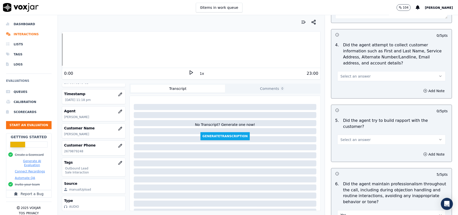
click at [355, 137] on span "Select an answer" at bounding box center [355, 139] width 30 height 5
click at [355, 146] on div "Yes" at bounding box center [380, 147] width 97 height 8
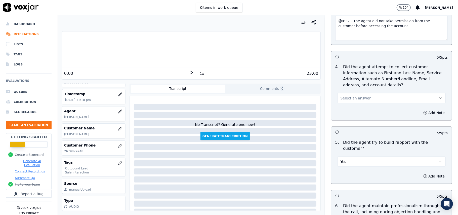
scroll to position [476, 0]
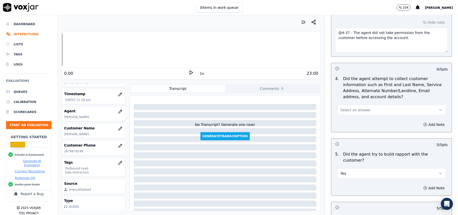
click at [345, 115] on button "Select an answer" at bounding box center [391, 110] width 108 height 10
click at [343, 140] on div "N/A" at bounding box center [380, 138] width 97 height 8
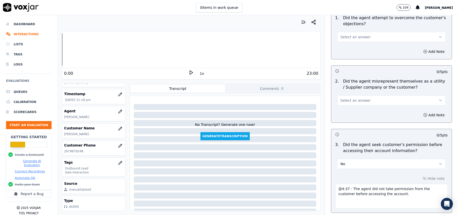
scroll to position [309, 0]
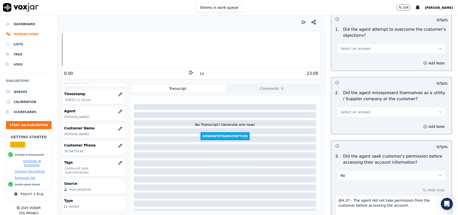
click at [345, 114] on span "Select an answer" at bounding box center [355, 111] width 30 height 5
click at [346, 132] on div "No" at bounding box center [380, 132] width 97 height 8
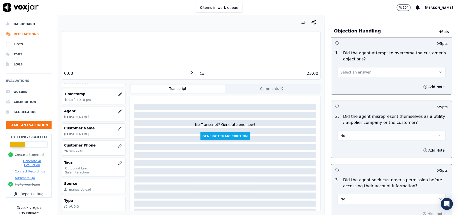
scroll to position [275, 0]
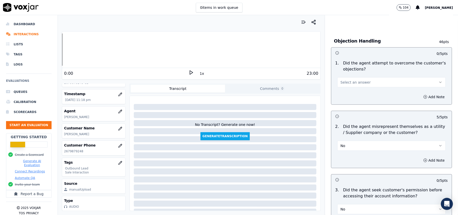
click at [359, 81] on span "Select an answer" at bounding box center [355, 82] width 30 height 5
click at [359, 94] on div "Yes" at bounding box center [380, 94] width 97 height 8
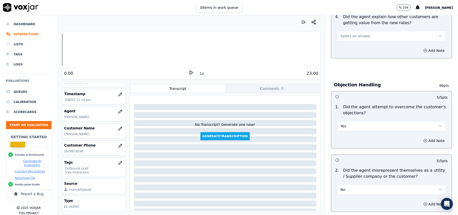
scroll to position [174, 0]
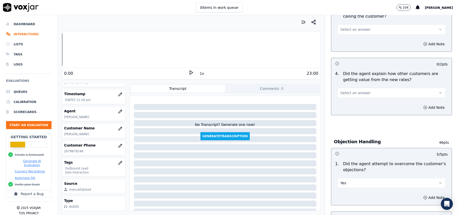
click at [355, 90] on button "Select an answer" at bounding box center [391, 93] width 108 height 10
click at [356, 105] on div "Yes" at bounding box center [380, 105] width 97 height 8
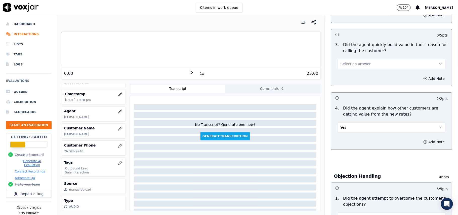
scroll to position [108, 0]
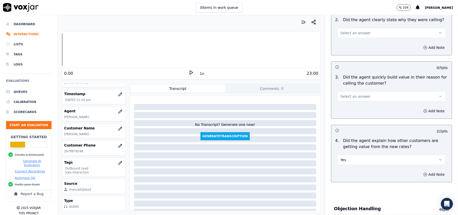
click at [353, 98] on span "Select an answer" at bounding box center [355, 96] width 30 height 5
click at [355, 111] on div "Yes" at bounding box center [380, 108] width 97 height 8
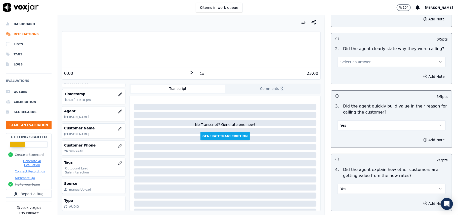
scroll to position [40, 0]
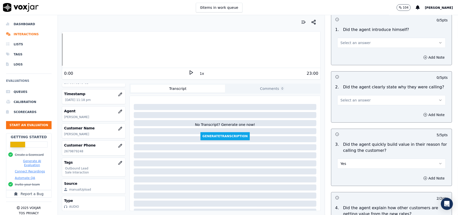
click at [356, 99] on span "Select an answer" at bounding box center [355, 100] width 30 height 5
click at [355, 108] on div "Yes" at bounding box center [380, 112] width 97 height 8
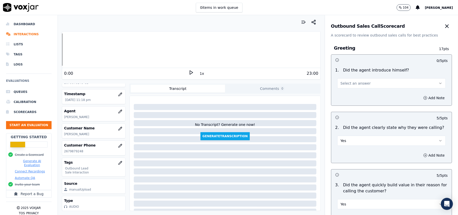
click at [361, 84] on button "Select an answer" at bounding box center [391, 83] width 108 height 10
click at [360, 93] on div "Yes" at bounding box center [380, 95] width 97 height 8
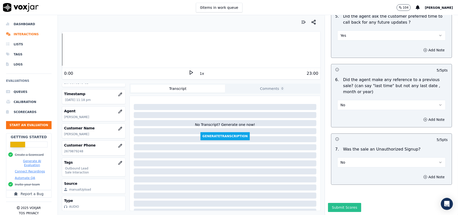
click at [333, 203] on button "Submit Scores" at bounding box center [344, 207] width 33 height 9
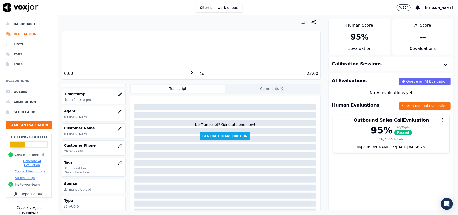
click at [30, 133] on ul "Queues Calibration Scorecards Start an Evaluation" at bounding box center [28, 110] width 45 height 46
click at [30, 128] on button "Start an Evaluation" at bounding box center [28, 125] width 45 height 8
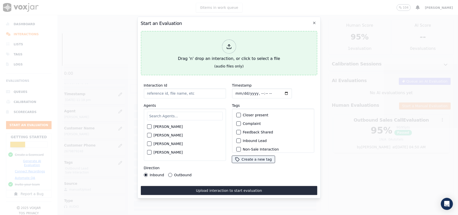
click at [212, 52] on div "Drag 'n' drop an interaction, or click to select a file" at bounding box center [229, 50] width 106 height 26
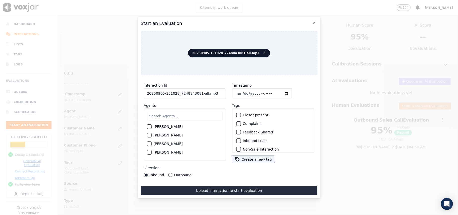
drag, startPoint x: 217, startPoint y: 91, endPoint x: 197, endPoint y: 95, distance: 20.5
click at [197, 95] on input "20250905-151028_7248843081-all.mp3" at bounding box center [185, 93] width 82 height 10
type input "20250905-151028_7248843081-C1"
click at [238, 91] on input "Timestamp" at bounding box center [262, 93] width 60 height 10
type input "[DATE]T23:20"
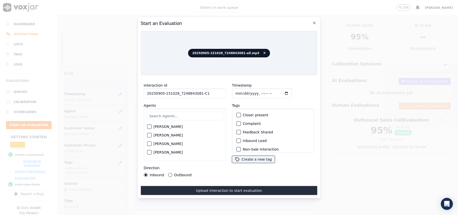
click at [201, 113] on input "text" at bounding box center [185, 116] width 76 height 9
type input "[PERSON_NAME]"
click at [149, 127] on div "button" at bounding box center [149, 128] width 4 height 4
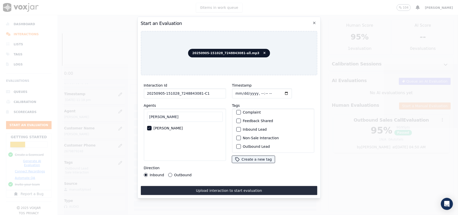
scroll to position [0, 0]
click at [236, 139] on div "button" at bounding box center [238, 141] width 4 height 4
click at [236, 144] on div "button" at bounding box center [238, 146] width 4 height 4
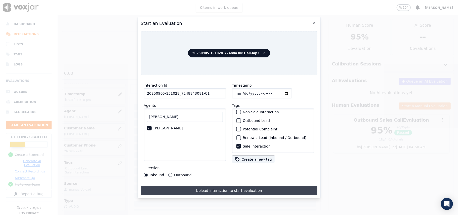
click at [185, 189] on button "Upload interaction to start evaluation" at bounding box center [229, 190] width 176 height 9
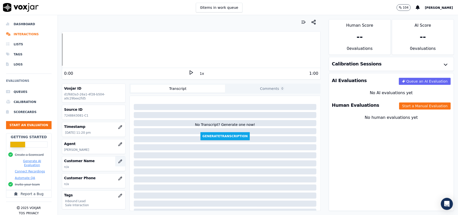
click at [118, 160] on icon "button" at bounding box center [120, 161] width 4 height 4
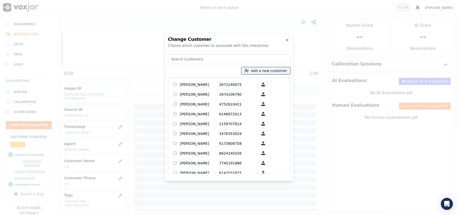
paste input "[PERSON_NAME]"
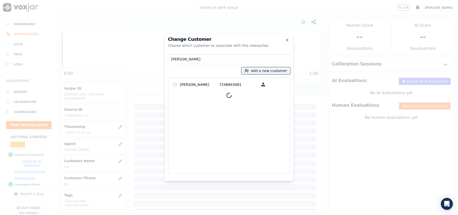
type input "[PERSON_NAME]"
click at [193, 87] on p "[PERSON_NAME]" at bounding box center [199, 84] width 39 height 8
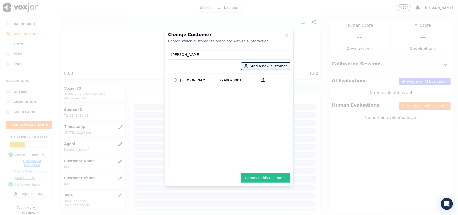
click at [256, 178] on button "Connect This Customer" at bounding box center [265, 177] width 49 height 9
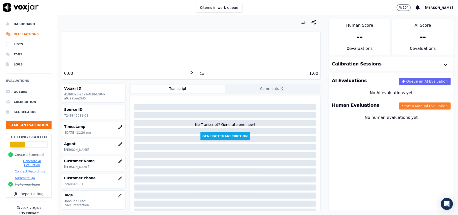
click at [399, 107] on button "Start a Manual Evaluation" at bounding box center [425, 105] width 52 height 7
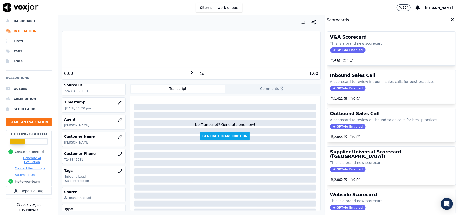
scroll to position [49, 0]
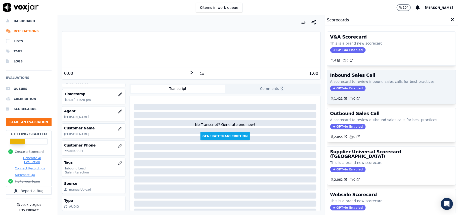
click at [341, 89] on span "GPT-4o Enabled" at bounding box center [347, 88] width 35 height 6
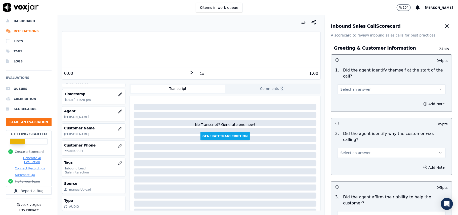
click at [350, 88] on button "Select an answer" at bounding box center [391, 89] width 108 height 10
click at [340, 97] on div "Yes" at bounding box center [380, 95] width 97 height 8
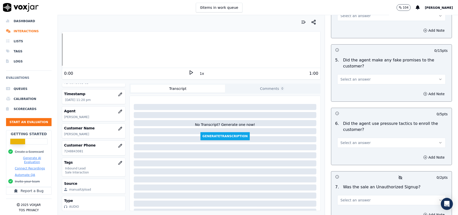
scroll to position [1407, 0]
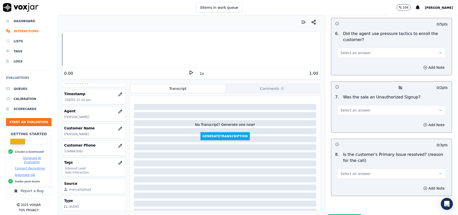
click at [341, 168] on button "Select an answer" at bounding box center [391, 173] width 108 height 10
click at [343, 159] on div "Yes" at bounding box center [380, 158] width 97 height 8
click at [344, 108] on span "Select an answer" at bounding box center [355, 110] width 30 height 5
click at [354, 101] on div "No" at bounding box center [380, 103] width 97 height 8
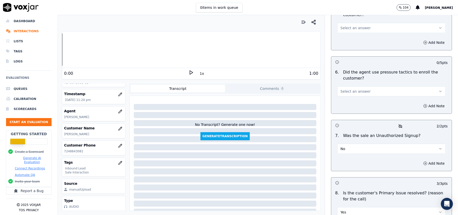
scroll to position [1340, 0]
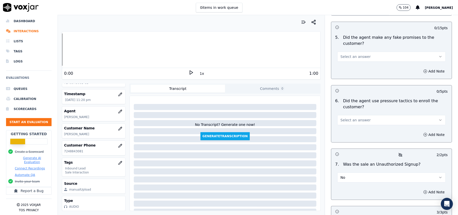
click at [357, 117] on span "Select an answer" at bounding box center [355, 119] width 30 height 5
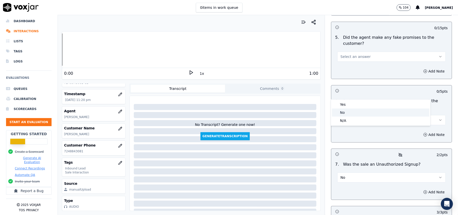
click at [357, 113] on div "No" at bounding box center [380, 112] width 97 height 8
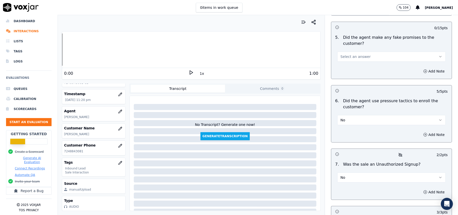
scroll to position [1273, 0]
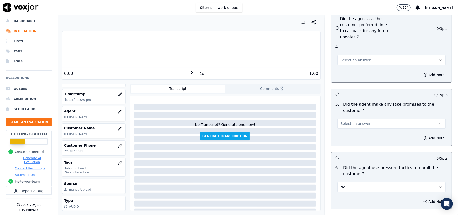
click at [364, 118] on button "Select an answer" at bounding box center [391, 123] width 108 height 10
click at [360, 114] on div "No" at bounding box center [380, 116] width 97 height 8
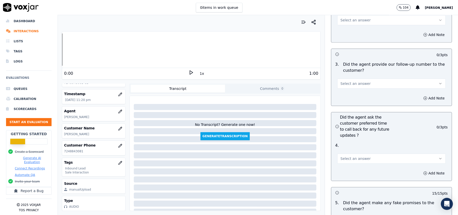
scroll to position [1172, 0]
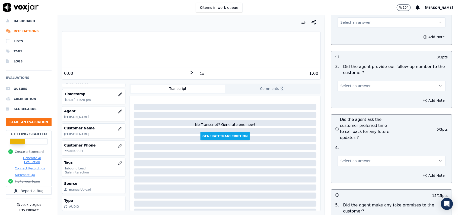
click at [355, 156] on button "Select an answer" at bounding box center [391, 161] width 108 height 10
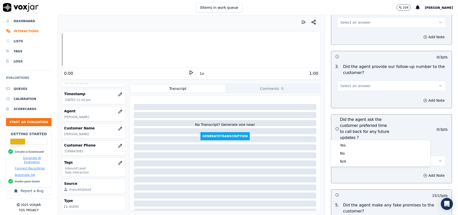
click at [355, 143] on div "4 . Select an answer" at bounding box center [391, 155] width 120 height 25
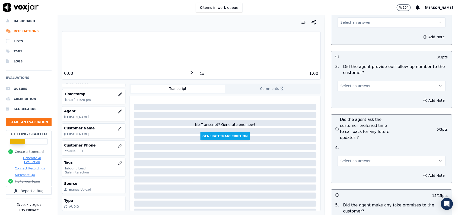
click at [353, 158] on span "Select an answer" at bounding box center [355, 160] width 30 height 5
click at [351, 146] on div "Yes" at bounding box center [380, 145] width 97 height 8
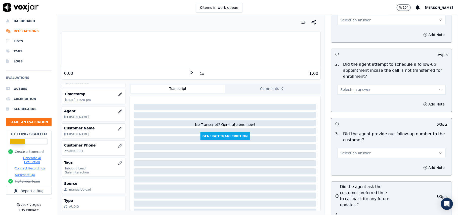
click at [352, 131] on div "3 . Did the agent provide our follow-up number to the customer? Select an answer" at bounding box center [391, 144] width 120 height 31
click at [351, 150] on span "Select an answer" at bounding box center [355, 152] width 30 height 5
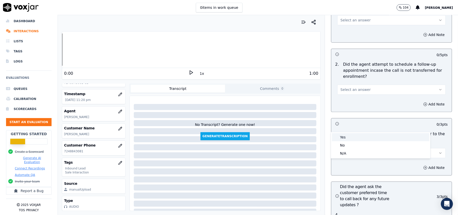
click at [351, 136] on div "Yes" at bounding box center [380, 137] width 97 height 8
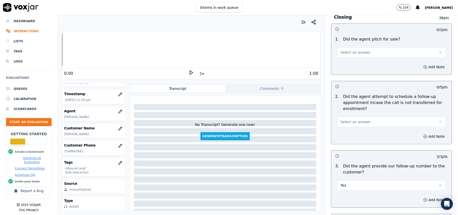
scroll to position [1038, 0]
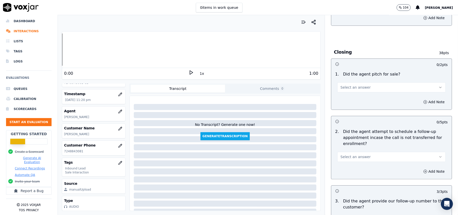
click at [350, 154] on span "Select an answer" at bounding box center [355, 156] width 30 height 5
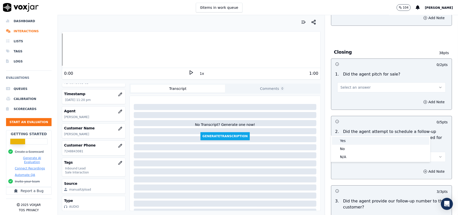
click at [349, 143] on div "Yes" at bounding box center [380, 140] width 97 height 8
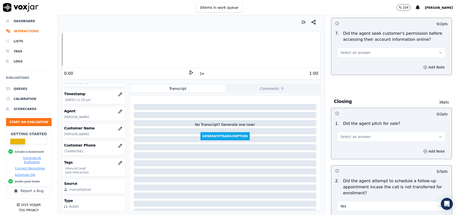
scroll to position [938, 0]
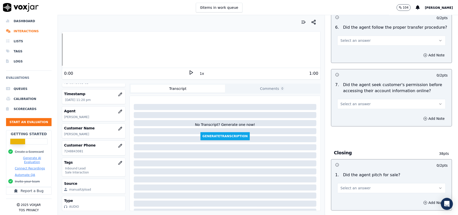
click at [348, 183] on button "Select an answer" at bounding box center [391, 188] width 108 height 10
click at [340, 172] on div "Yes" at bounding box center [380, 171] width 97 height 8
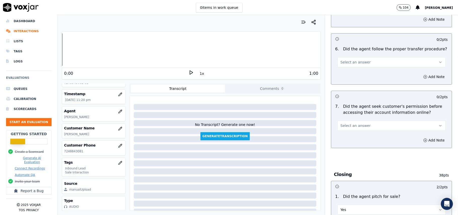
scroll to position [904, 0]
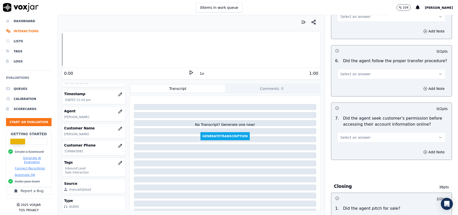
drag, startPoint x: 352, startPoint y: 108, endPoint x: 352, endPoint y: 112, distance: 4.0
click at [352, 135] on span "Select an answer" at bounding box center [355, 137] width 30 height 5
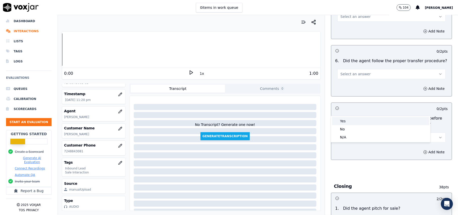
click at [350, 121] on div "Yes" at bounding box center [380, 121] width 97 height 8
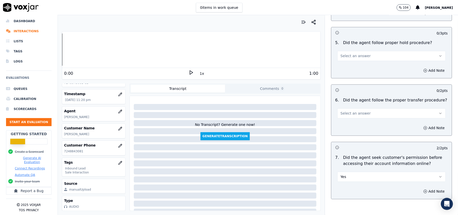
scroll to position [837, 0]
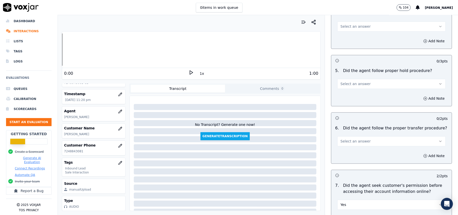
click at [360, 136] on button "Select an answer" at bounding box center [391, 141] width 108 height 10
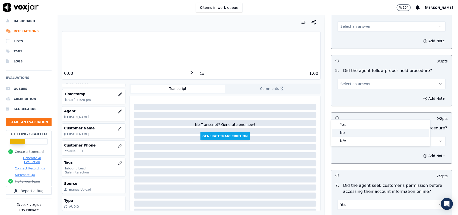
click at [354, 130] on div "No" at bounding box center [380, 132] width 97 height 8
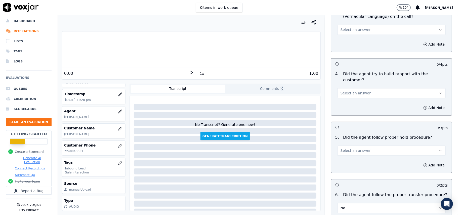
scroll to position [770, 0]
click at [352, 203] on button "No" at bounding box center [391, 208] width 108 height 10
click at [347, 193] on div "Yes" at bounding box center [380, 191] width 97 height 8
click at [360, 146] on button "Select an answer" at bounding box center [391, 151] width 108 height 10
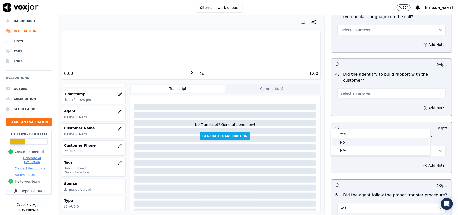
click at [360, 141] on div "No" at bounding box center [380, 142] width 97 height 8
click at [357, 146] on button "No" at bounding box center [391, 151] width 108 height 10
click at [353, 137] on div "Yes" at bounding box center [380, 134] width 97 height 8
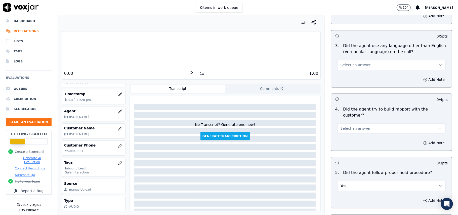
scroll to position [703, 0]
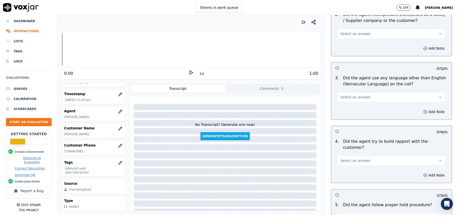
click at [358, 158] on span "Select an answer" at bounding box center [355, 160] width 30 height 5
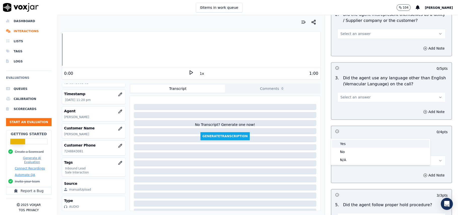
click at [358, 142] on div "Yes" at bounding box center [380, 143] width 97 height 8
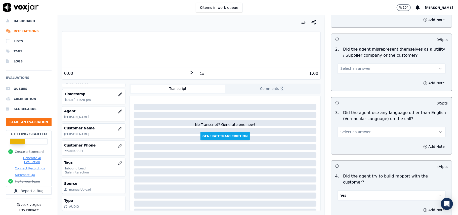
scroll to position [636, 0]
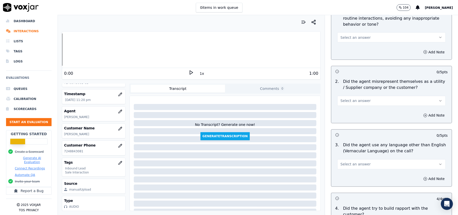
click at [356, 159] on button "Select an answer" at bounding box center [391, 164] width 108 height 10
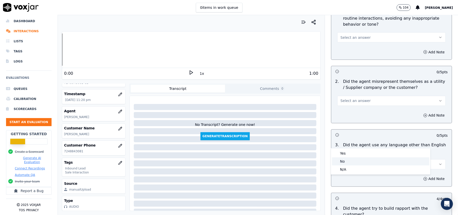
click at [353, 163] on div "No" at bounding box center [380, 161] width 97 height 8
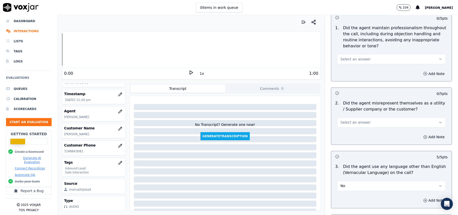
scroll to position [602, 0]
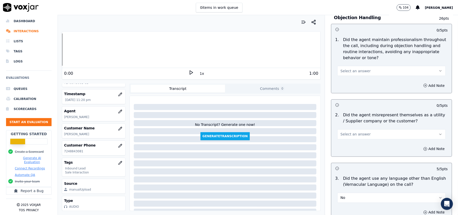
click at [359, 129] on button "Select an answer" at bounding box center [391, 134] width 108 height 10
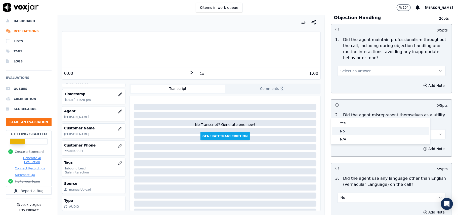
click at [355, 129] on div "No" at bounding box center [380, 131] width 97 height 8
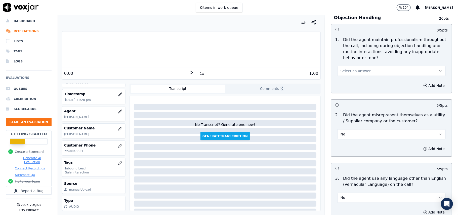
scroll to position [502, 0]
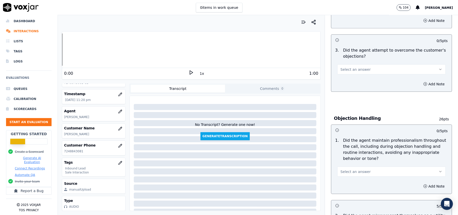
drag, startPoint x: 352, startPoint y: 149, endPoint x: 352, endPoint y: 153, distance: 4.0
click at [352, 169] on span "Select an answer" at bounding box center [355, 171] width 30 height 5
click at [348, 160] on div "Yes" at bounding box center [380, 160] width 97 height 8
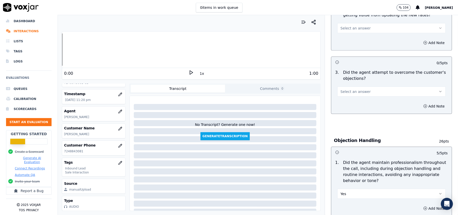
scroll to position [469, 0]
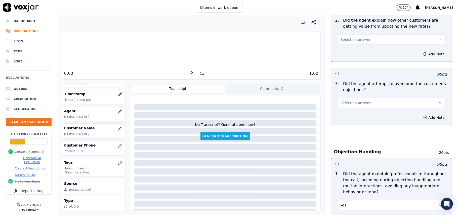
click at [363, 98] on button "Select an answer" at bounding box center [391, 103] width 108 height 10
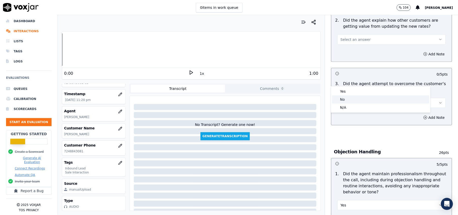
click at [363, 96] on div "No" at bounding box center [380, 99] width 97 height 8
click at [361, 98] on button "No" at bounding box center [391, 103] width 108 height 10
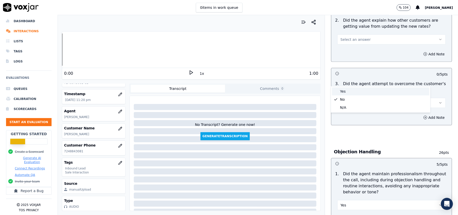
click at [357, 90] on div "Yes" at bounding box center [380, 91] width 97 height 8
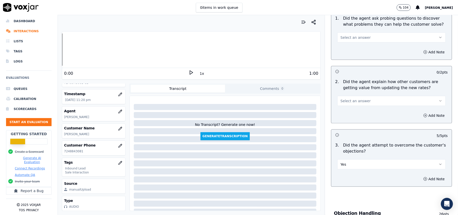
scroll to position [368, 0]
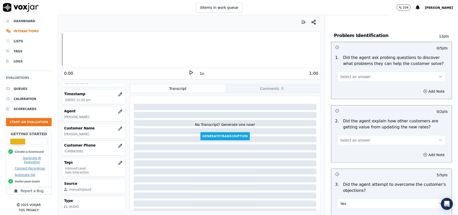
click at [352, 137] on span "Select an answer" at bounding box center [355, 139] width 30 height 5
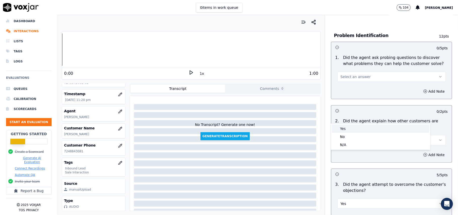
click at [350, 125] on div "Yes" at bounding box center [380, 128] width 97 height 8
click at [359, 72] on button "Select an answer" at bounding box center [391, 77] width 108 height 10
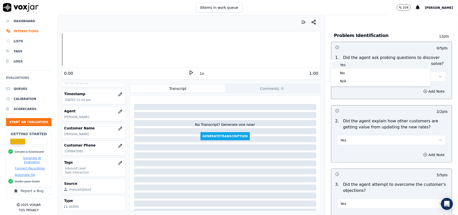
click at [357, 68] on div "Yes" at bounding box center [380, 65] width 97 height 8
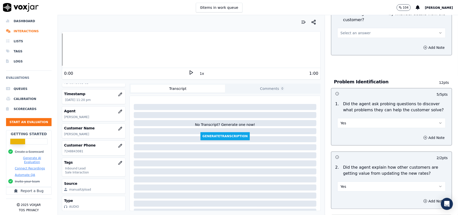
scroll to position [267, 0]
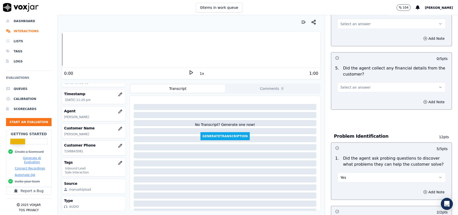
click at [354, 85] on span "Select an answer" at bounding box center [355, 87] width 30 height 5
click at [351, 74] on div "Yes" at bounding box center [380, 75] width 97 height 8
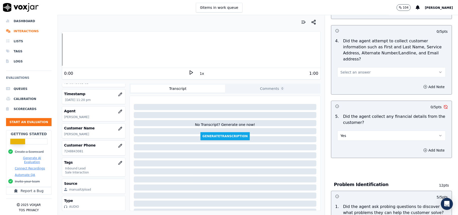
scroll to position [167, 0]
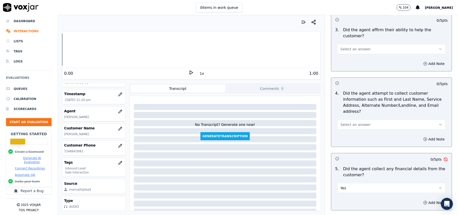
click at [354, 122] on span "Select an answer" at bounding box center [355, 124] width 30 height 5
click at [356, 114] on div "Yes" at bounding box center [380, 112] width 97 height 8
click at [355, 119] on button "Yes" at bounding box center [391, 124] width 108 height 10
click at [341, 129] on div "N/A" at bounding box center [380, 128] width 97 height 8
click at [355, 119] on button "N/A" at bounding box center [391, 124] width 108 height 10
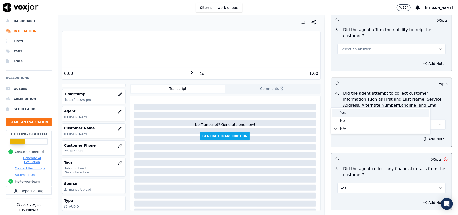
click at [350, 113] on div "Yes" at bounding box center [380, 112] width 97 height 8
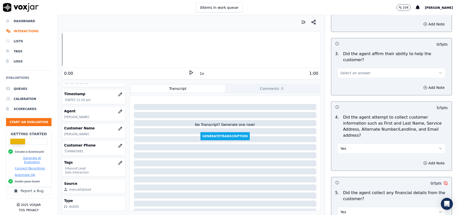
scroll to position [100, 0]
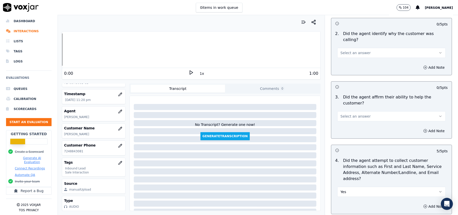
click at [358, 114] on span "Select an answer" at bounding box center [355, 116] width 30 height 5
click at [356, 109] on div "Yes" at bounding box center [380, 110] width 97 height 8
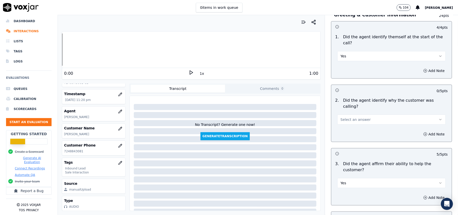
scroll to position [33, 0]
click at [346, 115] on button "Select an answer" at bounding box center [391, 120] width 108 height 10
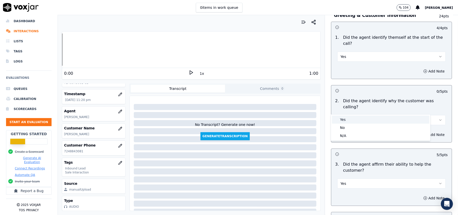
click at [342, 119] on div "Yes" at bounding box center [380, 119] width 97 height 8
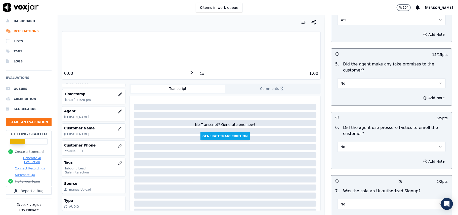
scroll to position [1407, 0]
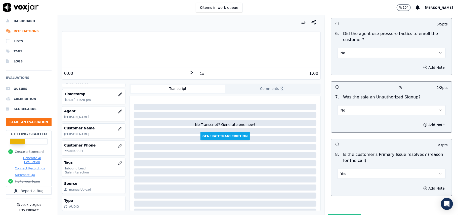
click at [338, 214] on button "Submit Scores" at bounding box center [344, 218] width 33 height 9
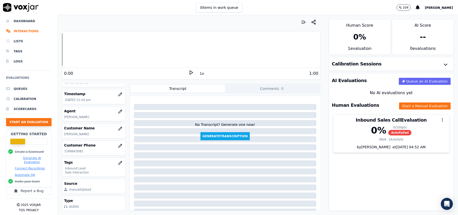
click at [33, 118] on button "Start an Evaluation" at bounding box center [28, 122] width 45 height 8
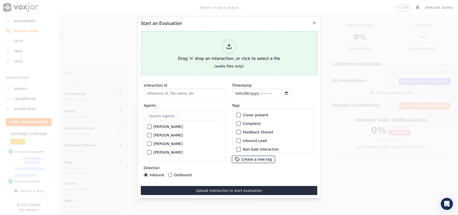
click at [225, 41] on div at bounding box center [229, 46] width 14 height 14
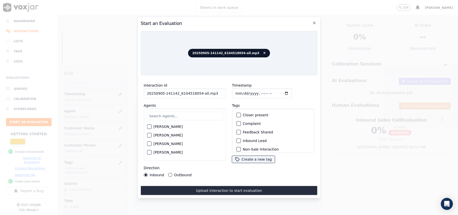
drag, startPoint x: 213, startPoint y: 92, endPoint x: 198, endPoint y: 92, distance: 15.6
click at [198, 92] on input "20250905-141142_6104518054-all.mp3" at bounding box center [185, 93] width 82 height 10
type input "20250905-141142_6104518054-C1"
click at [240, 90] on input "Timestamp" at bounding box center [262, 93] width 60 height 10
type input "[DATE]T23:36"
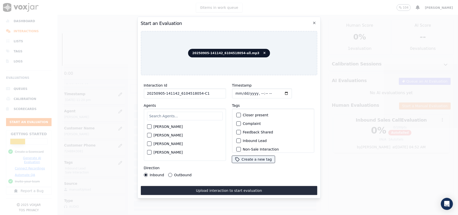
click at [209, 115] on input "text" at bounding box center [185, 116] width 76 height 9
type input "max"
click at [151, 128] on button "[PERSON_NAME]" at bounding box center [149, 128] width 5 height 5
click at [237, 139] on div "button" at bounding box center [238, 141] width 4 height 4
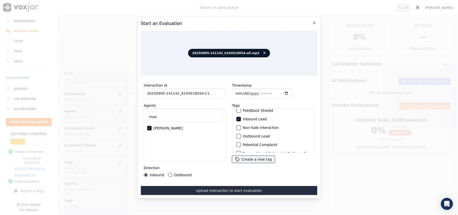
scroll to position [44, 0]
click at [237, 144] on div "button" at bounding box center [238, 146] width 4 height 4
click at [206, 187] on button "Upload interaction to start evaluation" at bounding box center [229, 190] width 176 height 9
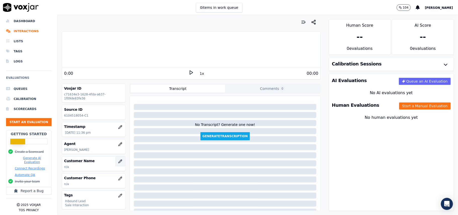
click at [115, 164] on button "button" at bounding box center [120, 161] width 10 height 10
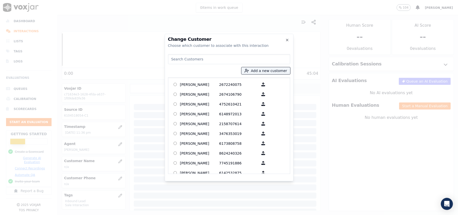
paste input "[PERSON_NAME]"
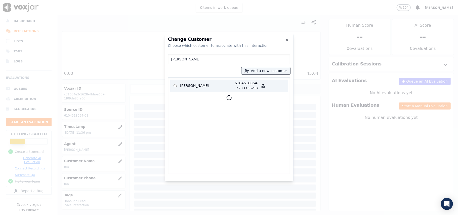
type input "[PERSON_NAME]"
click at [193, 88] on p "[PERSON_NAME]" at bounding box center [199, 85] width 39 height 10
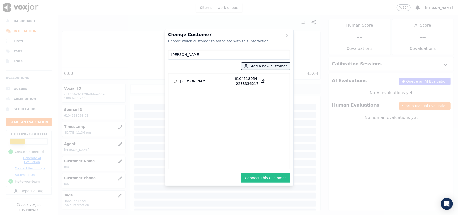
click at [259, 180] on button "Connect This Customer" at bounding box center [265, 177] width 49 height 9
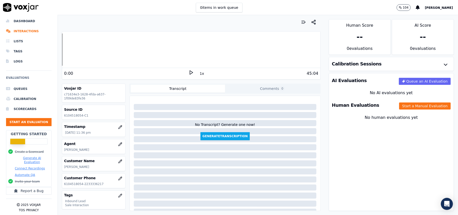
drag, startPoint x: 396, startPoint y: 106, endPoint x: 355, endPoint y: 110, distance: 41.1
click at [399, 106] on button "Start a Manual Evaluation" at bounding box center [425, 105] width 52 height 7
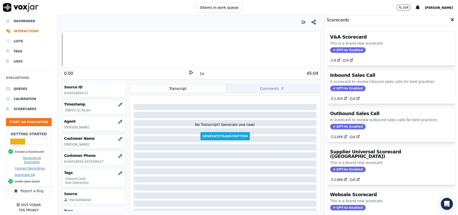
scroll to position [49, 0]
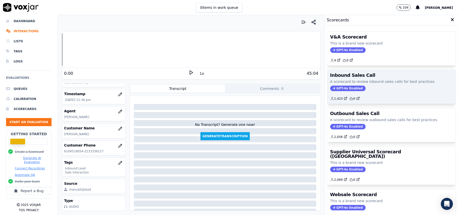
click at [337, 88] on span "GPT-4o Enabled" at bounding box center [347, 88] width 35 height 6
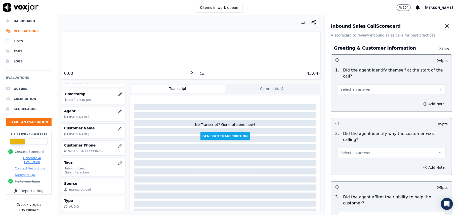
click at [352, 87] on span "Select an answer" at bounding box center [355, 89] width 30 height 5
click at [349, 92] on div "Yes" at bounding box center [380, 95] width 97 height 8
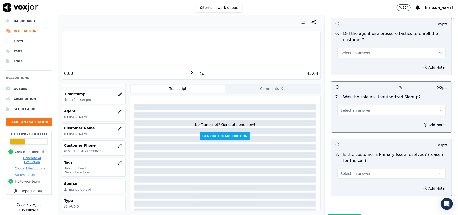
click at [389, 168] on button "Select an answer" at bounding box center [391, 173] width 108 height 10
click at [351, 158] on div "Yes" at bounding box center [380, 158] width 97 height 8
click at [340, 108] on span "Select an answer" at bounding box center [355, 110] width 30 height 5
click at [342, 102] on div "No" at bounding box center [380, 103] width 97 height 8
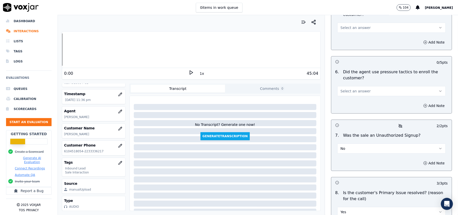
scroll to position [1340, 0]
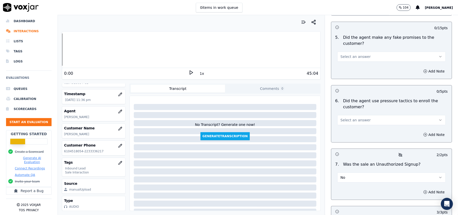
click at [351, 117] on span "Select an answer" at bounding box center [355, 119] width 30 height 5
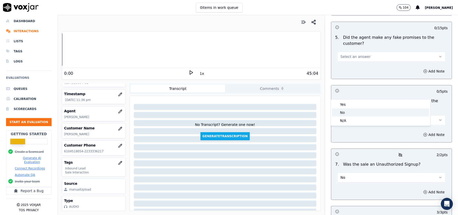
click at [349, 108] on div "No" at bounding box center [380, 112] width 97 height 8
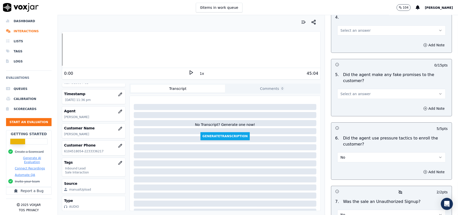
scroll to position [1273, 0]
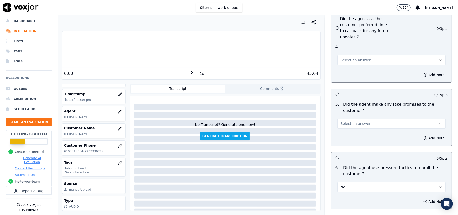
click at [352, 121] on span "Select an answer" at bounding box center [355, 123] width 30 height 5
click at [349, 112] on div "Yes" at bounding box center [380, 108] width 97 height 8
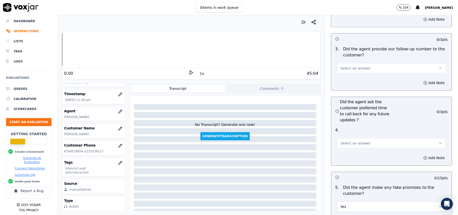
scroll to position [1206, 0]
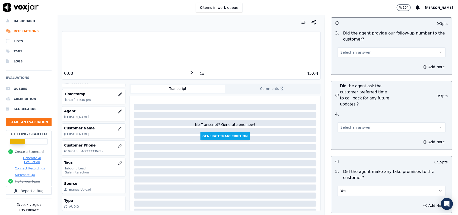
click at [358, 185] on button "Yes" at bounding box center [391, 190] width 108 height 10
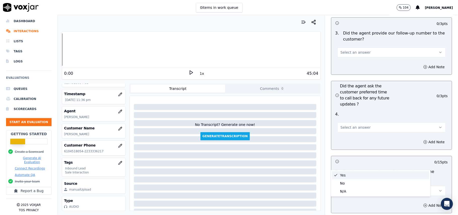
click at [347, 181] on div "No" at bounding box center [380, 183] width 97 height 8
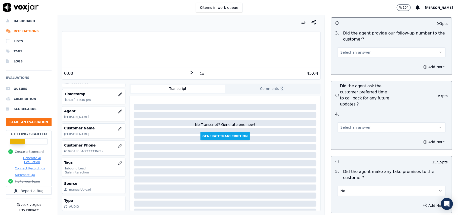
click at [344, 125] on span "Select an answer" at bounding box center [355, 127] width 30 height 5
drag, startPoint x: 344, startPoint y: 105, endPoint x: 344, endPoint y: 113, distance: 8.3
click at [344, 113] on div "Yes" at bounding box center [380, 111] width 97 height 8
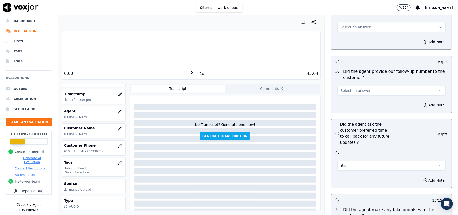
scroll to position [1105, 0]
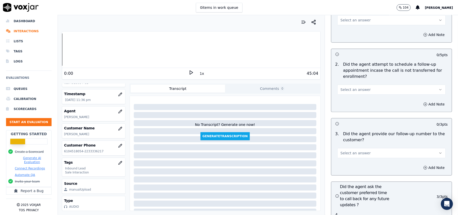
click at [346, 150] on span "Select an answer" at bounding box center [355, 152] width 30 height 5
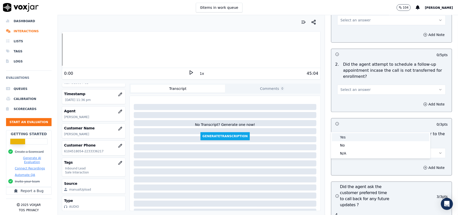
click at [346, 139] on div "Yes" at bounding box center [380, 137] width 97 height 8
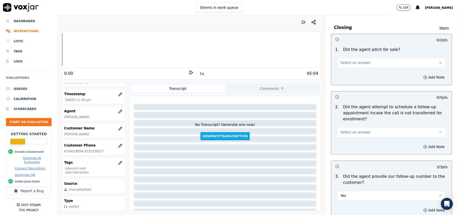
scroll to position [1038, 0]
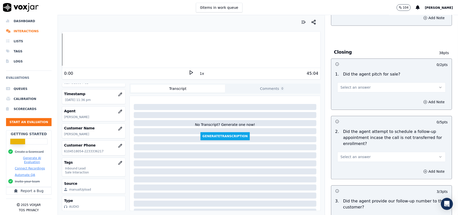
click at [359, 147] on div "Select an answer" at bounding box center [391, 154] width 116 height 15
click at [351, 154] on span "Select an answer" at bounding box center [355, 156] width 30 height 5
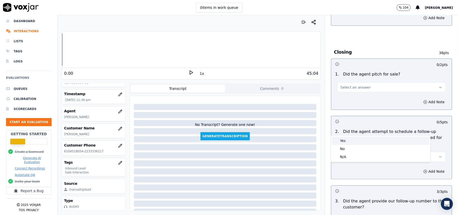
click at [347, 138] on div "Yes" at bounding box center [380, 140] width 97 height 8
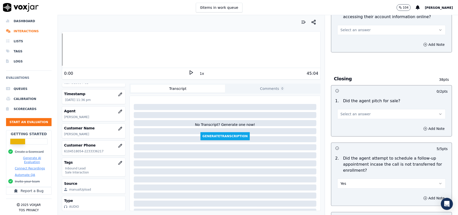
scroll to position [971, 0]
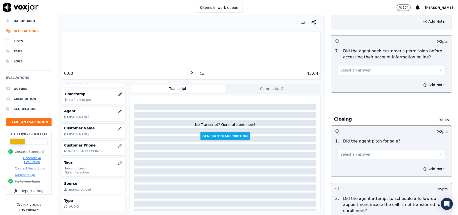
click at [369, 149] on button "Select an answer" at bounding box center [391, 154] width 108 height 10
click at [358, 141] on div "Yes" at bounding box center [380, 138] width 97 height 8
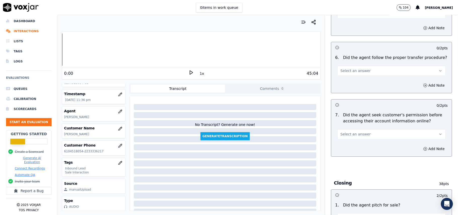
scroll to position [871, 0]
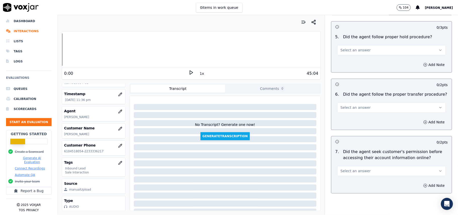
click at [351, 168] on span "Select an answer" at bounding box center [355, 170] width 30 height 5
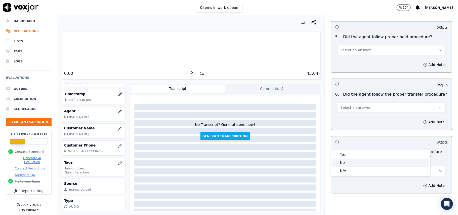
click at [349, 158] on div "No" at bounding box center [380, 162] width 97 height 8
drag, startPoint x: 344, startPoint y: 141, endPoint x: 344, endPoint y: 146, distance: 4.5
click at [344, 166] on button "No" at bounding box center [391, 171] width 108 height 10
click at [343, 155] on div "Yes" at bounding box center [380, 154] width 97 height 8
click at [351, 102] on button "Select an answer" at bounding box center [391, 107] width 108 height 10
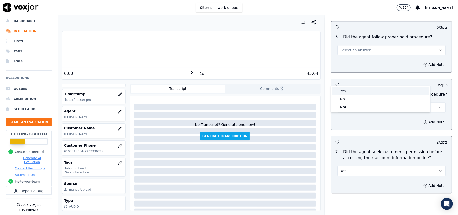
click at [352, 89] on div "Yes" at bounding box center [380, 91] width 97 height 8
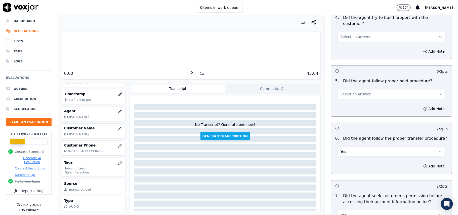
scroll to position [770, 0]
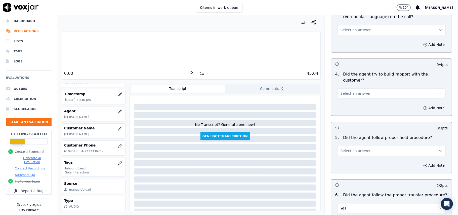
click at [349, 146] on button "Select an answer" at bounding box center [391, 151] width 108 height 10
click at [347, 135] on div "Yes" at bounding box center [380, 134] width 97 height 8
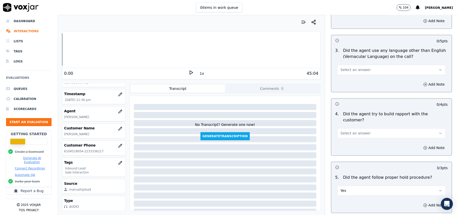
scroll to position [670, 0]
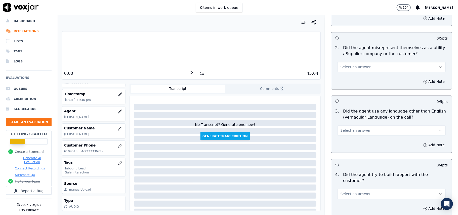
click at [355, 191] on span "Select an answer" at bounding box center [355, 193] width 30 height 5
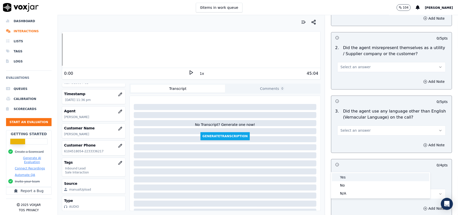
click at [349, 177] on div "Yes" at bounding box center [380, 177] width 97 height 8
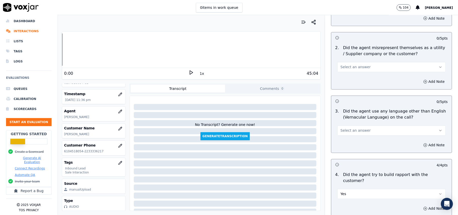
click at [352, 128] on span "Select an answer" at bounding box center [355, 130] width 30 height 5
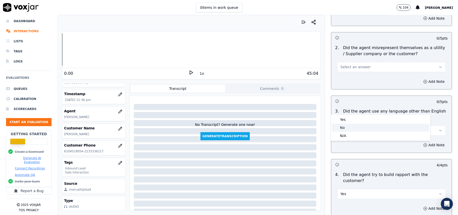
click at [338, 126] on div "No" at bounding box center [380, 127] width 97 height 8
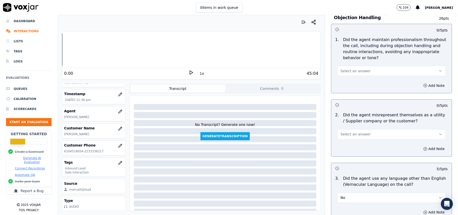
click at [346, 129] on button "Select an answer" at bounding box center [391, 134] width 108 height 10
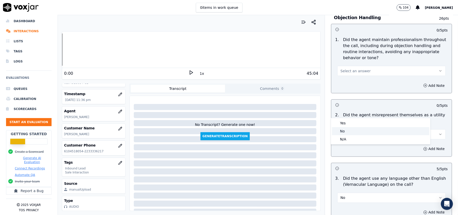
click at [343, 131] on div "No" at bounding box center [380, 131] width 97 height 8
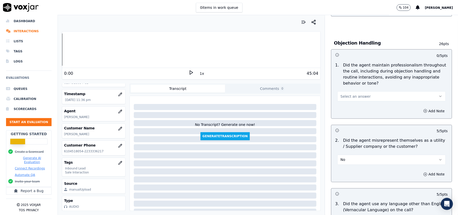
scroll to position [535, 0]
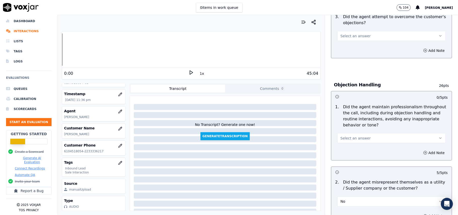
click at [359, 133] on button "Select an answer" at bounding box center [391, 138] width 108 height 10
click at [349, 128] on div "Yes" at bounding box center [380, 126] width 97 height 8
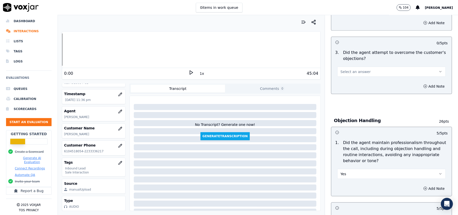
scroll to position [469, 0]
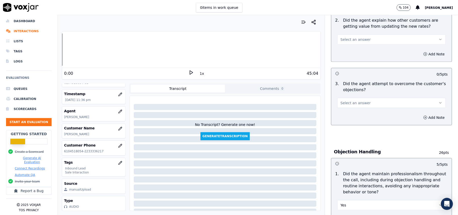
click at [351, 100] on span "Select an answer" at bounding box center [355, 102] width 30 height 5
click at [348, 90] on div "Yes" at bounding box center [380, 91] width 97 height 8
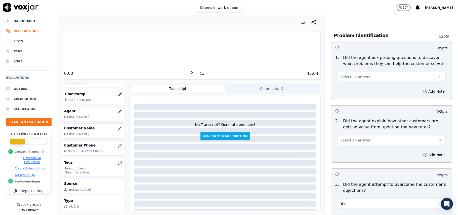
click at [354, 137] on span "Select an answer" at bounding box center [355, 139] width 30 height 5
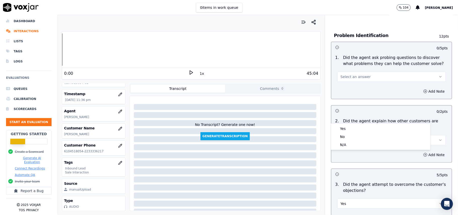
click at [354, 123] on div "Yes No N/A" at bounding box center [380, 136] width 99 height 26
click at [353, 128] on div "Yes" at bounding box center [380, 128] width 97 height 8
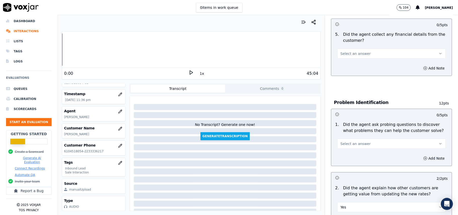
scroll to position [301, 0]
click at [353, 134] on div "Select an answer" at bounding box center [391, 141] width 116 height 15
click at [352, 139] on button "Select an answer" at bounding box center [391, 144] width 108 height 10
click at [350, 132] on div "Yes" at bounding box center [380, 132] width 97 height 8
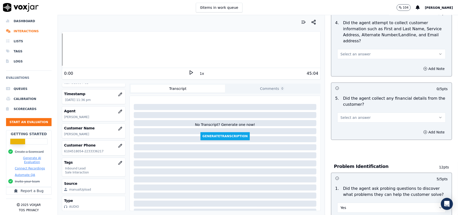
scroll to position [200, 0]
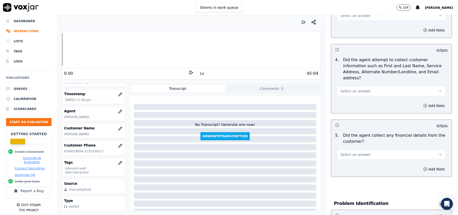
click at [359, 149] on button "Select an answer" at bounding box center [391, 154] width 108 height 10
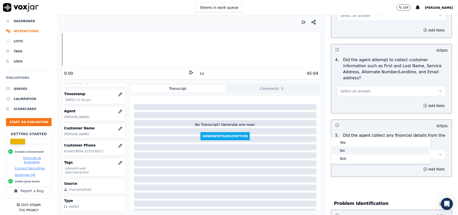
click at [359, 147] on div "No" at bounding box center [380, 150] width 97 height 8
click at [358, 149] on button "No" at bounding box center [391, 154] width 108 height 10
click at [355, 141] on div "Yes" at bounding box center [380, 142] width 97 height 8
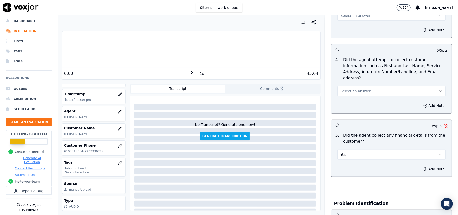
click at [354, 149] on button "Yes" at bounding box center [391, 154] width 108 height 10
click at [344, 148] on div "No" at bounding box center [380, 150] width 97 height 8
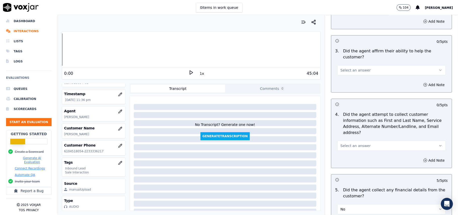
scroll to position [100, 0]
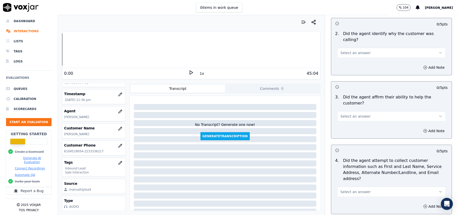
click at [355, 189] on span "Select an answer" at bounding box center [355, 191] width 30 height 5
click at [345, 176] on div "Yes" at bounding box center [380, 179] width 97 height 8
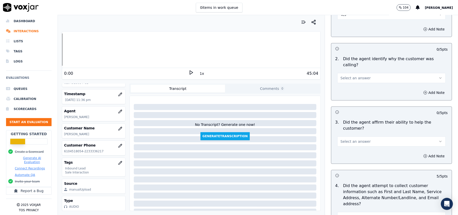
scroll to position [33, 0]
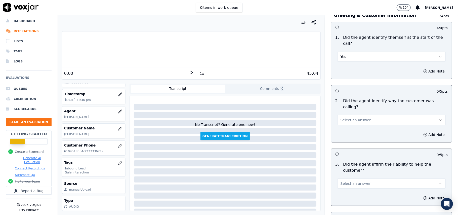
click at [345, 181] on span "Select an answer" at bounding box center [355, 183] width 30 height 5
click at [342, 174] on div "Yes" at bounding box center [380, 177] width 97 height 8
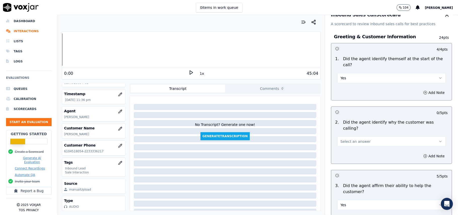
scroll to position [0, 0]
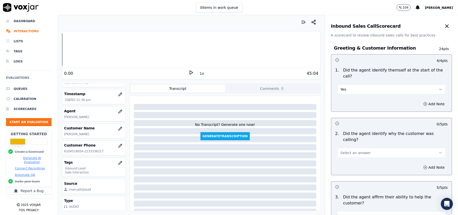
click at [346, 148] on button "Select an answer" at bounding box center [391, 153] width 108 height 10
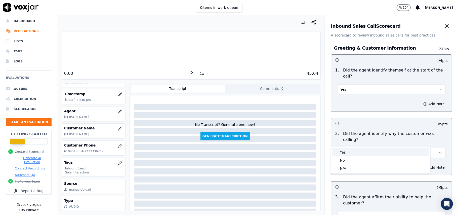
click at [346, 151] on div "Yes" at bounding box center [380, 152] width 97 height 8
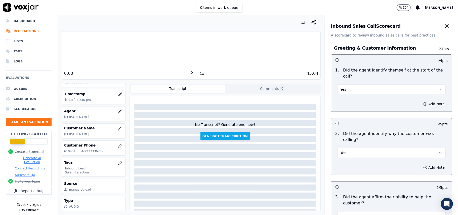
scroll to position [1407, 0]
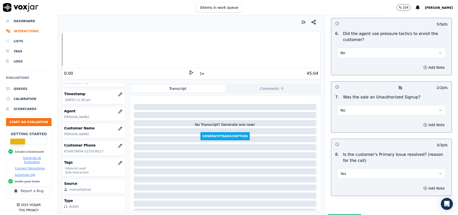
click at [338, 214] on button "Submit Scores" at bounding box center [344, 218] width 33 height 9
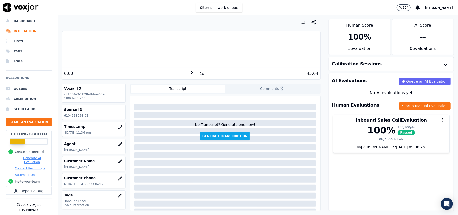
click at [334, 185] on div "AI Evaluations Queue an AI Evaluation No AI evaluations yet Human Evaluations S…" at bounding box center [391, 142] width 125 height 138
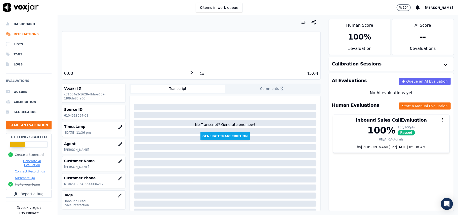
click at [24, 124] on button "Start an Evaluation" at bounding box center [28, 125] width 45 height 8
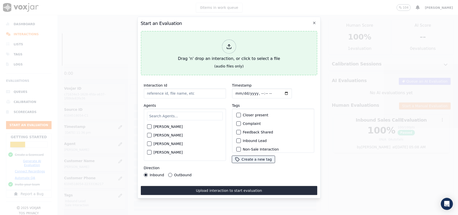
click at [230, 45] on icon at bounding box center [229, 47] width 6 height 6
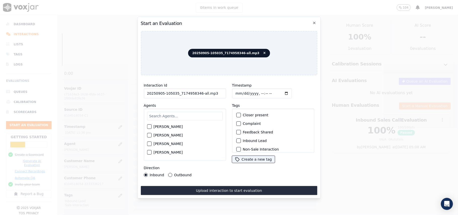
drag, startPoint x: 213, startPoint y: 90, endPoint x: 197, endPoint y: 90, distance: 16.1
click at [197, 90] on input "20250905-105035_7174958346-all.mp3" at bounding box center [185, 93] width 82 height 10
type input "20250905-105035_7174958346-C1"
click at [240, 89] on input "Timestamp" at bounding box center [262, 93] width 60 height 10
type input "[DATE]T00:00"
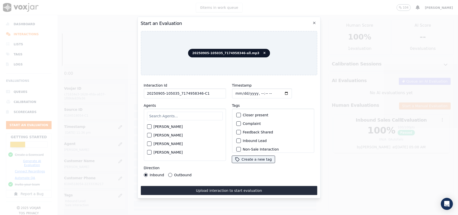
click at [201, 112] on input "text" at bounding box center [185, 116] width 76 height 9
type input "Mart"
click at [155, 126] on label "[PERSON_NAME]" at bounding box center [167, 128] width 29 height 4
click at [151, 126] on button "[PERSON_NAME]" at bounding box center [149, 128] width 5 height 5
click at [236, 139] on div "button" at bounding box center [238, 141] width 4 height 4
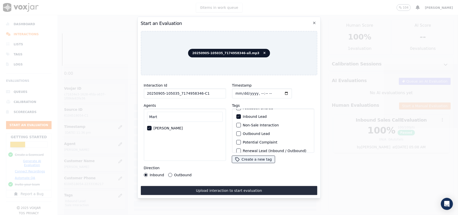
scroll to position [44, 0]
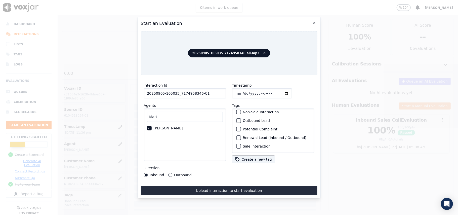
click at [238, 144] on button "Sale Interaction" at bounding box center [238, 146] width 5 height 5
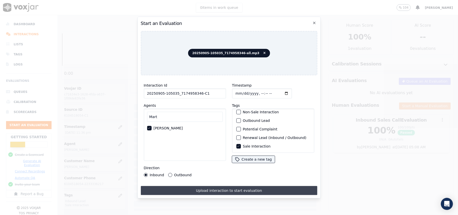
click at [213, 187] on button "Upload interaction to start evaluation" at bounding box center [229, 190] width 176 height 9
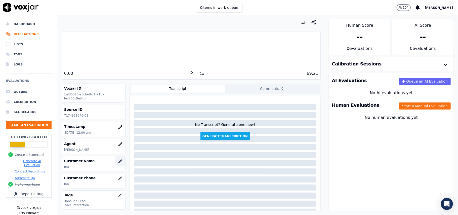
click at [115, 159] on button "button" at bounding box center [120, 161] width 10 height 10
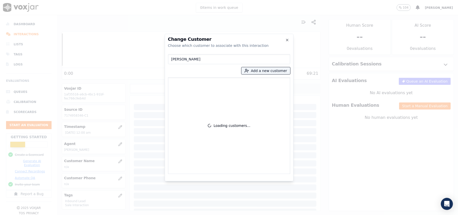
click at [170, 59] on input "[PERSON_NAME]" at bounding box center [229, 59] width 122 height 10
type input "[PERSON_NAME]"
click at [193, 86] on p "[PERSON_NAME]" at bounding box center [199, 84] width 39 height 8
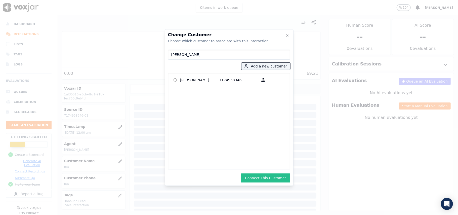
click at [273, 174] on button "Connect This Customer" at bounding box center [265, 177] width 49 height 9
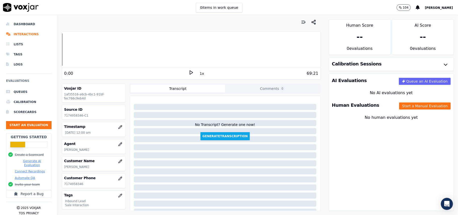
click at [399, 105] on button "Start a Manual Evaluation" at bounding box center [425, 105] width 52 height 7
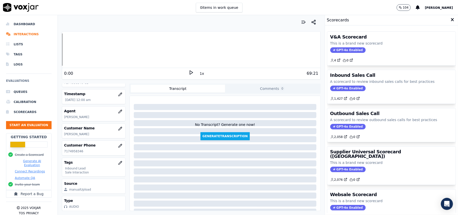
scroll to position [49, 0]
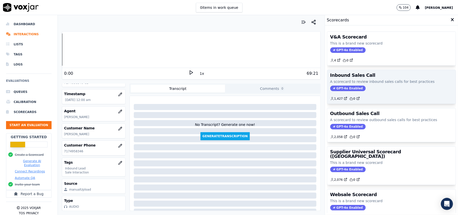
click at [334, 90] on span "GPT-4o Enabled" at bounding box center [347, 88] width 35 height 6
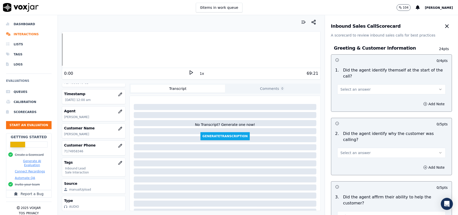
click at [358, 86] on button "Select an answer" at bounding box center [391, 89] width 108 height 10
click at [350, 94] on div "Yes" at bounding box center [380, 95] width 97 height 8
click at [360, 148] on button "Select an answer" at bounding box center [391, 153] width 108 height 10
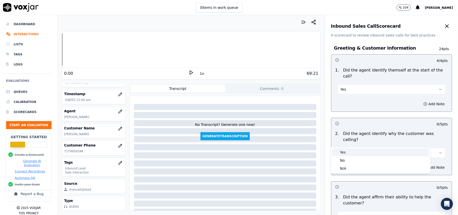
drag, startPoint x: 358, startPoint y: 151, endPoint x: 360, endPoint y: 155, distance: 4.5
click at [358, 151] on div "Yes" at bounding box center [380, 152] width 97 height 8
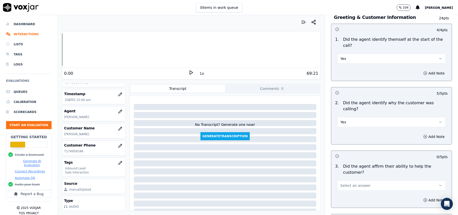
scroll to position [67, 0]
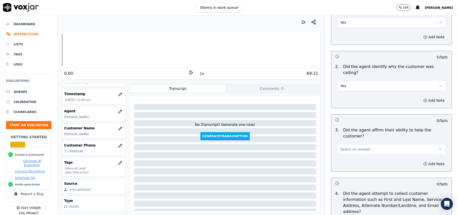
click at [376, 144] on button "Select an answer" at bounding box center [391, 149] width 108 height 10
click at [365, 145] on div "Yes" at bounding box center [380, 142] width 97 height 8
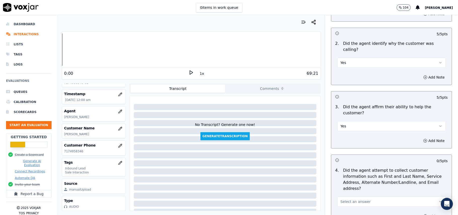
scroll to position [134, 0]
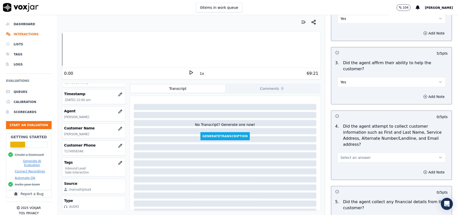
click at [379, 152] on button "Select an answer" at bounding box center [391, 157] width 108 height 10
click at [356, 144] on div "Yes" at bounding box center [380, 145] width 97 height 8
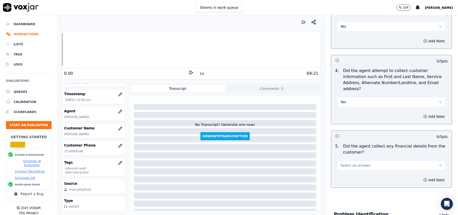
scroll to position [235, 0]
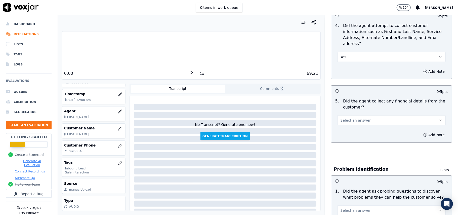
click at [353, 118] on span "Select an answer" at bounding box center [355, 120] width 30 height 5
click at [347, 115] on div "No" at bounding box center [380, 116] width 97 height 8
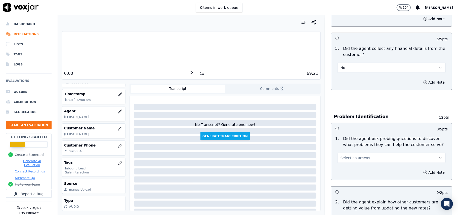
scroll to position [302, 0]
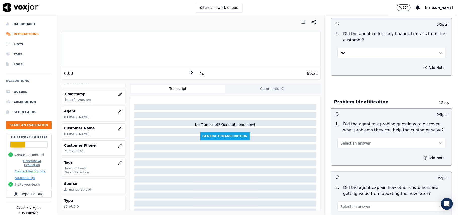
click at [356, 141] on span "Select an answer" at bounding box center [355, 143] width 30 height 5
click at [356, 129] on div "Yes" at bounding box center [380, 131] width 97 height 8
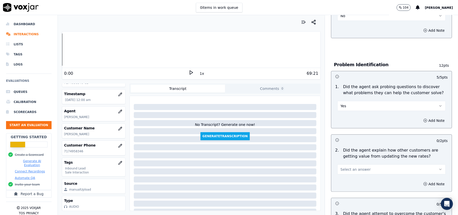
scroll to position [368, 0]
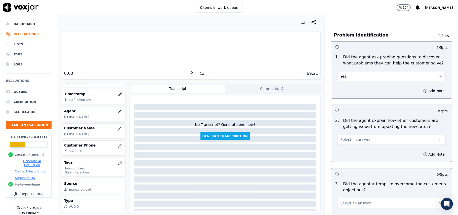
click at [361, 134] on button "Select an answer" at bounding box center [391, 139] width 108 height 10
click at [362, 125] on div "Yes" at bounding box center [380, 128] width 97 height 8
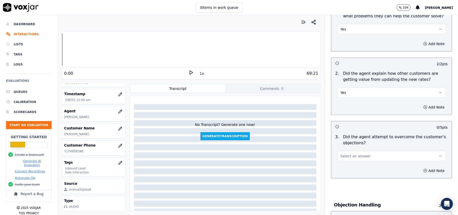
scroll to position [469, 0]
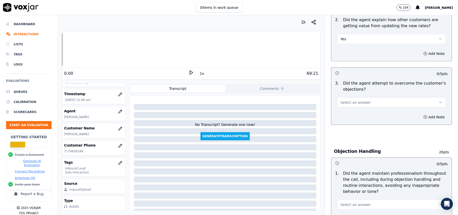
click at [365, 97] on button "Select an answer" at bounding box center [391, 102] width 108 height 10
click at [361, 91] on div "Yes" at bounding box center [380, 91] width 97 height 8
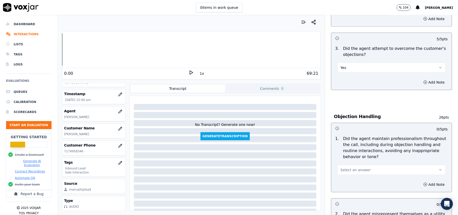
scroll to position [536, 0]
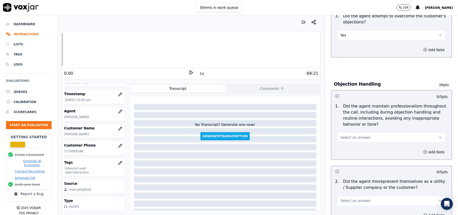
click at [355, 135] on span "Select an answer" at bounding box center [355, 137] width 30 height 5
click at [357, 123] on div "Yes" at bounding box center [380, 126] width 97 height 8
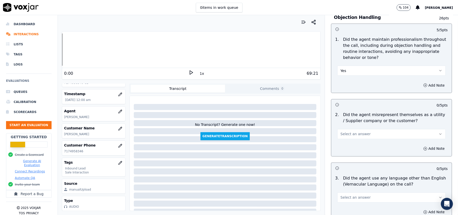
scroll to position [603, 0]
click at [366, 128] on button "Select an answer" at bounding box center [391, 133] width 108 height 10
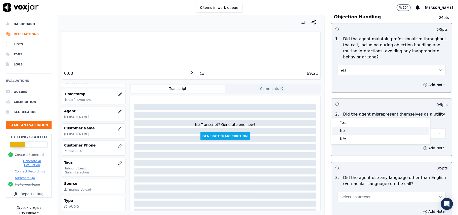
click at [357, 131] on div "No" at bounding box center [380, 130] width 97 height 8
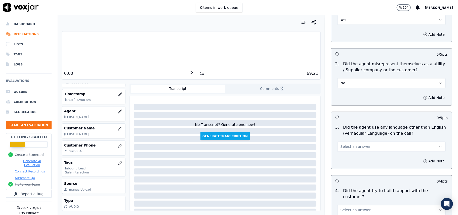
scroll to position [704, 0]
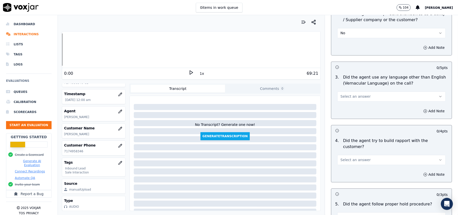
click at [362, 91] on button "Select an answer" at bounding box center [391, 96] width 108 height 10
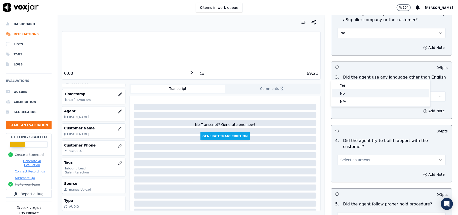
click at [360, 90] on div "No" at bounding box center [380, 93] width 97 height 8
click at [361, 155] on button "Select an answer" at bounding box center [391, 160] width 108 height 10
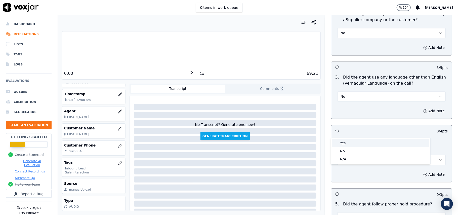
click at [358, 139] on div "Yes" at bounding box center [380, 143] width 97 height 8
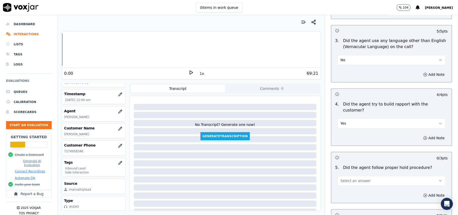
scroll to position [804, 0]
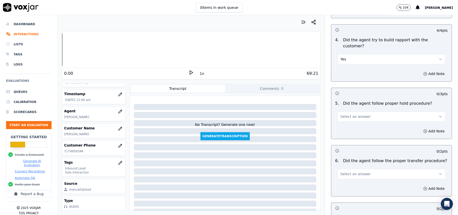
click at [360, 111] on button "Select an answer" at bounding box center [391, 116] width 108 height 10
click at [359, 100] on div "Yes" at bounding box center [380, 100] width 97 height 8
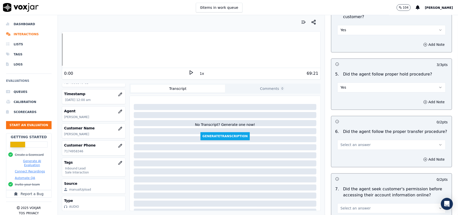
scroll to position [871, 0]
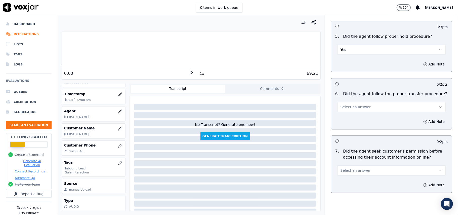
click at [377, 102] on button "Select an answer" at bounding box center [391, 107] width 108 height 10
click at [373, 89] on div "Yes" at bounding box center [380, 90] width 97 height 8
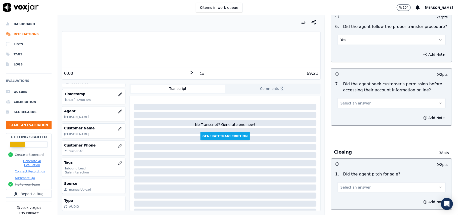
click at [370, 98] on button "Select an answer" at bounding box center [391, 103] width 108 height 10
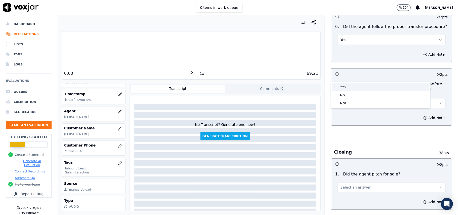
click at [351, 85] on div "Yes" at bounding box center [380, 87] width 97 height 8
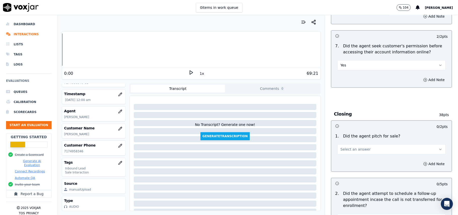
scroll to position [1005, 0]
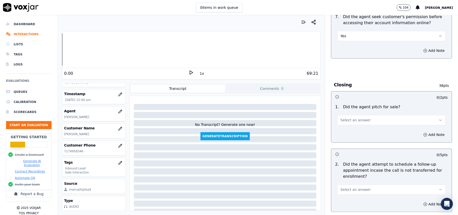
click at [365, 115] on button "Select an answer" at bounding box center [391, 120] width 108 height 10
click at [361, 101] on div "Yes" at bounding box center [380, 104] width 97 height 8
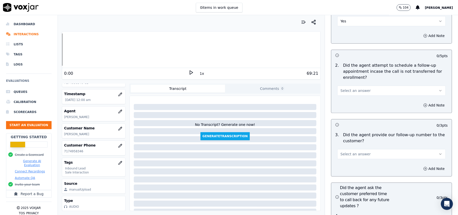
scroll to position [1106, 0]
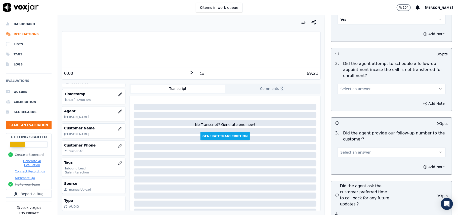
click at [369, 84] on button "Select an answer" at bounding box center [391, 89] width 108 height 10
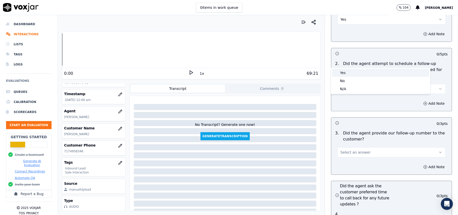
click at [367, 69] on div "Yes" at bounding box center [380, 73] width 97 height 8
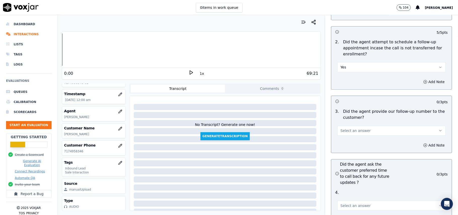
scroll to position [1139, 0]
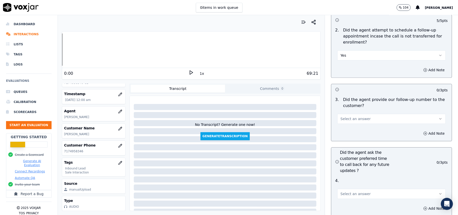
click at [365, 114] on button "Select an answer" at bounding box center [391, 119] width 108 height 10
click at [350, 110] on div "No" at bounding box center [380, 111] width 97 height 8
click at [377, 114] on button "No" at bounding box center [391, 119] width 108 height 10
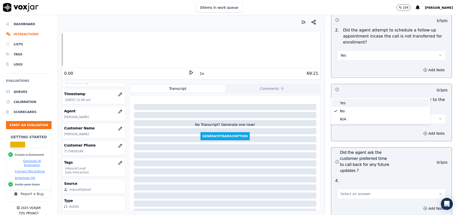
click at [353, 102] on div "Yes" at bounding box center [380, 103] width 97 height 8
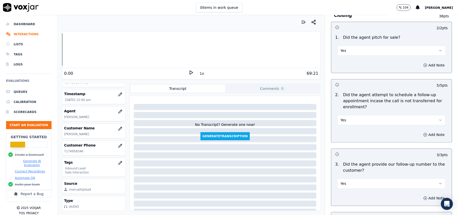
scroll to position [1072, 0]
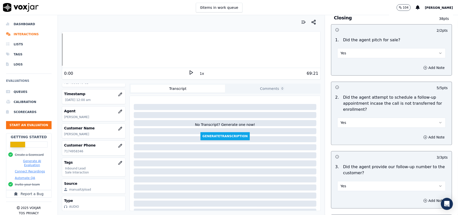
click at [360, 117] on button "Yes" at bounding box center [391, 122] width 108 height 10
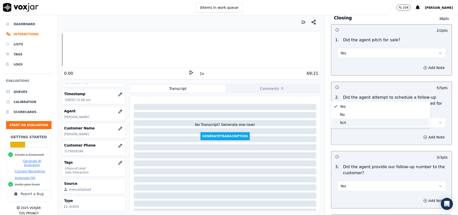
click at [343, 118] on div "N/A" at bounding box center [380, 122] width 97 height 8
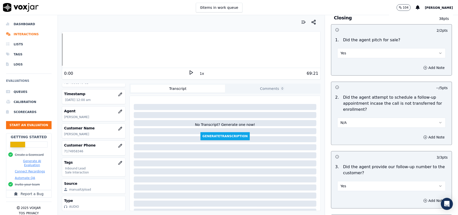
scroll to position [1173, 0]
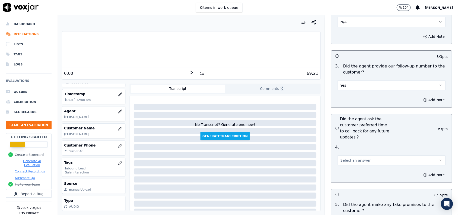
click at [342, 154] on div "Select an answer" at bounding box center [391, 159] width 108 height 11
click at [342, 155] on button "Select an answer" at bounding box center [391, 160] width 108 height 10
click at [341, 141] on div "Yes" at bounding box center [380, 144] width 97 height 8
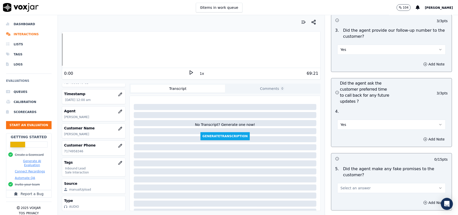
scroll to position [1273, 0]
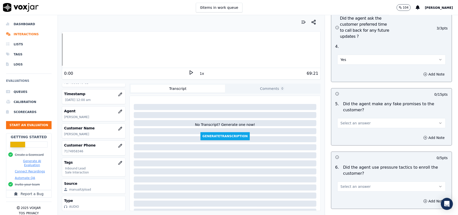
click at [356, 102] on div "5 . Did the agent make any fake promises to the customer? Select an answer" at bounding box center [391, 114] width 120 height 31
click at [354, 118] on button "Select an answer" at bounding box center [391, 123] width 108 height 10
click at [347, 114] on div "No" at bounding box center [380, 115] width 97 height 8
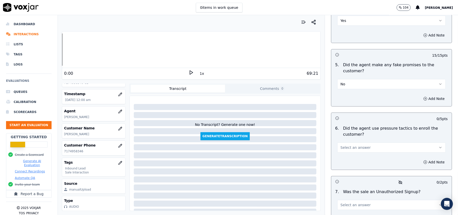
scroll to position [1374, 0]
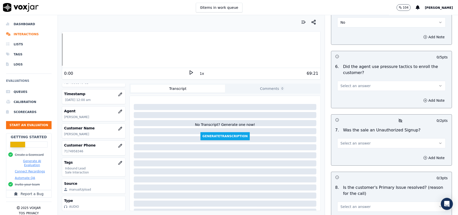
click at [356, 83] on span "Select an answer" at bounding box center [355, 85] width 30 height 5
click at [352, 75] on div "No" at bounding box center [380, 78] width 97 height 8
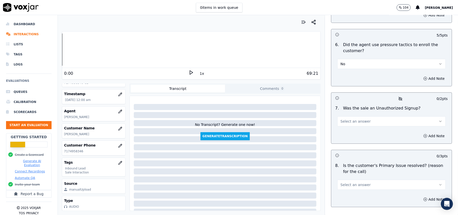
scroll to position [1407, 0]
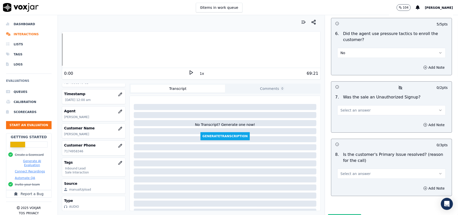
click at [374, 105] on button "Select an answer" at bounding box center [391, 110] width 108 height 10
click at [351, 100] on div "No" at bounding box center [380, 103] width 97 height 8
click at [348, 168] on button "Select an answer" at bounding box center [391, 173] width 108 height 10
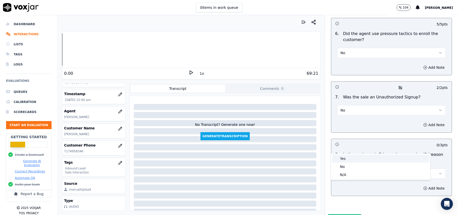
click at [346, 155] on div "Yes" at bounding box center [380, 158] width 97 height 8
click at [349, 214] on button "Submit Scores" at bounding box center [344, 218] width 33 height 9
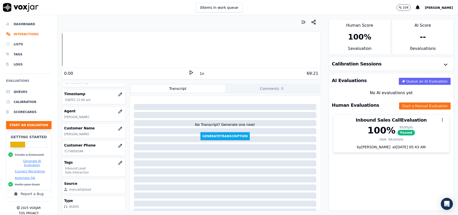
click at [30, 125] on button "Start an Evaluation" at bounding box center [28, 125] width 45 height 8
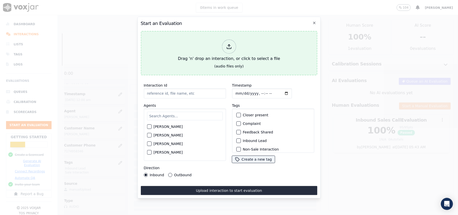
click at [223, 40] on div at bounding box center [229, 46] width 14 height 14
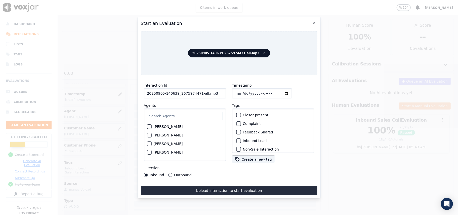
drag, startPoint x: 211, startPoint y: 92, endPoint x: 197, endPoint y: 92, distance: 14.6
click at [197, 92] on input "20250905-140639_2675974471-all.mp3" at bounding box center [185, 93] width 82 height 10
type input "20250905-140639_2675974471-C1"
click at [242, 89] on input "Timestamp" at bounding box center [262, 93] width 60 height 10
type input "[DATE]T00:13"
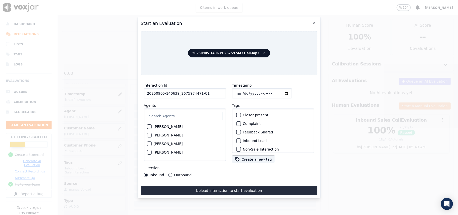
drag, startPoint x: 191, startPoint y: 114, endPoint x: 188, endPoint y: 113, distance: 3.2
click at [190, 114] on input "text" at bounding box center [185, 116] width 76 height 9
type input "sand"
click at [154, 126] on label "[PERSON_NAME]" at bounding box center [167, 128] width 29 height 4
click at [151, 126] on button "[PERSON_NAME]" at bounding box center [149, 128] width 5 height 5
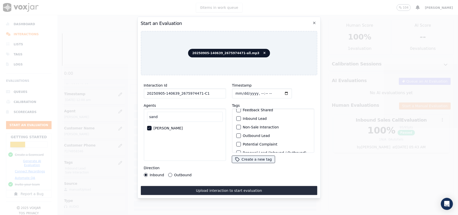
scroll to position [44, 0]
click at [236, 144] on div "button" at bounding box center [238, 146] width 4 height 4
click at [237, 119] on div "button" at bounding box center [238, 121] width 4 height 4
click at [168, 173] on button "Outbound" at bounding box center [170, 175] width 4 height 4
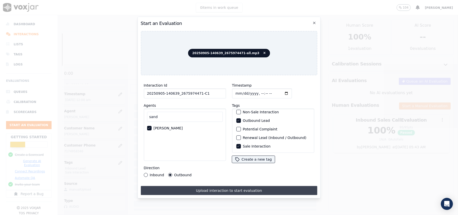
click at [172, 187] on button "Upload interaction to start evaluation" at bounding box center [229, 190] width 176 height 9
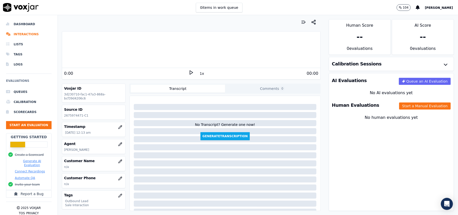
click at [425, 100] on div "Human Evaluations Start a Manual Evaluation" at bounding box center [391, 105] width 125 height 15
click at [400, 105] on button "Start a Manual Evaluation" at bounding box center [425, 105] width 52 height 7
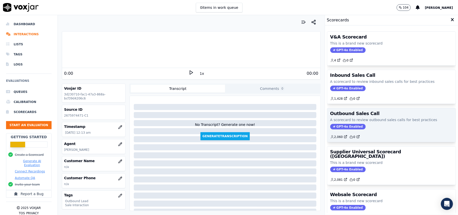
click at [336, 127] on span "GPT-4o Enabled" at bounding box center [347, 127] width 35 height 6
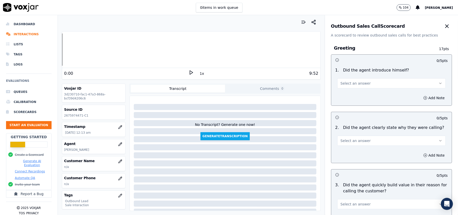
scroll to position [358, 0]
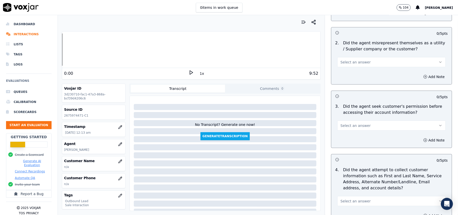
click at [354, 124] on span "Select an answer" at bounding box center [355, 125] width 30 height 5
click at [355, 145] on div "No" at bounding box center [380, 146] width 97 height 8
click at [420, 143] on button "Add Note" at bounding box center [433, 139] width 27 height 7
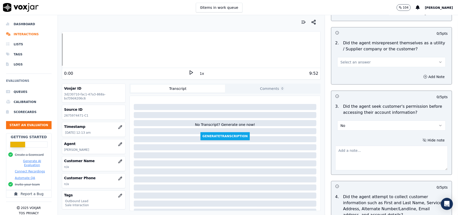
click at [365, 151] on textarea at bounding box center [391, 158] width 112 height 25
paste textarea "@2:06 – The agent did not take permission from the customer before accessing th…"
type textarea "@2:06 – The agent did not take permission from the customer before accessing th…"
click at [115, 160] on button "button" at bounding box center [120, 161] width 10 height 10
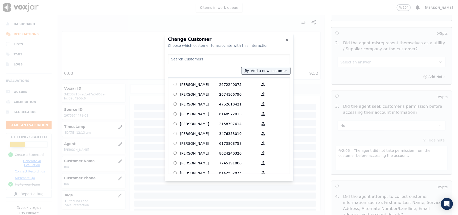
paste input "[PERSON_NAME]"
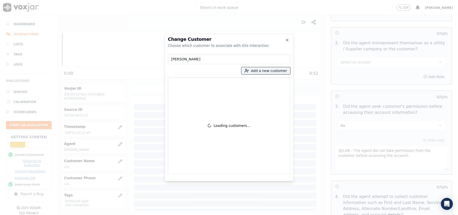
click at [171, 61] on input "[PERSON_NAME]" at bounding box center [229, 59] width 122 height 10
click at [173, 59] on input "[PERSON_NAME]" at bounding box center [229, 59] width 122 height 10
type input "[PERSON_NAME]"
drag, startPoint x: 193, startPoint y: 101, endPoint x: 193, endPoint y: 89, distance: 12.3
click at [193, 89] on div at bounding box center [229, 95] width 118 height 12
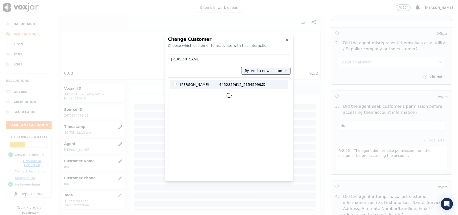
click at [194, 84] on p "[PERSON_NAME]" at bounding box center [199, 84] width 39 height 8
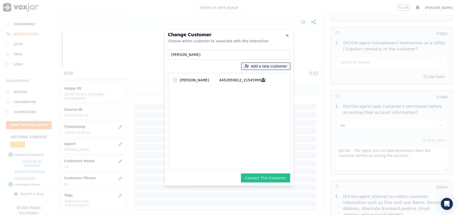
click at [258, 179] on button "Connect This Customer" at bounding box center [265, 177] width 49 height 9
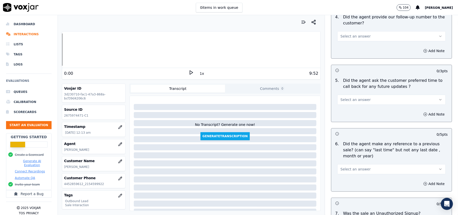
scroll to position [1280, 0]
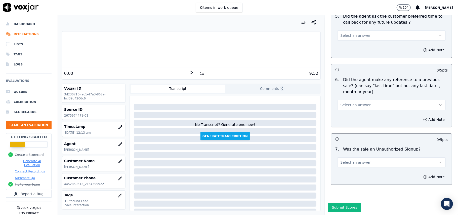
click at [375, 157] on button "Select an answer" at bounding box center [391, 162] width 108 height 10
click at [353, 164] on div "No" at bounding box center [380, 166] width 97 height 8
click at [350, 102] on span "Select an answer" at bounding box center [355, 104] width 30 height 5
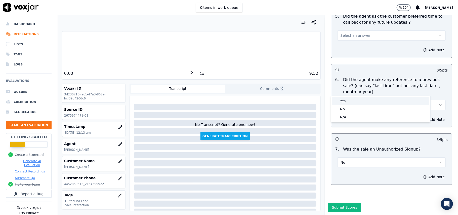
click at [350, 98] on div "Yes" at bounding box center [380, 101] width 97 height 8
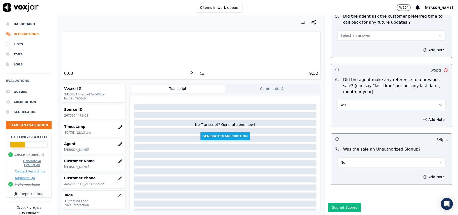
click at [377, 100] on button "Yes" at bounding box center [391, 105] width 108 height 10
click at [358, 109] on div "No" at bounding box center [380, 109] width 97 height 8
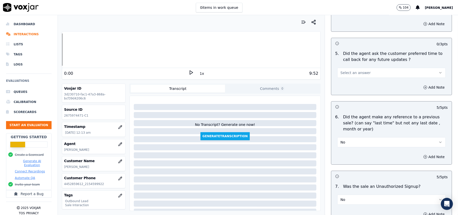
scroll to position [1180, 0]
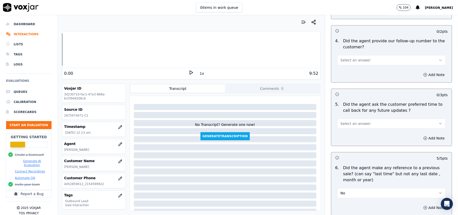
click at [349, 124] on button "Select an answer" at bounding box center [391, 123] width 108 height 10
click at [351, 134] on div "Yes" at bounding box center [380, 132] width 97 height 8
click at [361, 58] on button "Select an answer" at bounding box center [391, 60] width 108 height 10
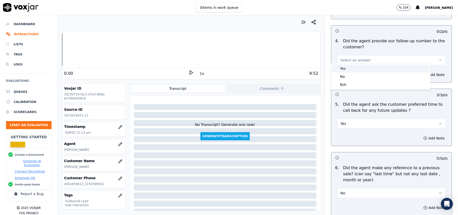
click at [361, 70] on div "Yes" at bounding box center [380, 68] width 97 height 8
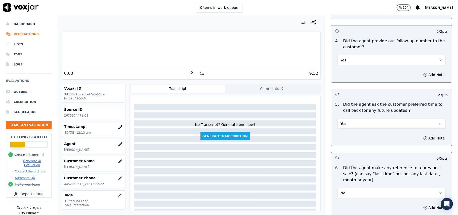
click at [360, 119] on button "Yes" at bounding box center [391, 123] width 108 height 10
click at [348, 145] on div "N/A" at bounding box center [380, 148] width 97 height 8
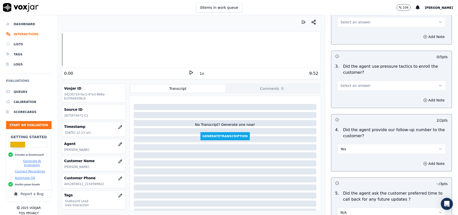
scroll to position [1079, 0]
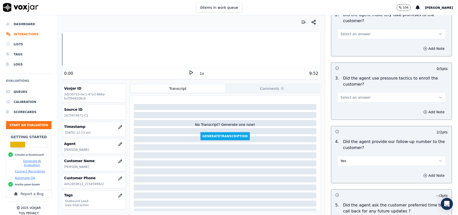
click at [366, 97] on button "Select an answer" at bounding box center [391, 97] width 108 height 10
click at [359, 115] on div "No" at bounding box center [380, 113] width 97 height 8
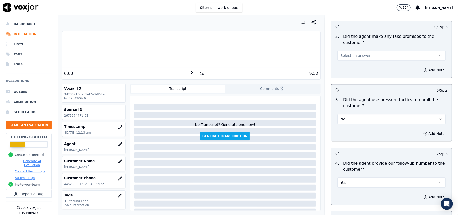
scroll to position [1046, 0]
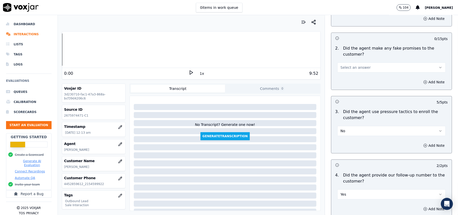
drag, startPoint x: 363, startPoint y: 61, endPoint x: 361, endPoint y: 67, distance: 5.7
click at [362, 63] on button "Select an answer" at bounding box center [391, 67] width 108 height 10
click at [356, 84] on div "No" at bounding box center [380, 83] width 97 height 8
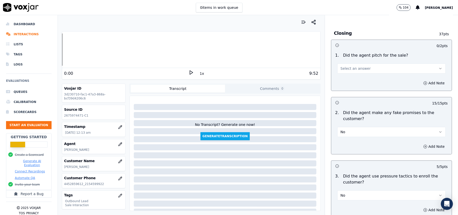
scroll to position [979, 0]
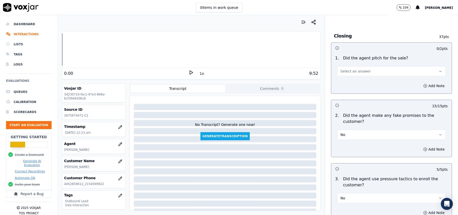
click at [379, 66] on button "Select an answer" at bounding box center [391, 71] width 108 height 10
click at [367, 79] on div "Yes" at bounding box center [380, 79] width 97 height 8
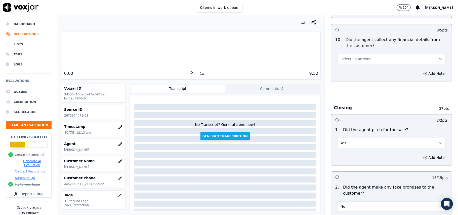
scroll to position [878, 0]
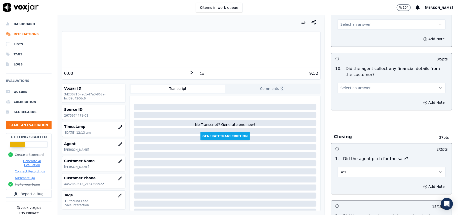
click at [358, 85] on span "Select an answer" at bounding box center [355, 87] width 30 height 5
click at [359, 105] on div "No" at bounding box center [380, 103] width 97 height 8
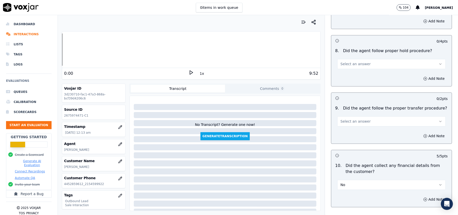
scroll to position [778, 0]
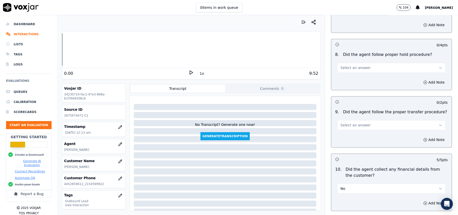
click at [352, 124] on button "Select an answer" at bounding box center [391, 125] width 108 height 10
click at [345, 134] on div "Yes" at bounding box center [380, 132] width 97 height 8
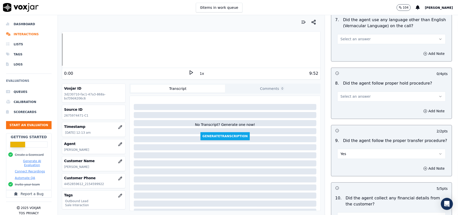
scroll to position [711, 0]
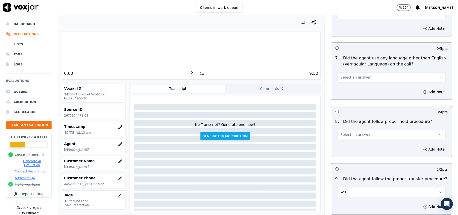
click at [350, 132] on span "Select an answer" at bounding box center [355, 134] width 30 height 5
click at [350, 144] on div "Yes" at bounding box center [380, 142] width 97 height 8
click at [364, 74] on button "Select an answer" at bounding box center [391, 77] width 108 height 10
click at [352, 90] on div "No" at bounding box center [380, 92] width 97 height 8
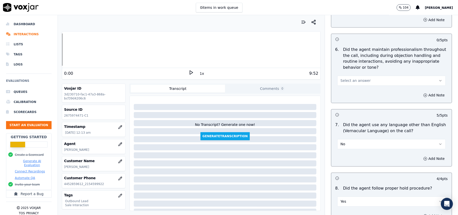
scroll to position [644, 0]
click at [361, 76] on button "Select an answer" at bounding box center [391, 81] width 108 height 10
click at [359, 88] on div "Yes" at bounding box center [380, 88] width 97 height 8
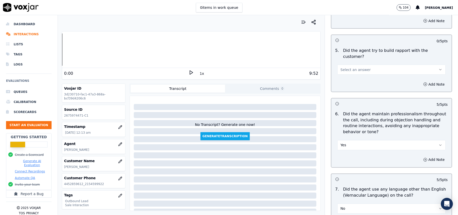
scroll to position [543, 0]
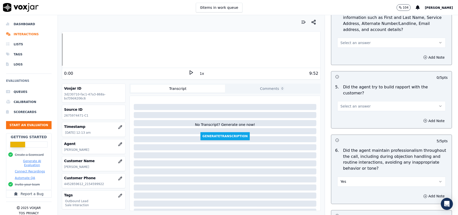
click at [360, 103] on button "Select an answer" at bounding box center [391, 106] width 108 height 10
click at [360, 109] on div "Yes" at bounding box center [380, 113] width 97 height 8
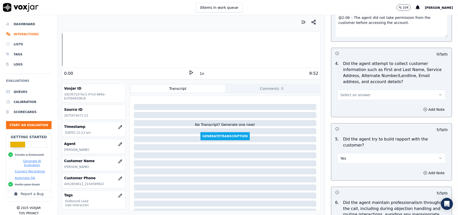
scroll to position [476, 0]
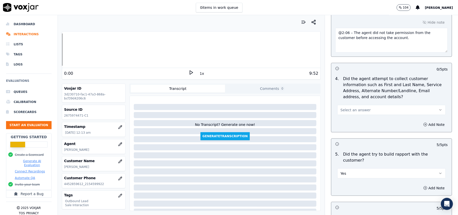
click at [353, 109] on span "Select an answer" at bounding box center [355, 109] width 30 height 5
click at [354, 129] on div "No" at bounding box center [380, 130] width 97 height 8
click at [359, 105] on div "No" at bounding box center [391, 109] width 108 height 11
click at [352, 114] on button "No" at bounding box center [391, 110] width 108 height 10
click at [344, 123] on div "Yes" at bounding box center [380, 122] width 97 height 8
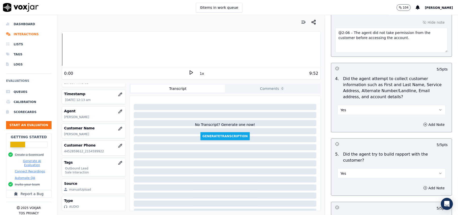
scroll to position [49, 0]
click at [370, 108] on button "Yes" at bounding box center [391, 110] width 108 height 10
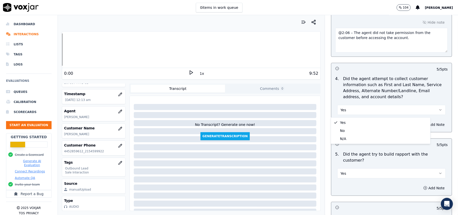
click at [355, 143] on div "Yes No N/A" at bounding box center [380, 130] width 99 height 26
click at [349, 137] on div "N/A" at bounding box center [380, 138] width 97 height 8
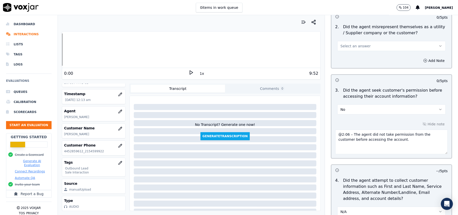
scroll to position [342, 0]
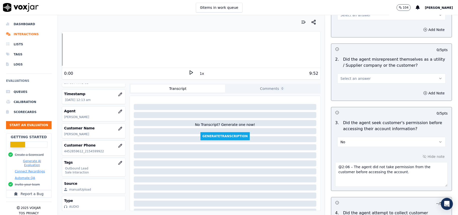
click at [355, 79] on span "Select an answer" at bounding box center [355, 78] width 30 height 5
click at [355, 97] on div "No" at bounding box center [380, 99] width 97 height 8
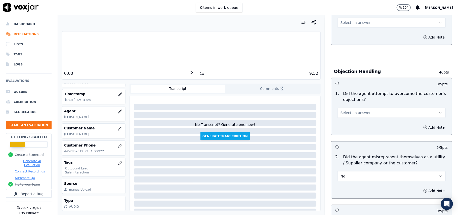
scroll to position [242, 0]
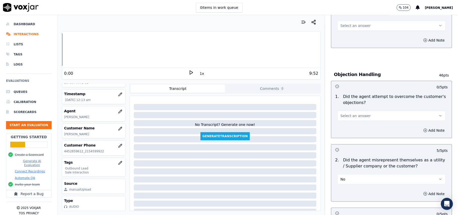
click at [349, 115] on span "Select an answer" at bounding box center [355, 115] width 30 height 5
click at [349, 126] on div "Yes" at bounding box center [380, 128] width 97 height 8
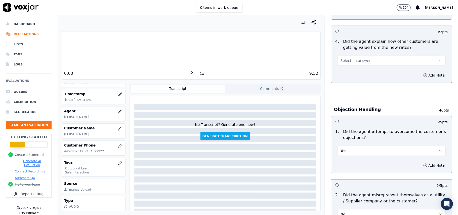
scroll to position [174, 0]
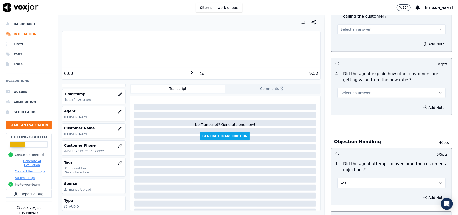
click at [357, 94] on span "Select an answer" at bounding box center [355, 92] width 30 height 5
click at [355, 104] on div "Yes" at bounding box center [380, 105] width 97 height 8
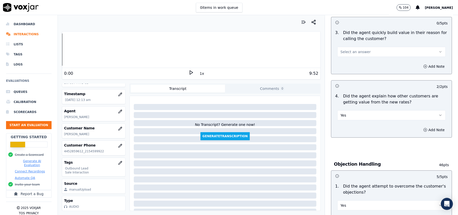
scroll to position [141, 0]
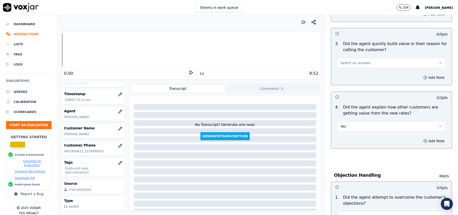
click at [355, 62] on span "Select an answer" at bounding box center [355, 62] width 30 height 5
click at [356, 71] on div "Yes" at bounding box center [380, 75] width 97 height 8
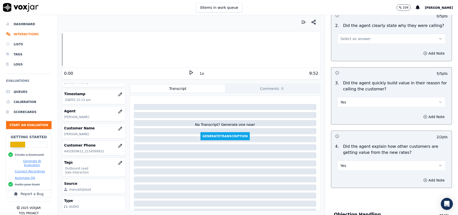
scroll to position [40, 0]
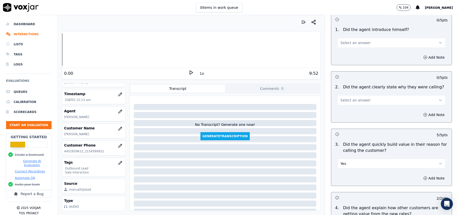
click at [346, 98] on span "Select an answer" at bounding box center [355, 100] width 30 height 5
click at [344, 110] on div "Yes" at bounding box center [380, 112] width 97 height 8
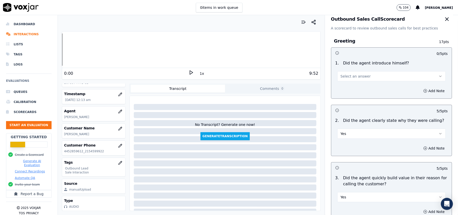
click at [351, 77] on span "Select an answer" at bounding box center [355, 76] width 30 height 5
click at [347, 89] on div "Yes" at bounding box center [380, 88] width 97 height 8
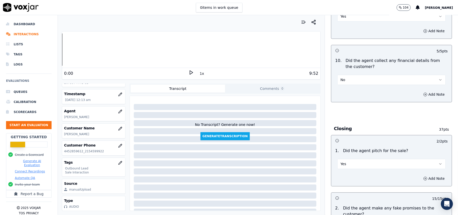
scroll to position [1280, 0]
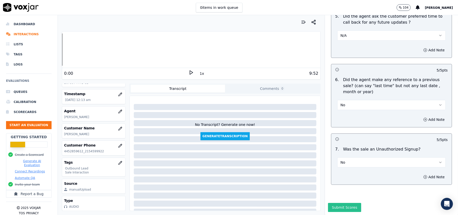
click at [340, 203] on button "Submit Scores" at bounding box center [344, 207] width 33 height 9
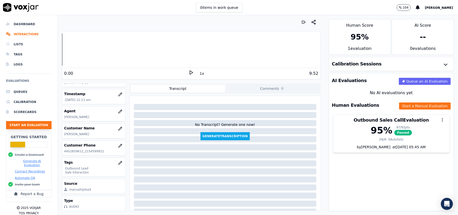
click at [32, 127] on button "Start an Evaluation" at bounding box center [28, 125] width 45 height 8
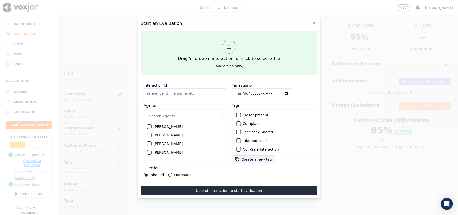
click at [237, 46] on div "Drag 'n' drop an interaction, or click to select a file" at bounding box center [229, 50] width 106 height 26
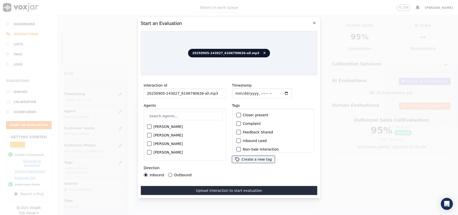
drag, startPoint x: 208, startPoint y: 92, endPoint x: 197, endPoint y: 91, distance: 11.1
click at [197, 91] on input "20250905-143027_6106790626-all.mp3" at bounding box center [185, 93] width 82 height 10
type input "20250905-143027_6106790626-C1"
click at [242, 92] on input "Timestamp" at bounding box center [262, 93] width 60 height 10
type input "[DATE]T00:23"
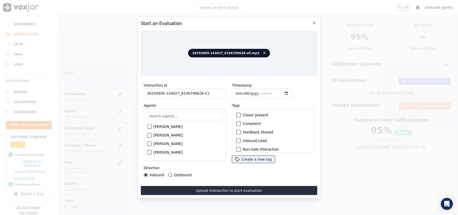
click at [182, 113] on input "text" at bounding box center [185, 116] width 76 height 9
paste input "[PERSON_NAME]"
type input "[PERSON_NAME]"
click at [164, 126] on label "[PERSON_NAME]" at bounding box center [167, 128] width 29 height 4
click at [151, 126] on button "[PERSON_NAME]" at bounding box center [149, 128] width 5 height 5
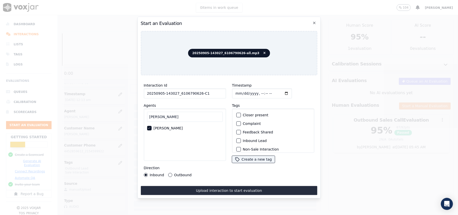
click at [238, 138] on button "Inbound Lead" at bounding box center [238, 140] width 5 height 5
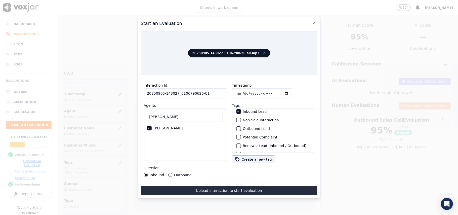
scroll to position [44, 0]
click at [237, 144] on div "button" at bounding box center [238, 146] width 4 height 4
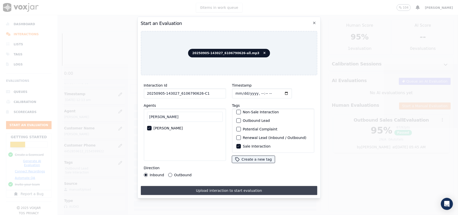
click at [208, 187] on button "Upload interaction to start evaluation" at bounding box center [229, 190] width 176 height 9
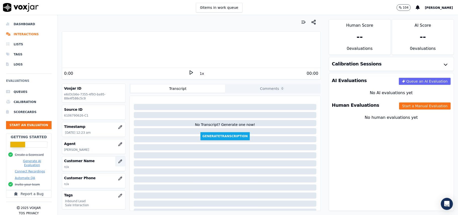
click at [118, 162] on icon "button" at bounding box center [120, 161] width 4 height 4
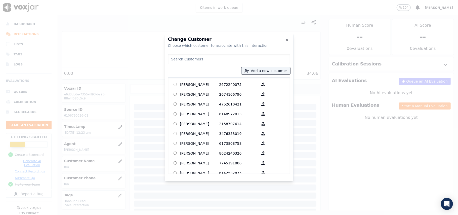
paste input "[PERSON_NAME]"
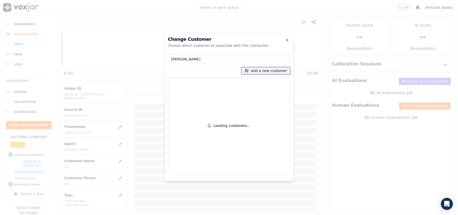
click at [172, 61] on input "[PERSON_NAME]" at bounding box center [229, 59] width 122 height 10
type input "[PERSON_NAME]"
click at [194, 87] on p "[PERSON_NAME]" at bounding box center [199, 84] width 39 height 8
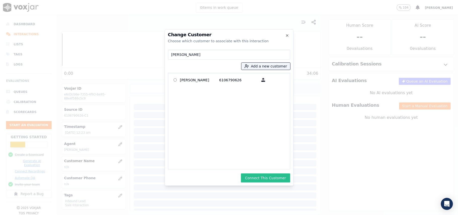
click at [265, 180] on button "Connect This Customer" at bounding box center [265, 177] width 49 height 9
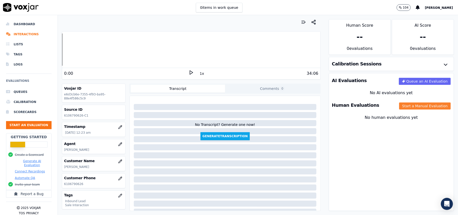
click at [402, 109] on button "Start a Manual Evaluation" at bounding box center [425, 105] width 52 height 7
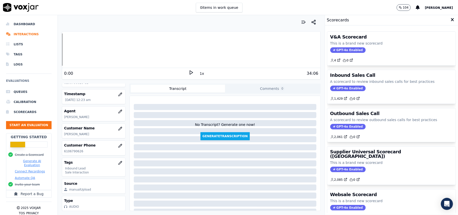
scroll to position [49, 0]
click at [330, 90] on span "GPT-4o Enabled" at bounding box center [347, 88] width 35 height 6
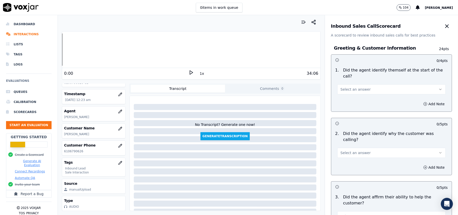
click at [362, 84] on button "Select an answer" at bounding box center [391, 89] width 108 height 10
click at [351, 95] on div "Yes" at bounding box center [380, 95] width 97 height 8
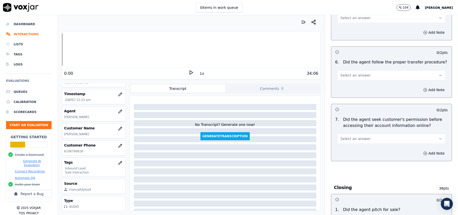
scroll to position [1407, 0]
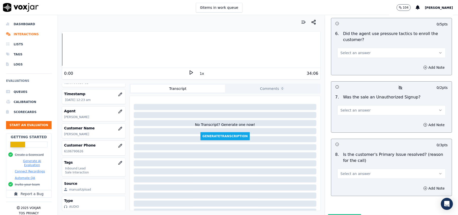
click at [374, 168] on button "Select an answer" at bounding box center [391, 173] width 108 height 10
click at [351, 167] on div "No" at bounding box center [380, 166] width 97 height 8
click at [420, 184] on button "Add Note" at bounding box center [433, 187] width 27 height 7
click at [341, 194] on textarea at bounding box center [391, 206] width 112 height 25
click at [262, 202] on div "Your browser does not support the audio element. 0:00 1x 34:06 Voxjar ID e6d3cb…" at bounding box center [191, 115] width 267 height 200
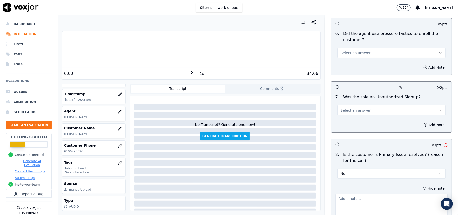
click at [337, 194] on textarea at bounding box center [391, 206] width 112 height 25
paste textarea "Call ID: 153255 As the customer wanted to set up auto pay, the agent connected …"
drag, startPoint x: 331, startPoint y: 178, endPoint x: 402, endPoint y: 182, distance: 71.7
click at [402, 194] on textarea "Call ID: 153255 As the customer wanted to set up auto pay, the agent connected …" at bounding box center [391, 206] width 112 height 25
drag, startPoint x: 423, startPoint y: 181, endPoint x: 426, endPoint y: 181, distance: 3.1
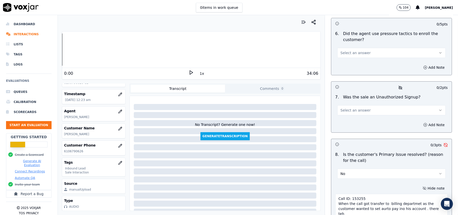
click at [426, 194] on textarea "Call ID: 153255 When the call got transfer to billing departmet as the customer…" at bounding box center [391, 206] width 112 height 25
click at [428, 194] on textarea "Call ID: 153255 When the call got transfer to billing departmet as the customer…" at bounding box center [391, 206] width 112 height 25
drag, startPoint x: 428, startPoint y: 181, endPoint x: 325, endPoint y: 172, distance: 103.7
click at [331, 180] on div "Hide note Call ID: 153255 When the call got transfer to billing departmet as th…" at bounding box center [391, 201] width 120 height 42
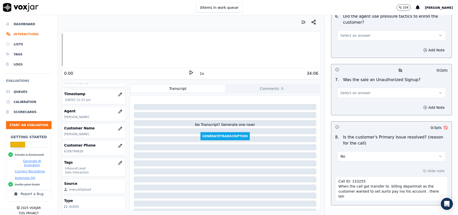
scroll to position [1434, 0]
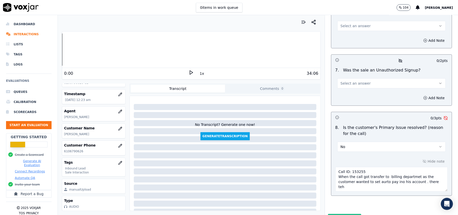
drag, startPoint x: 395, startPoint y: 156, endPoint x: 320, endPoint y: 142, distance: 76.3
paste textarea "46410 @4:73 – Loremips dolors ame consecte adi elits: "D, E'te inci utlabo etd …"
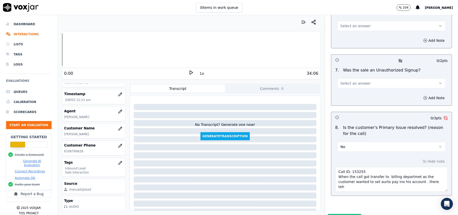
drag, startPoint x: 427, startPoint y: 154, endPoint x: 326, endPoint y: 137, distance: 102.0
click at [331, 154] on div "Hide note Call ID: 153255 When the call got transfer to billing departmet as th…" at bounding box center [391, 175] width 120 height 42
paste textarea "46410 @4:73 – Loremips dolors ame consecte adi elits: "D, E'te inci utlabo etd …"
type textarea "Call ID: 153255 When the call got transfer to billing departmet as the customer…"
drag, startPoint x: 430, startPoint y: 157, endPoint x: 319, endPoint y: 139, distance: 112.5
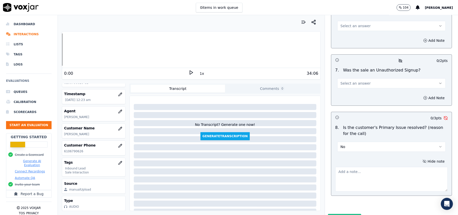
paste textarea "Call ID: 153255 When the call was transferred for setting up auto pay, instead …"
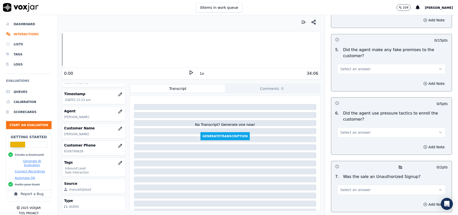
scroll to position [1299, 0]
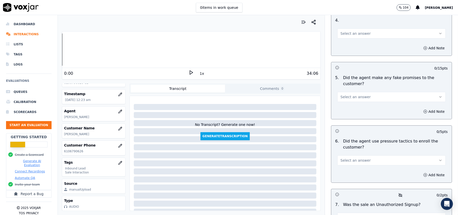
type textarea "Call ID: 153255 When the call was transferred for setting up auto pay, instead …"
click at [370, 212] on button "Select an answer" at bounding box center [391, 217] width 108 height 10
click at [357, 175] on div "No" at bounding box center [380, 171] width 97 height 8
click at [369, 155] on button "Select an answer" at bounding box center [391, 160] width 108 height 10
click at [351, 152] on div "No" at bounding box center [380, 153] width 97 height 8
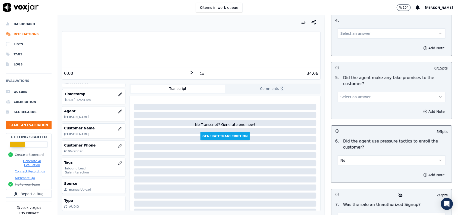
drag, startPoint x: 386, startPoint y: 68, endPoint x: 384, endPoint y: 75, distance: 7.3
click at [386, 92] on button "Select an answer" at bounding box center [391, 97] width 108 height 10
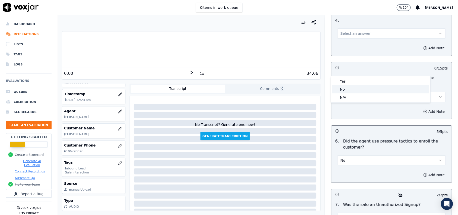
click at [368, 86] on div "No" at bounding box center [380, 89] width 97 height 8
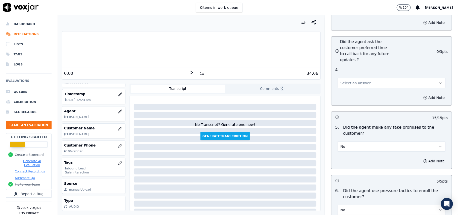
scroll to position [1199, 0]
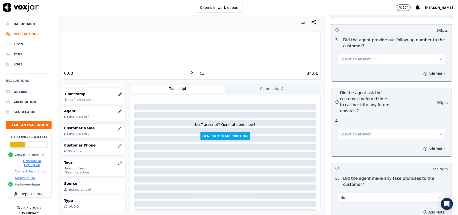
click at [356, 129] on button "Select an answer" at bounding box center [391, 134] width 108 height 10
click at [351, 118] on div "Yes" at bounding box center [380, 118] width 97 height 8
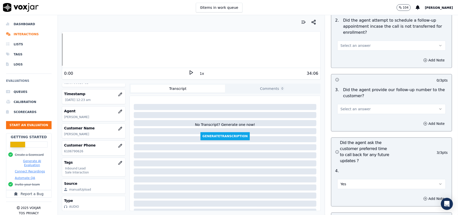
scroll to position [1098, 0]
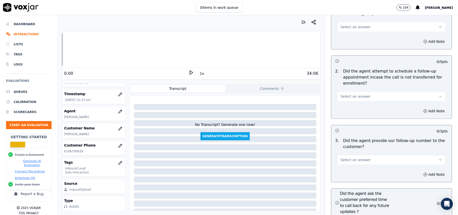
click at [353, 157] on span "Select an answer" at bounding box center [355, 159] width 30 height 5
click at [348, 143] on div "Yes" at bounding box center [380, 143] width 97 height 8
click at [361, 103] on div "Add Note" at bounding box center [391, 110] width 120 height 15
click at [359, 91] on button "Select an answer" at bounding box center [391, 96] width 108 height 10
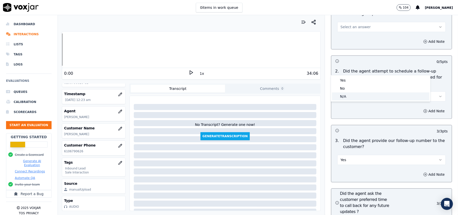
click at [349, 95] on div "N/A" at bounding box center [380, 96] width 97 height 8
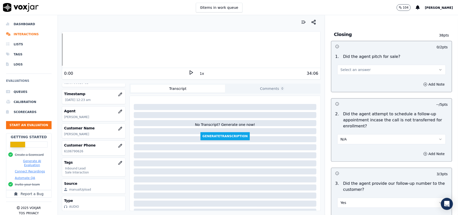
scroll to position [1032, 0]
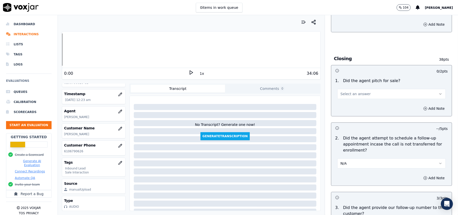
click at [343, 76] on div "1 . Did the agent pitch for sale? Select an answer" at bounding box center [391, 88] width 120 height 25
click at [344, 91] on span "Select an answer" at bounding box center [355, 93] width 30 height 5
click at [346, 77] on div "Yes" at bounding box center [380, 78] width 97 height 8
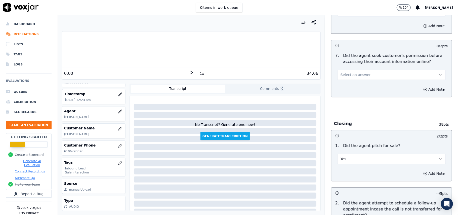
scroll to position [897, 0]
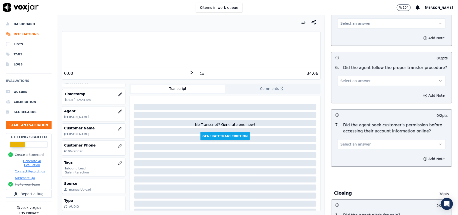
click at [351, 142] on span "Select an answer" at bounding box center [355, 144] width 30 height 5
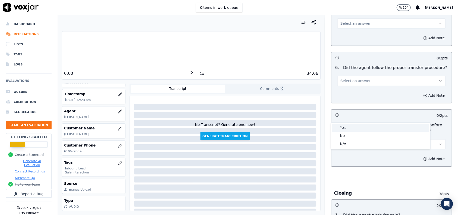
click at [345, 127] on div "Yes" at bounding box center [380, 127] width 97 height 8
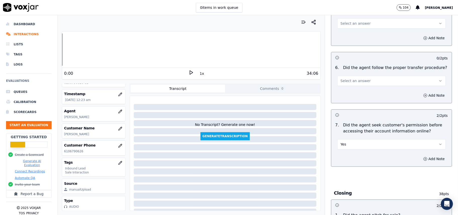
click at [368, 76] on button "Select an answer" at bounding box center [391, 81] width 108 height 10
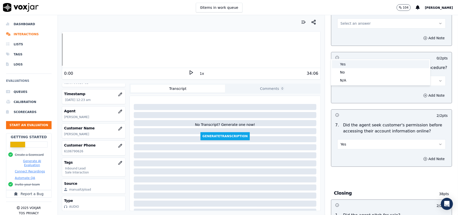
click at [367, 62] on div "Yes" at bounding box center [380, 64] width 97 height 8
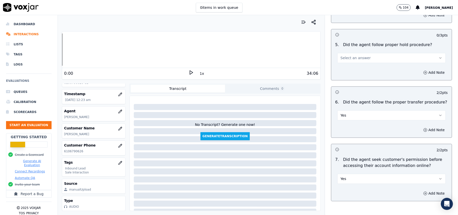
scroll to position [830, 0]
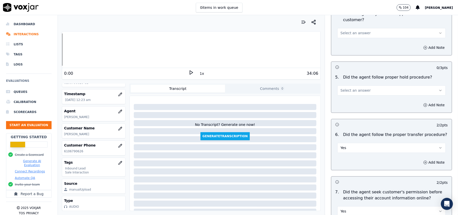
click at [366, 85] on button "Select an answer" at bounding box center [391, 90] width 108 height 10
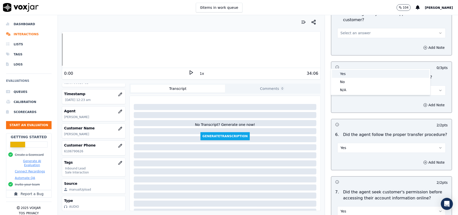
click at [364, 77] on div "Yes" at bounding box center [380, 74] width 97 height 8
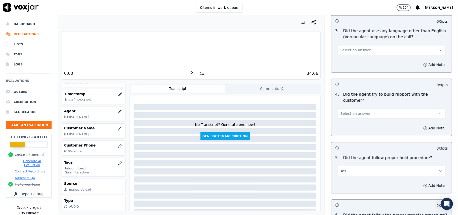
scroll to position [730, 0]
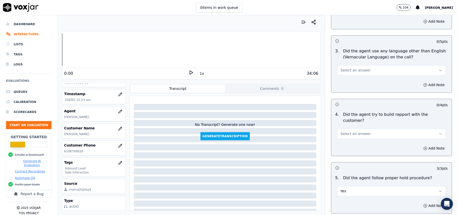
click at [356, 131] on span "Select an answer" at bounding box center [355, 133] width 30 height 5
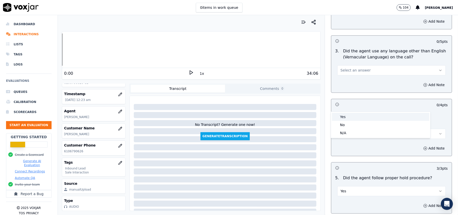
click at [354, 116] on div "Yes" at bounding box center [380, 117] width 97 height 8
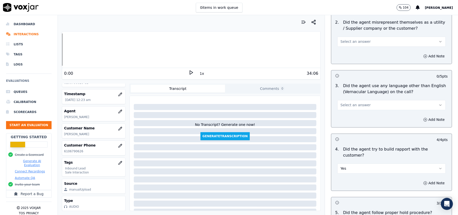
scroll to position [663, 0]
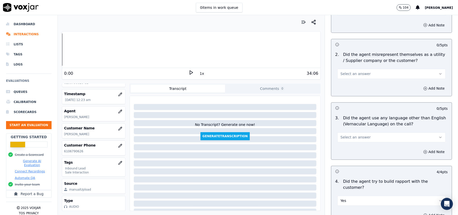
click at [355, 135] on span "Select an answer" at bounding box center [355, 137] width 30 height 5
click at [344, 131] on div "No" at bounding box center [380, 134] width 97 height 8
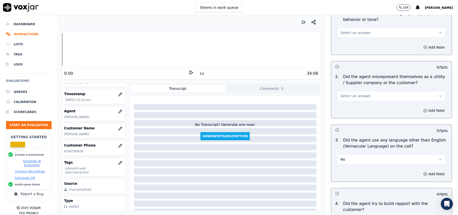
scroll to position [629, 0]
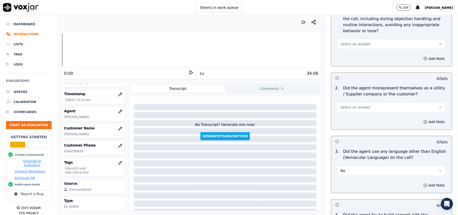
click at [358, 105] on span "Select an answer" at bounding box center [355, 107] width 30 height 5
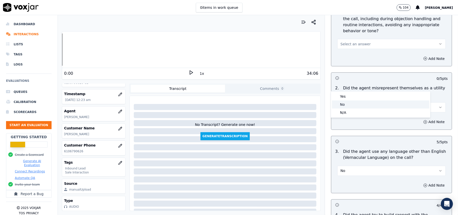
click at [354, 104] on div "No" at bounding box center [380, 104] width 97 height 8
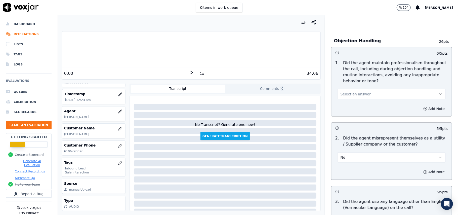
scroll to position [529, 0]
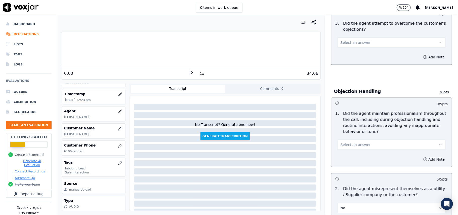
click at [355, 142] on span "Select an answer" at bounding box center [355, 144] width 30 height 5
click at [354, 131] on div "Yes" at bounding box center [380, 133] width 97 height 8
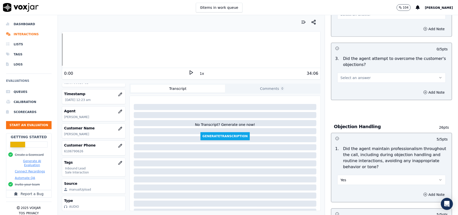
scroll to position [462, 0]
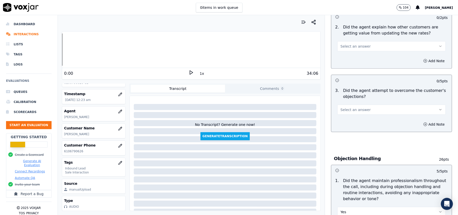
click at [358, 105] on button "Select an answer" at bounding box center [391, 110] width 108 height 10
click at [355, 95] on div "Yes" at bounding box center [380, 98] width 97 height 8
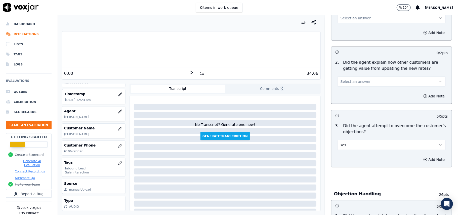
scroll to position [395, 0]
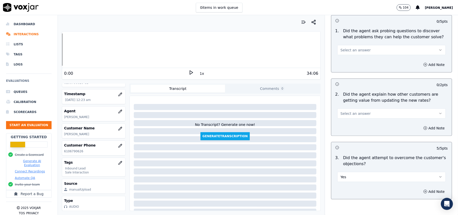
drag, startPoint x: 360, startPoint y: 87, endPoint x: 359, endPoint y: 94, distance: 7.1
click at [360, 108] on button "Select an answer" at bounding box center [391, 113] width 108 height 10
click at [359, 98] on div "Yes" at bounding box center [380, 102] width 97 height 8
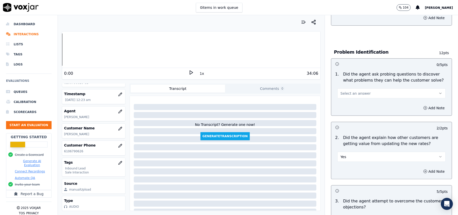
scroll to position [328, 0]
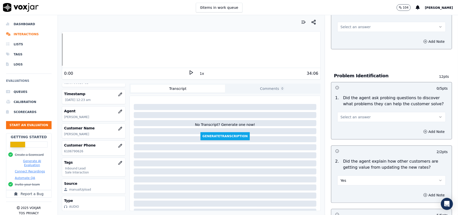
click at [359, 107] on div "Select an answer" at bounding box center [391, 114] width 116 height 15
click at [357, 114] on span "Select an answer" at bounding box center [355, 116] width 30 height 5
click at [354, 103] on div "Yes" at bounding box center [380, 105] width 97 height 8
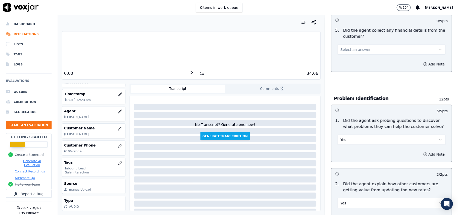
scroll to position [261, 0]
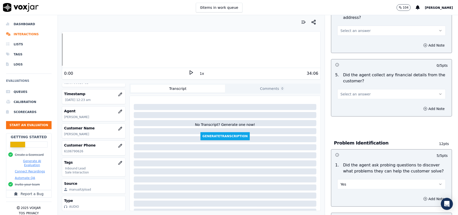
click at [358, 91] on span "Select an answer" at bounding box center [355, 93] width 30 height 5
click at [358, 84] on div "Yes" at bounding box center [380, 82] width 97 height 8
drag, startPoint x: 357, startPoint y: 69, endPoint x: 357, endPoint y: 75, distance: 6.3
click at [357, 89] on button "Yes" at bounding box center [391, 94] width 108 height 10
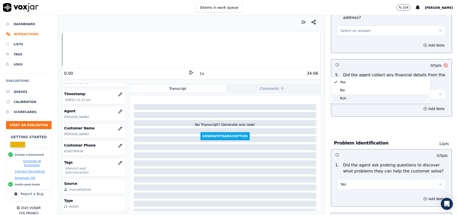
click at [347, 89] on div "No" at bounding box center [380, 90] width 97 height 8
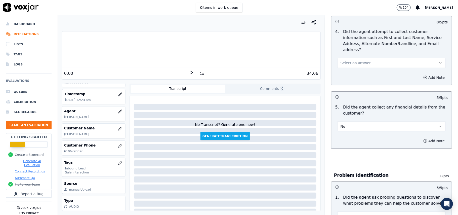
scroll to position [194, 0]
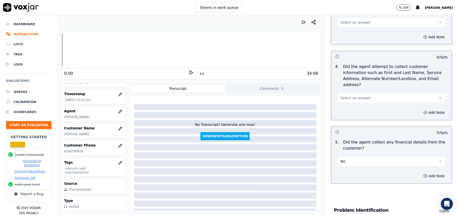
click at [354, 93] on button "Select an answer" at bounding box center [391, 98] width 108 height 10
click at [350, 87] on div "Yes" at bounding box center [380, 85] width 97 height 8
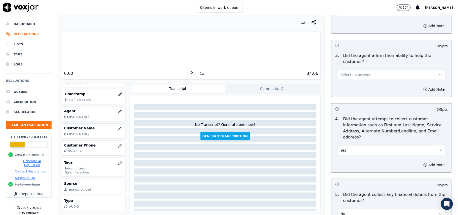
scroll to position [127, 0]
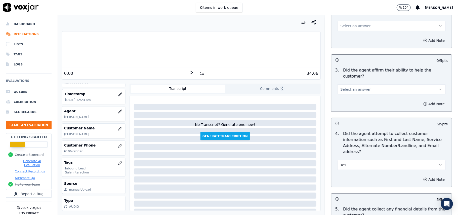
click at [356, 87] on span "Select an answer" at bounding box center [355, 89] width 30 height 5
click at [350, 82] on div "Yes" at bounding box center [380, 83] width 97 height 8
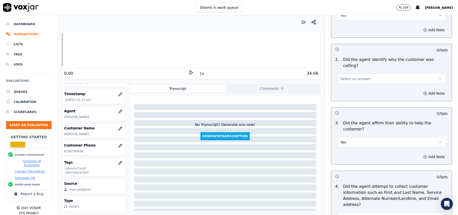
scroll to position [26, 0]
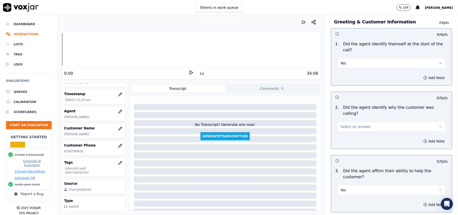
click at [343, 124] on span "Select an answer" at bounding box center [355, 126] width 30 height 5
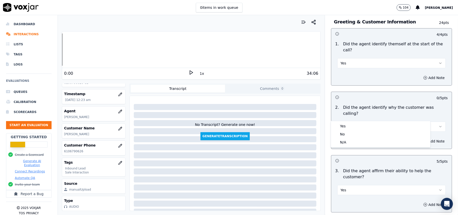
click at [342, 121] on div "Yes No N/A" at bounding box center [381, 134] width 100 height 27
click at [342, 125] on div "Yes" at bounding box center [380, 126] width 97 height 8
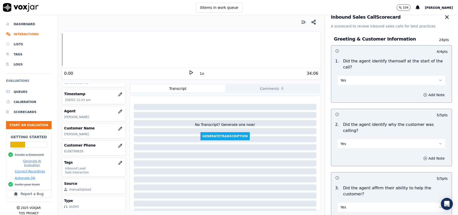
scroll to position [0, 0]
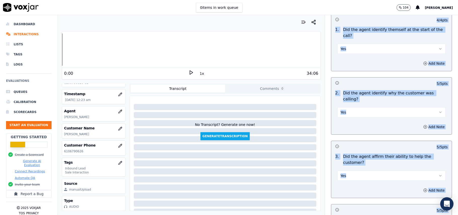
drag, startPoint x: 442, startPoint y: 32, endPoint x: 445, endPoint y: 203, distance: 171.0
click at [445, 203] on body "0 items in work queue 104 [PERSON_NAME] Dashboard Interactions Lists Tags Logs …" at bounding box center [229, 107] width 458 height 215
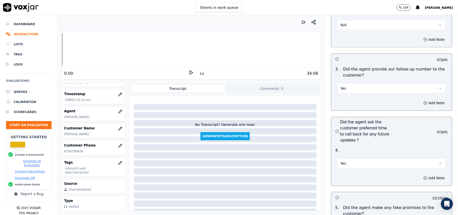
scroll to position [1434, 0]
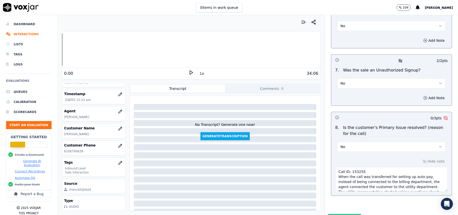
click at [331, 214] on button "Submit Scores" at bounding box center [344, 218] width 33 height 9
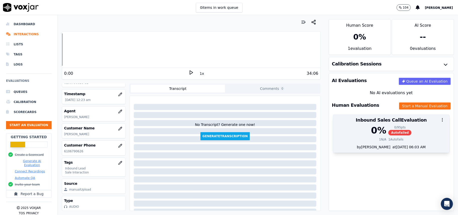
click at [388, 133] on span "Autofailed" at bounding box center [399, 133] width 23 height 6
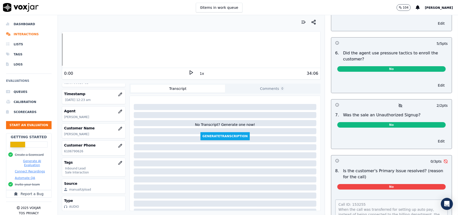
scroll to position [1391, 0]
